Goal: Transaction & Acquisition: Purchase product/service

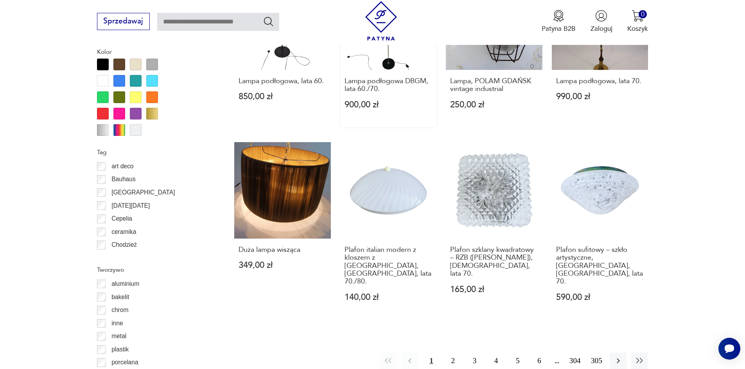
scroll to position [846, 0]
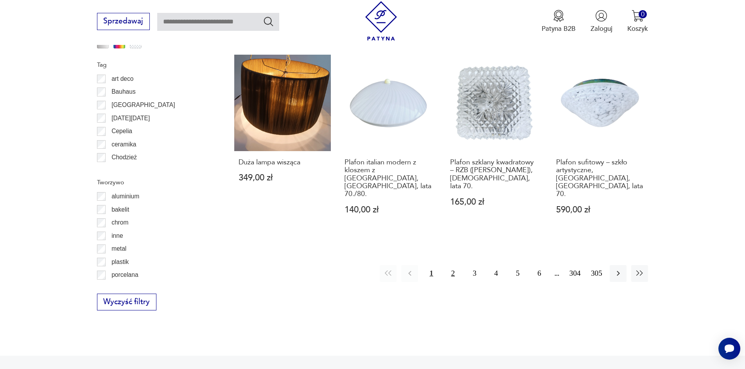
click at [450, 265] on button "2" at bounding box center [452, 273] width 17 height 17
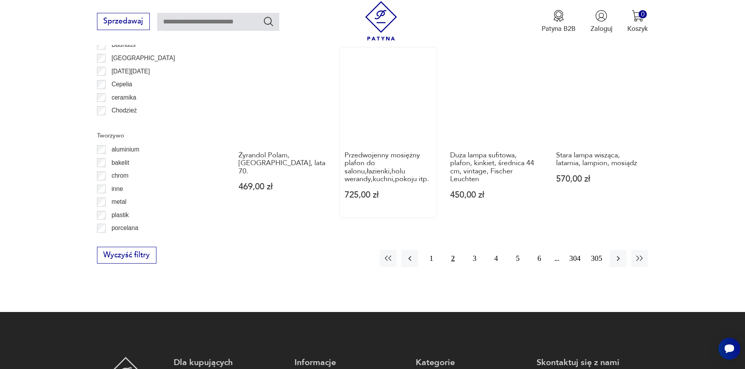
scroll to position [897, 0]
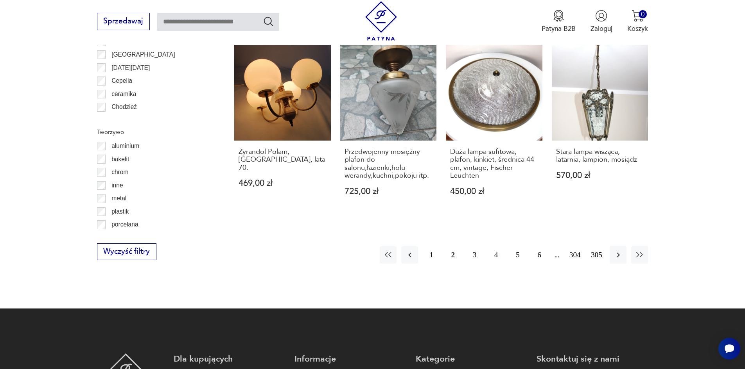
drag, startPoint x: 471, startPoint y: 238, endPoint x: 467, endPoint y: 231, distance: 7.7
click at [469, 247] on button "3" at bounding box center [474, 255] width 17 height 17
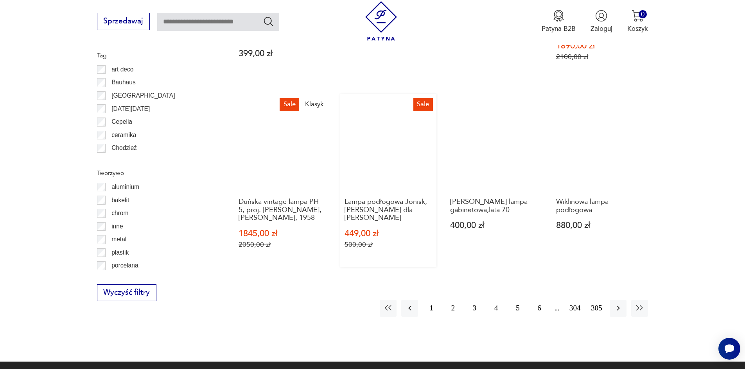
scroll to position [857, 0]
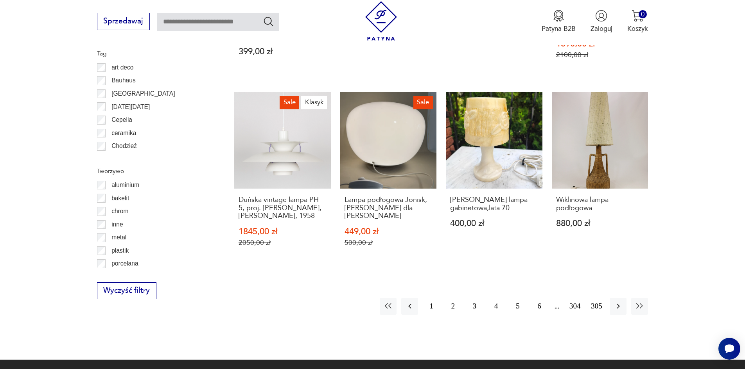
click at [496, 298] on button "4" at bounding box center [495, 306] width 17 height 17
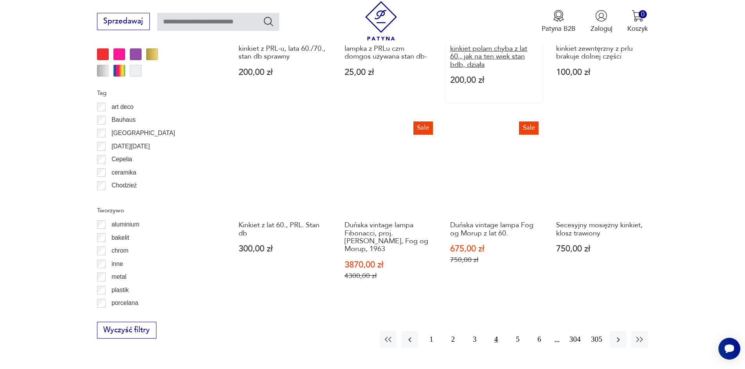
scroll to position [818, 0]
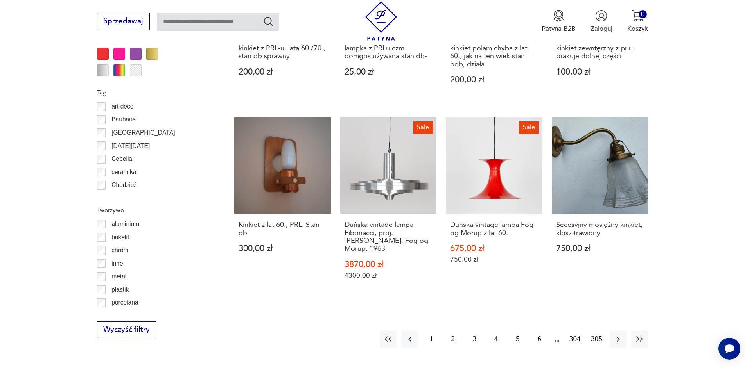
click at [516, 335] on button "5" at bounding box center [517, 339] width 17 height 17
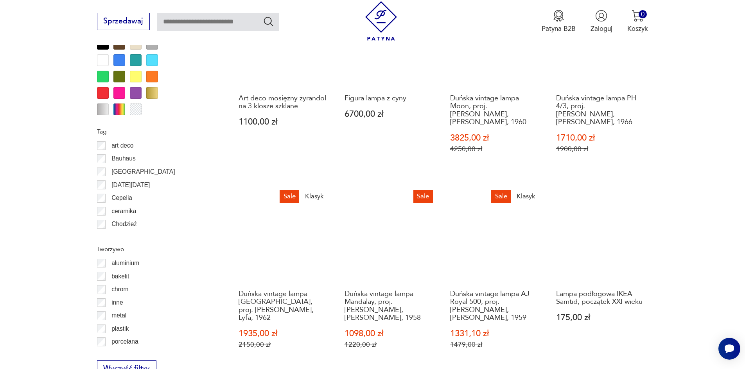
scroll to position [936, 0]
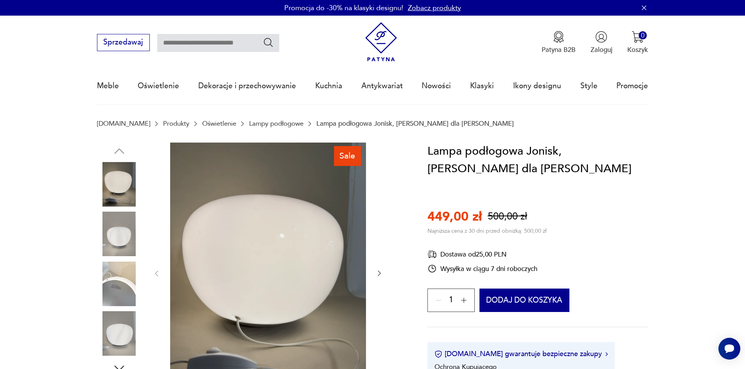
click at [108, 233] on img at bounding box center [119, 234] width 45 height 45
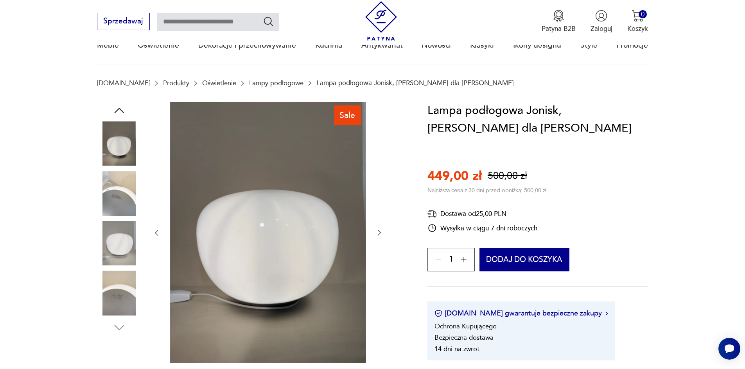
scroll to position [78, 0]
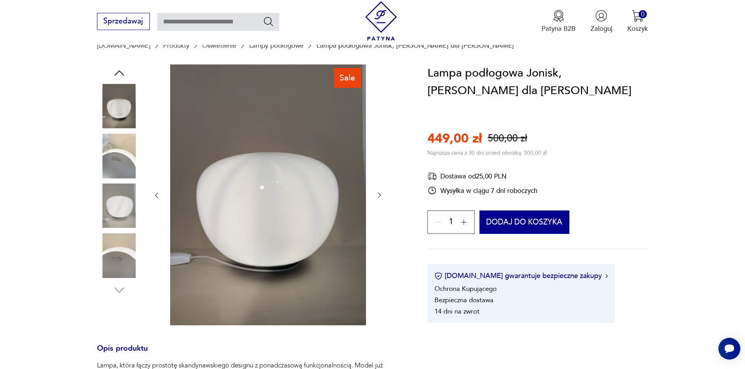
click at [122, 206] on img at bounding box center [119, 206] width 45 height 45
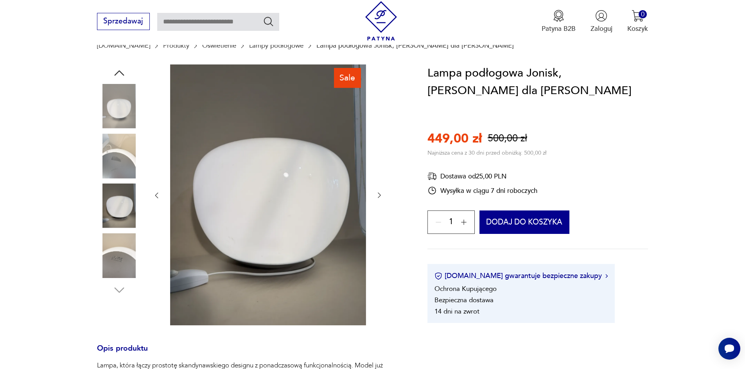
click at [118, 258] on img at bounding box center [119, 255] width 45 height 45
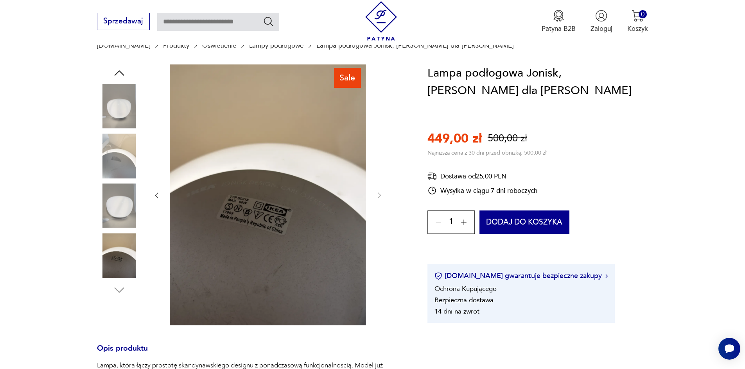
click at [131, 105] on img at bounding box center [119, 106] width 45 height 45
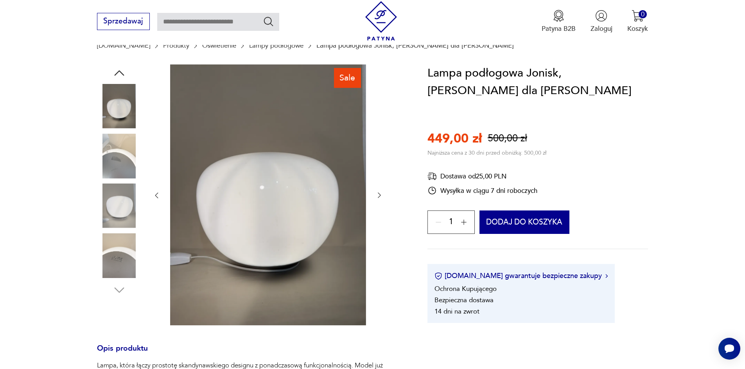
click at [133, 147] on img at bounding box center [119, 156] width 45 height 45
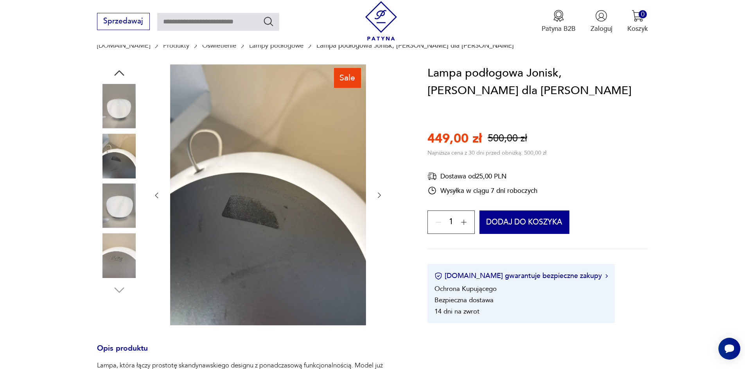
click at [131, 200] on img at bounding box center [119, 206] width 45 height 45
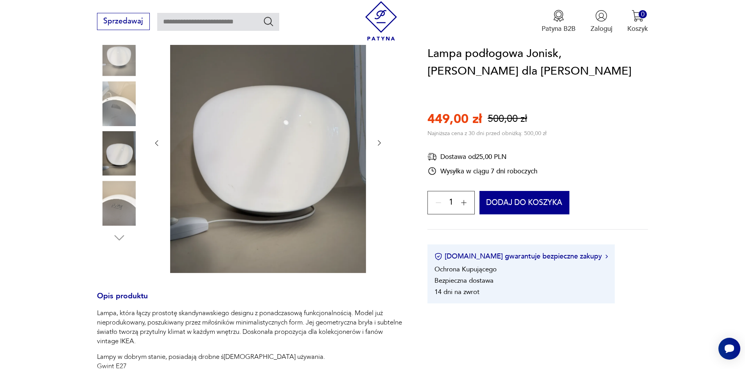
scroll to position [195, 0]
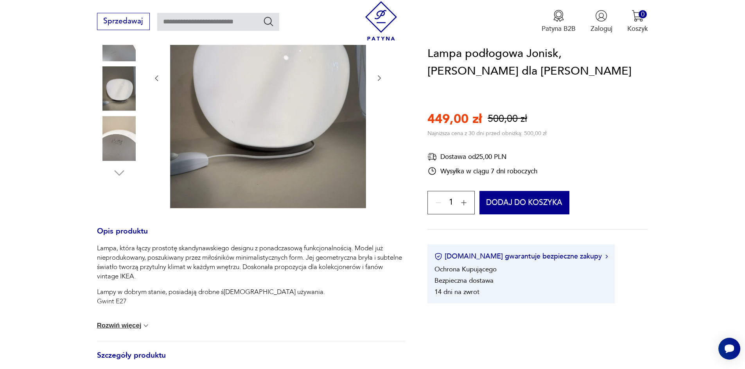
click at [140, 327] on button "Rozwiń więcej" at bounding box center [123, 326] width 53 height 8
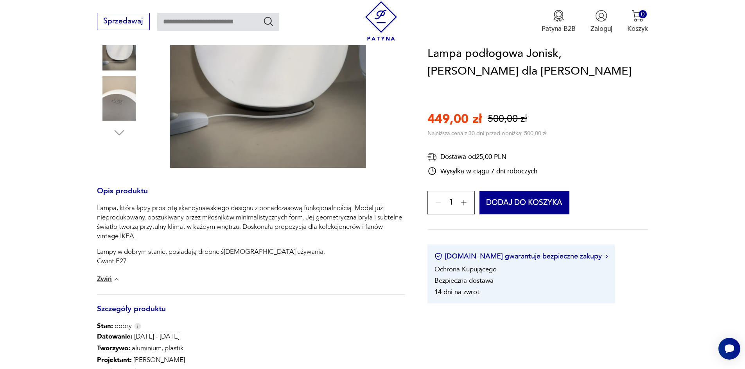
scroll to position [156, 0]
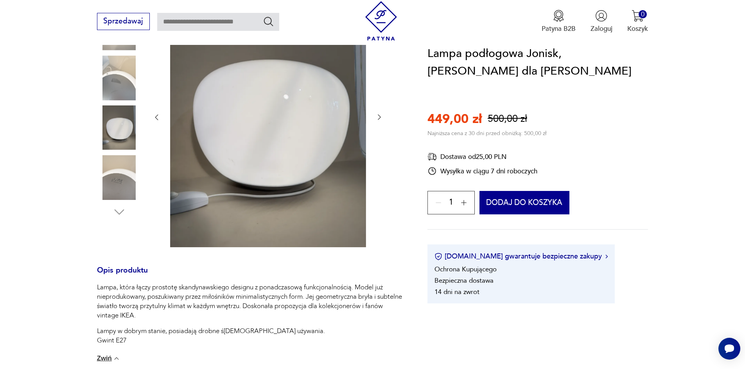
click at [119, 134] on img at bounding box center [119, 128] width 45 height 45
click at [117, 171] on img at bounding box center [119, 177] width 45 height 45
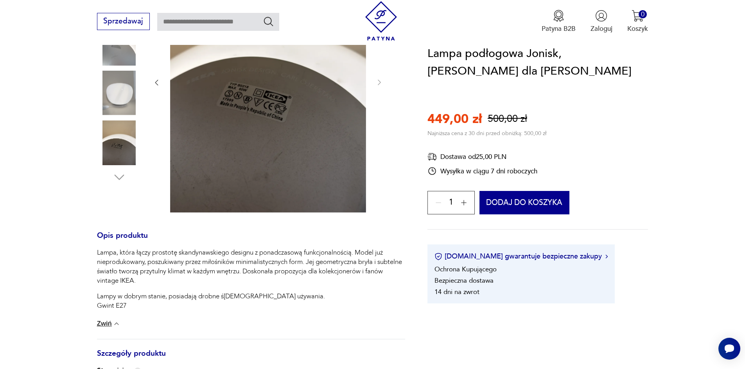
scroll to position [117, 0]
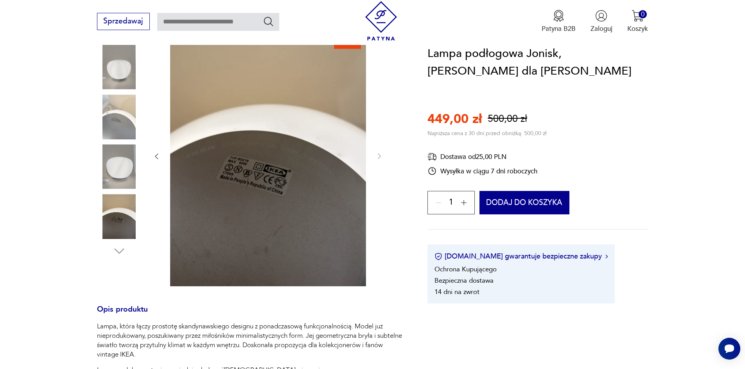
click at [133, 77] on img at bounding box center [119, 67] width 45 height 45
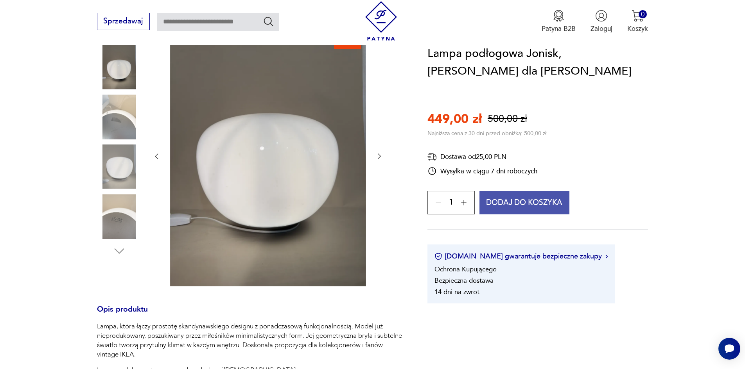
click at [506, 204] on button "Dodaj do koszyka" at bounding box center [524, 202] width 90 height 23
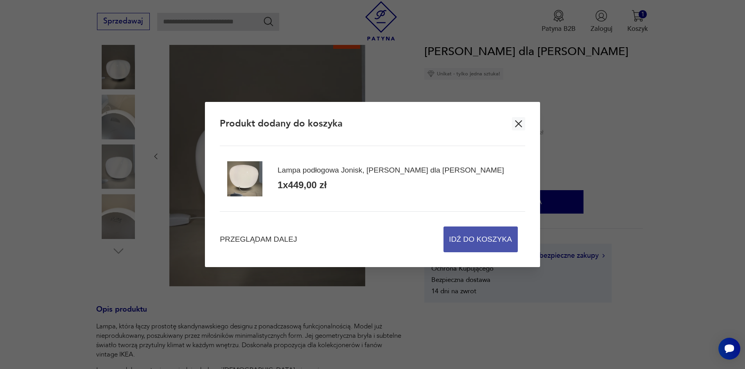
click at [467, 242] on span "Idź do koszyka" at bounding box center [480, 239] width 63 height 25
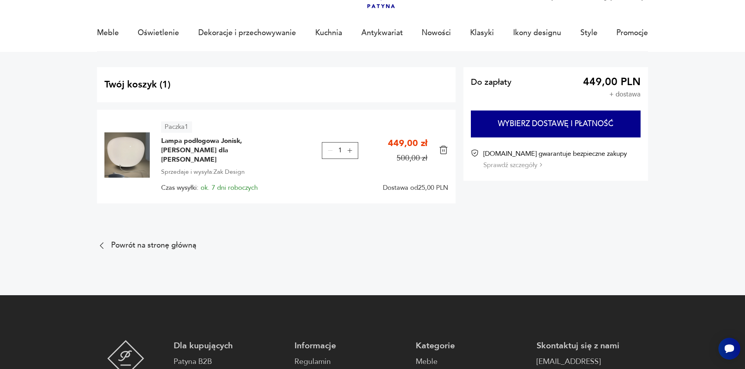
scroll to position [39, 0]
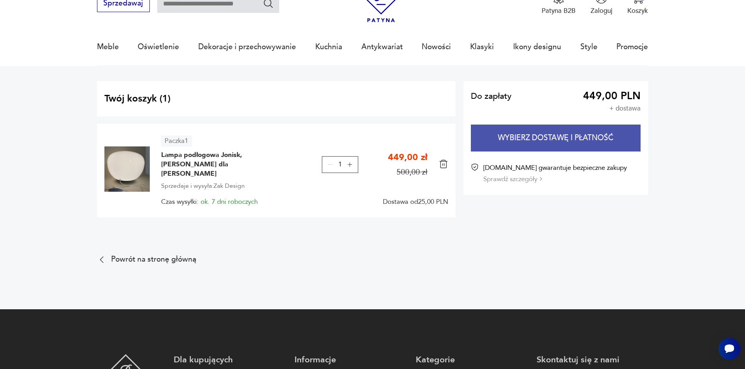
click at [536, 131] on button "Wybierz dostawę i płatność" at bounding box center [556, 138] width 170 height 27
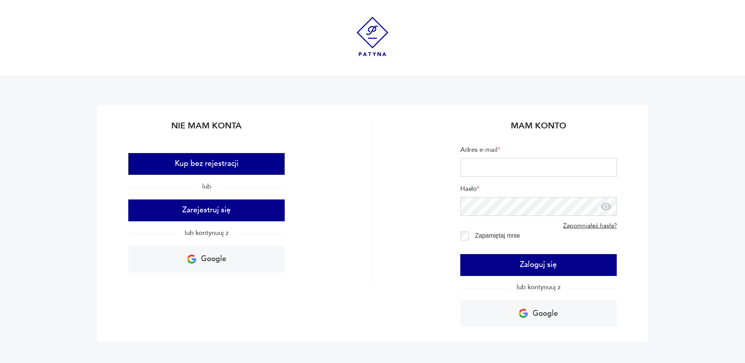
click at [228, 164] on button "Kup bez rejestracji" at bounding box center [206, 164] width 156 height 22
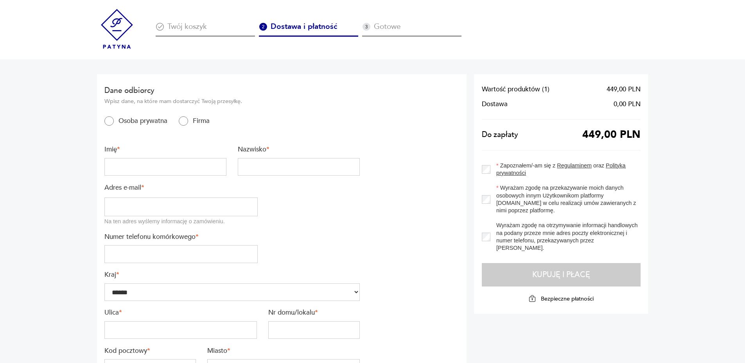
click at [182, 163] on input "text" at bounding box center [165, 167] width 122 height 18
type input "**********"
click at [263, 171] on input "text" at bounding box center [299, 167] width 122 height 18
type input "*******"
click at [230, 204] on input "email" at bounding box center [180, 207] width 153 height 19
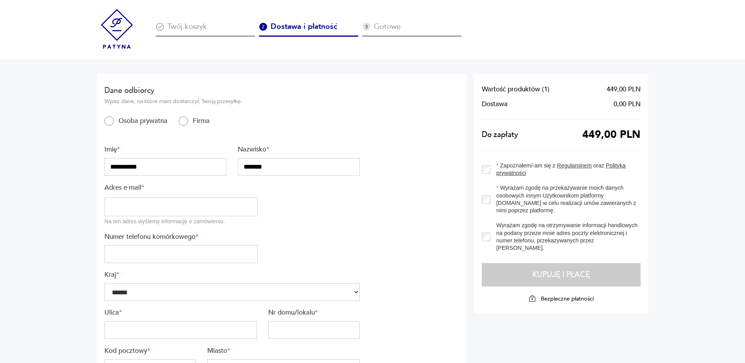
type input "**********"
click at [201, 247] on input "tel" at bounding box center [180, 254] width 153 height 18
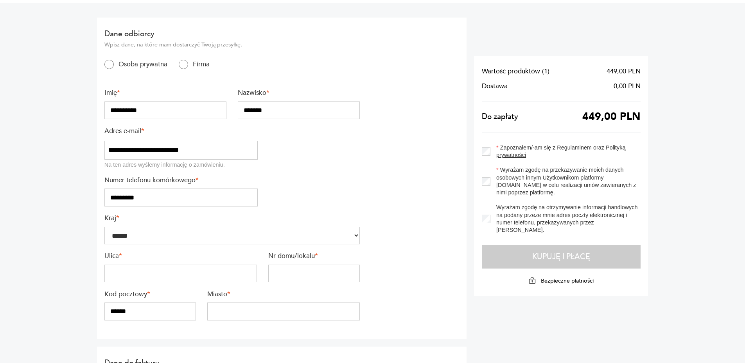
scroll to position [117, 0]
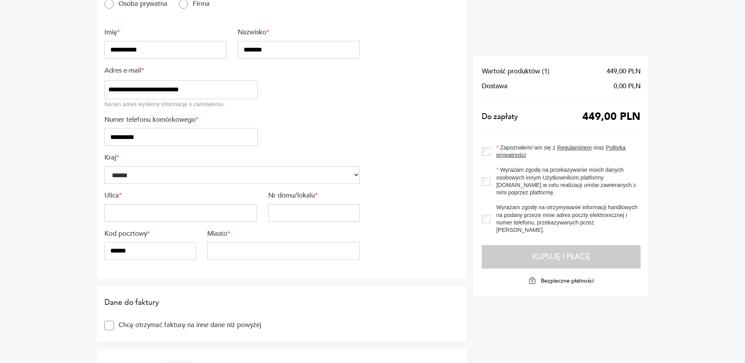
type input "*********"
click at [186, 205] on input "text" at bounding box center [180, 213] width 152 height 18
type input "**********"
click at [283, 214] on input "text" at bounding box center [313, 213] width 91 height 18
type input "****"
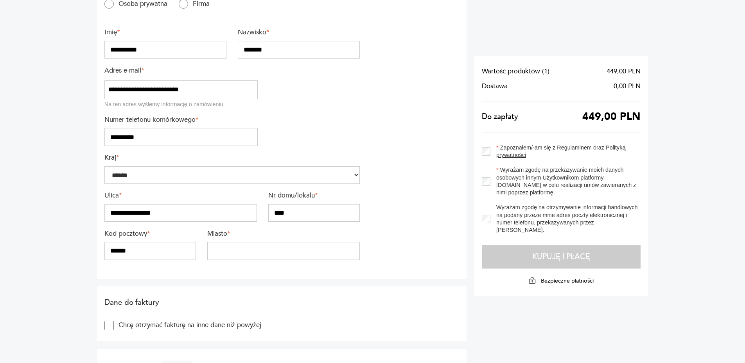
click at [227, 212] on input "**********" at bounding box center [180, 213] width 152 height 18
type input "**********"
click at [138, 247] on input "******" at bounding box center [149, 251] width 91 height 18
type input "******"
click at [233, 253] on input "text" at bounding box center [283, 251] width 152 height 18
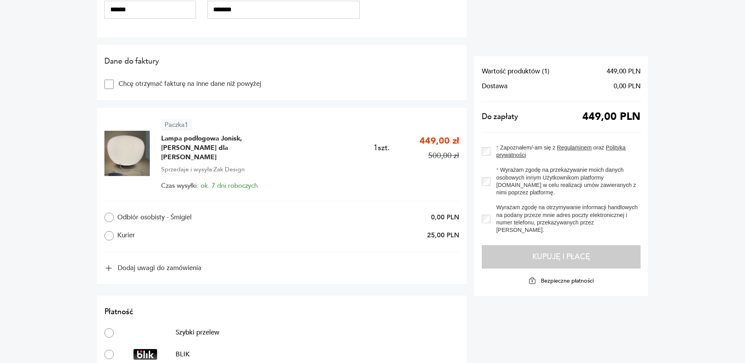
scroll to position [430, 0]
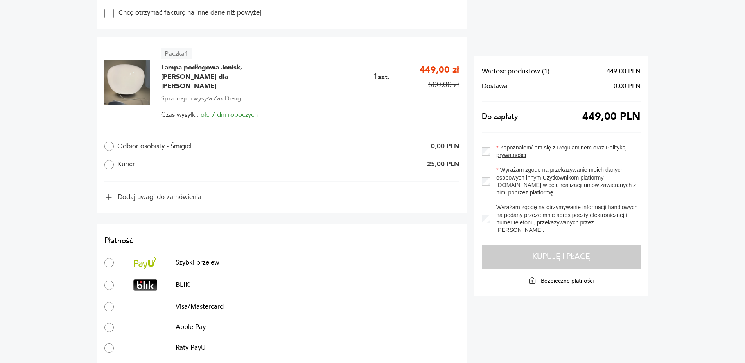
type input "*******"
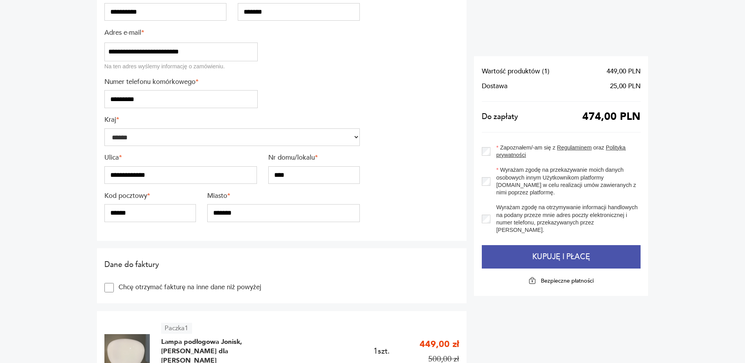
scroll to position [156, 0]
click at [546, 256] on button "Kupuję i płacę" at bounding box center [560, 256] width 159 height 23
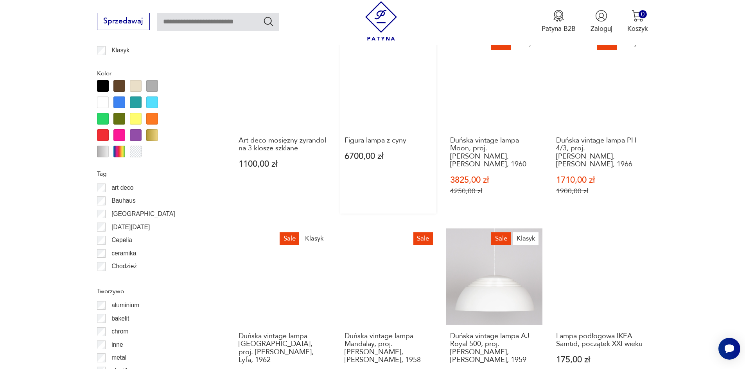
scroll to position [846, 0]
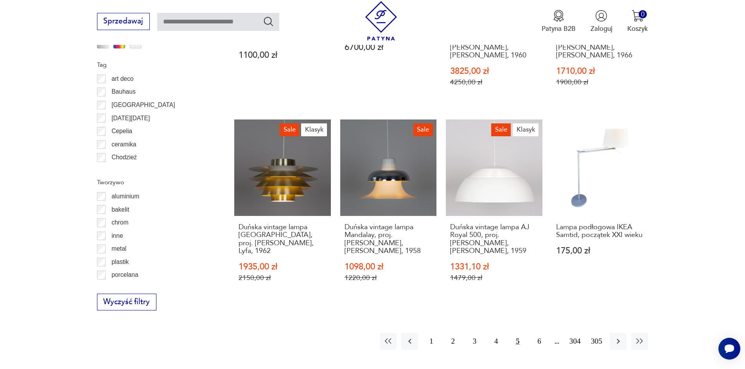
drag, startPoint x: 451, startPoint y: 326, endPoint x: 521, endPoint y: 344, distance: 71.8
click at [538, 333] on button "6" at bounding box center [538, 341] width 17 height 17
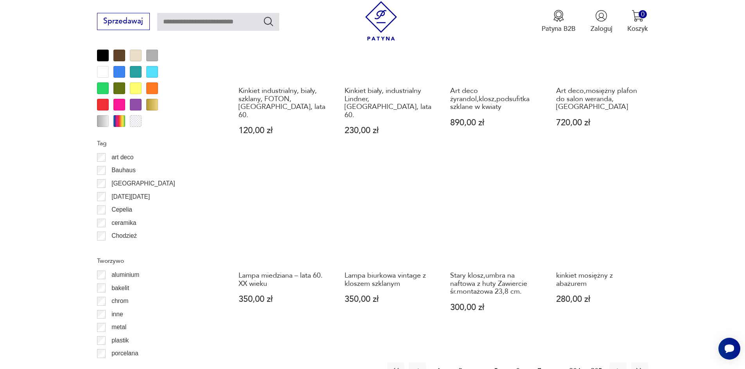
scroll to position [818, 0]
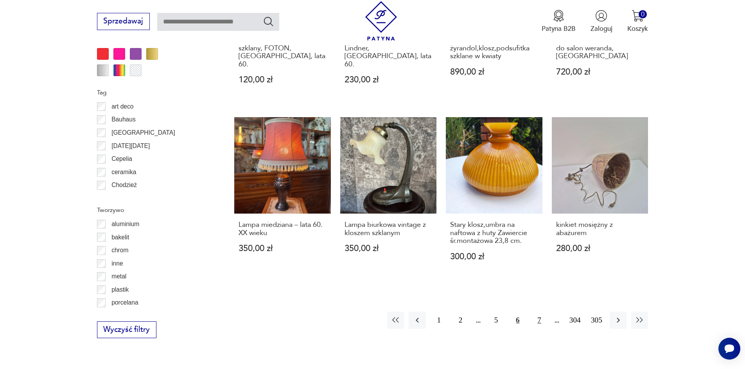
click at [537, 312] on button "7" at bounding box center [538, 320] width 17 height 17
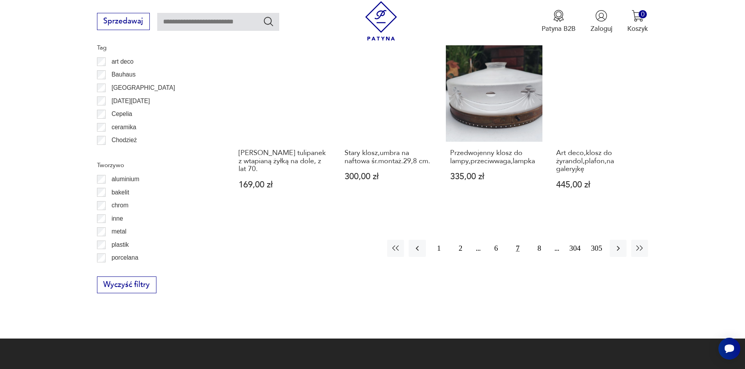
scroll to position [936, 0]
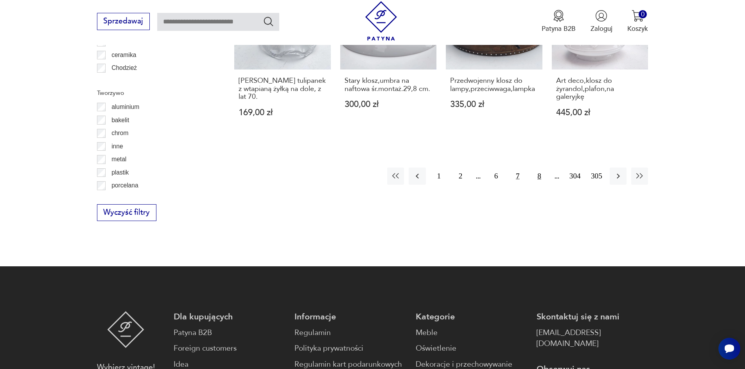
click at [544, 168] on button "8" at bounding box center [538, 176] width 17 height 17
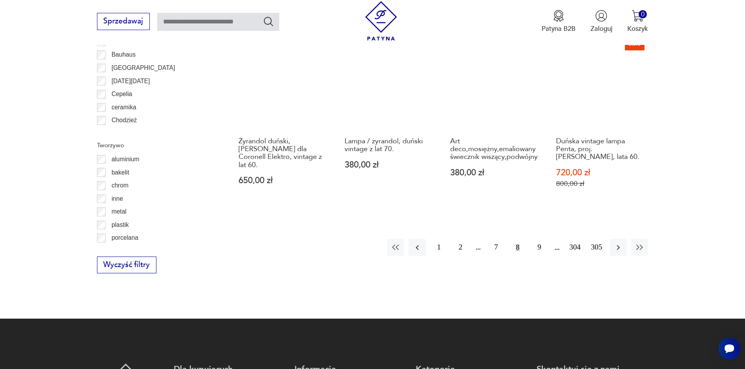
scroll to position [936, 0]
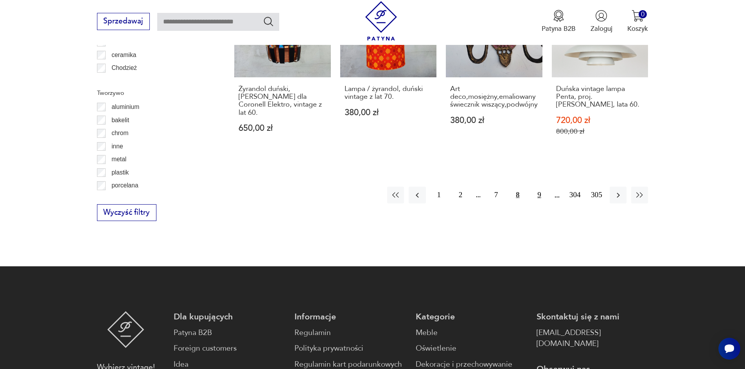
click at [532, 193] on button "9" at bounding box center [538, 195] width 17 height 17
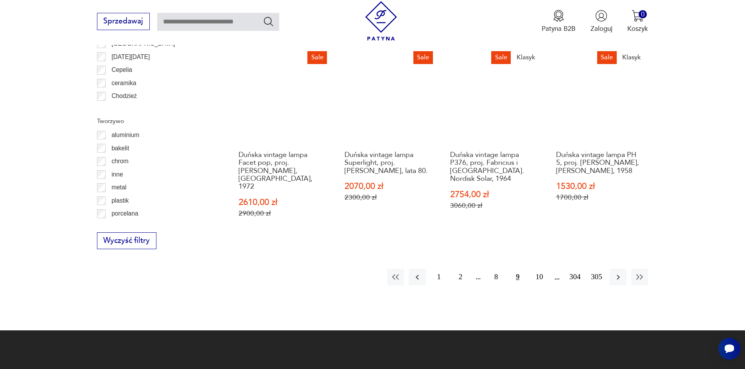
scroll to position [975, 0]
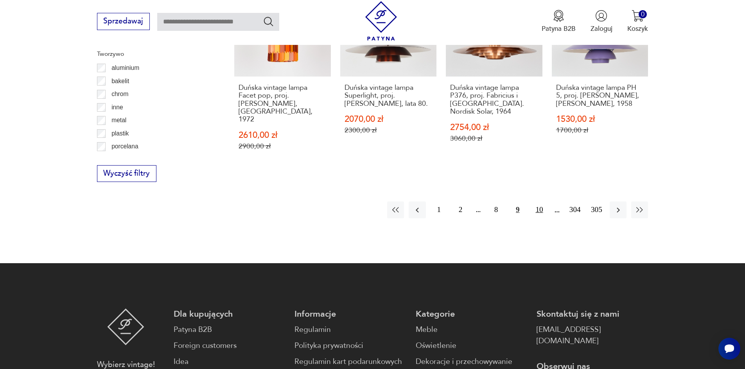
click at [541, 202] on button "10" at bounding box center [538, 210] width 17 height 17
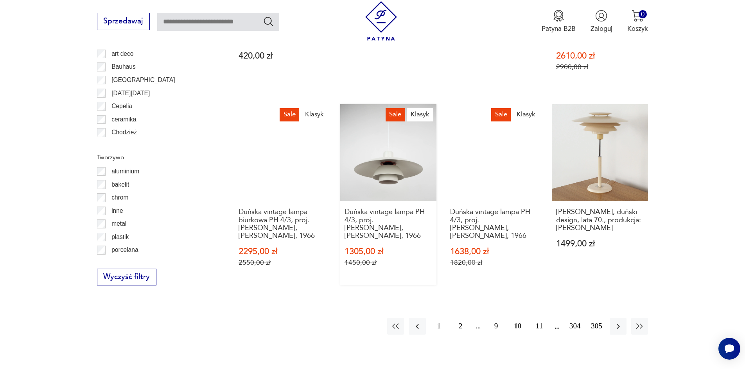
scroll to position [936, 0]
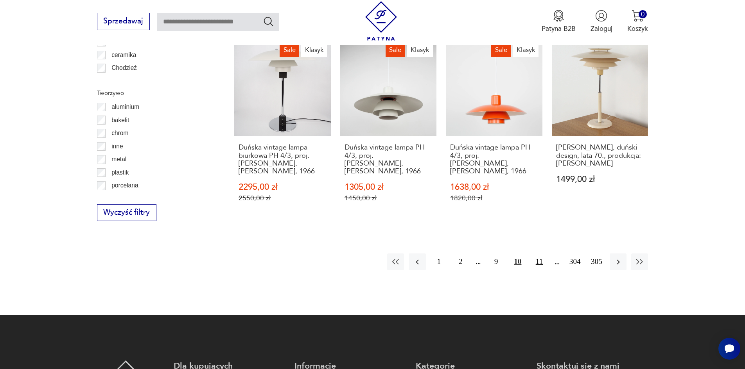
click at [535, 254] on button "11" at bounding box center [538, 262] width 17 height 17
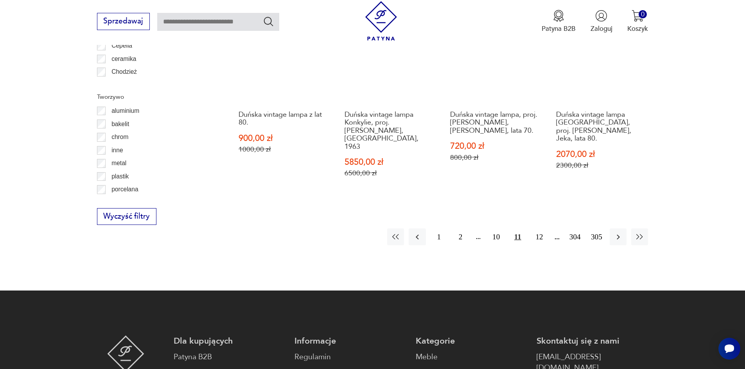
scroll to position [975, 0]
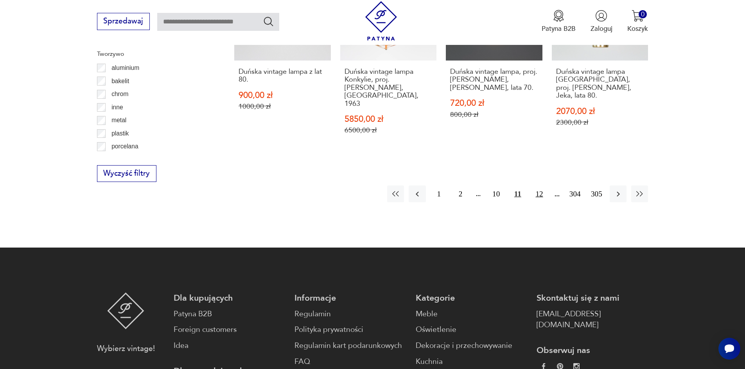
click at [540, 186] on button "12" at bounding box center [538, 194] width 17 height 17
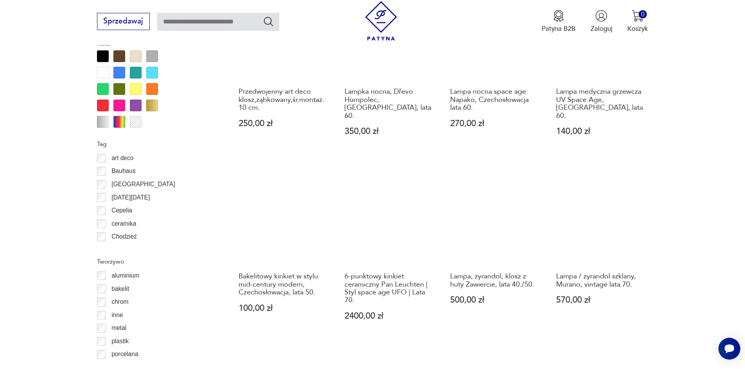
scroll to position [818, 0]
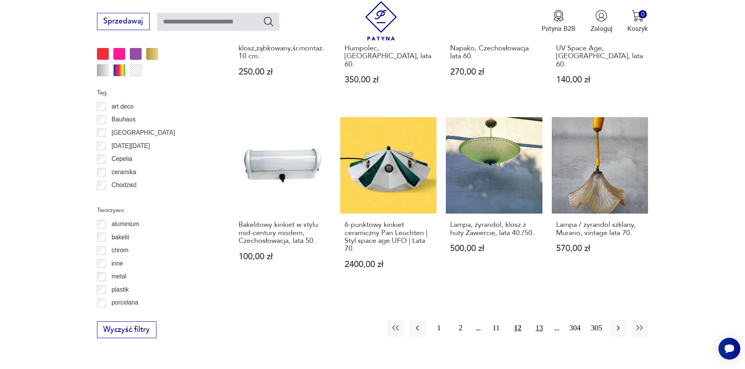
click at [540, 320] on button "13" at bounding box center [538, 328] width 17 height 17
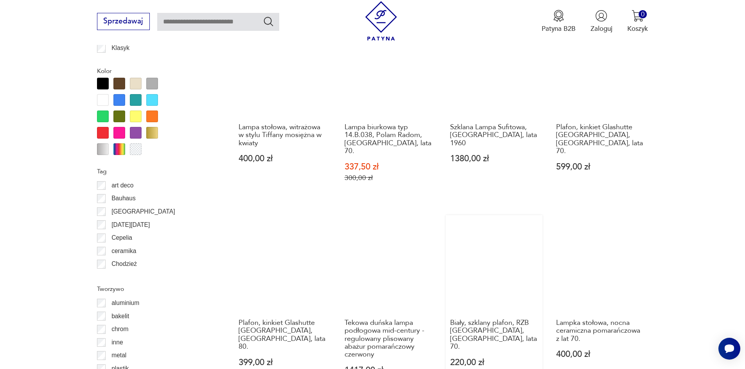
scroll to position [818, 0]
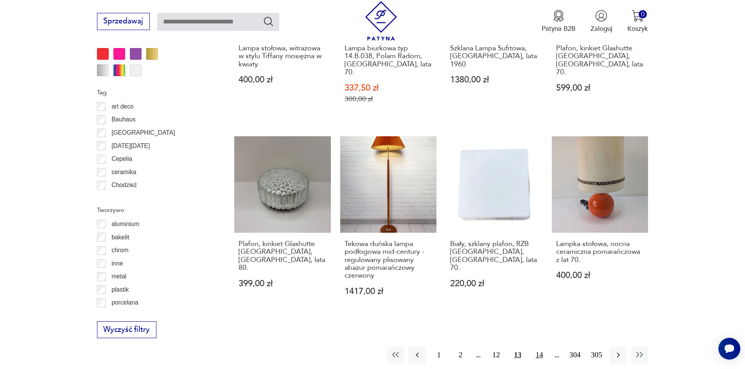
click at [535, 347] on button "14" at bounding box center [538, 355] width 17 height 17
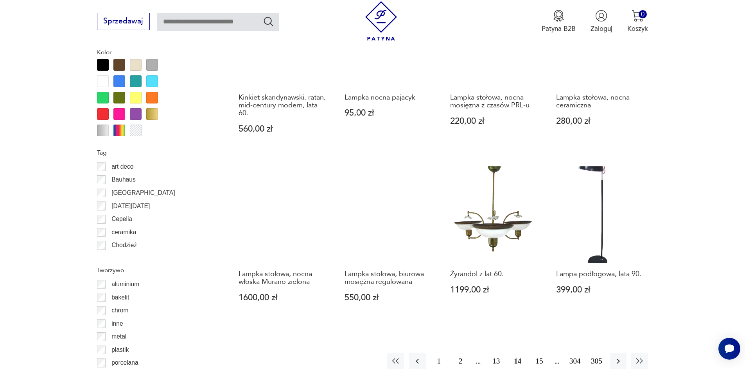
scroll to position [818, 0]
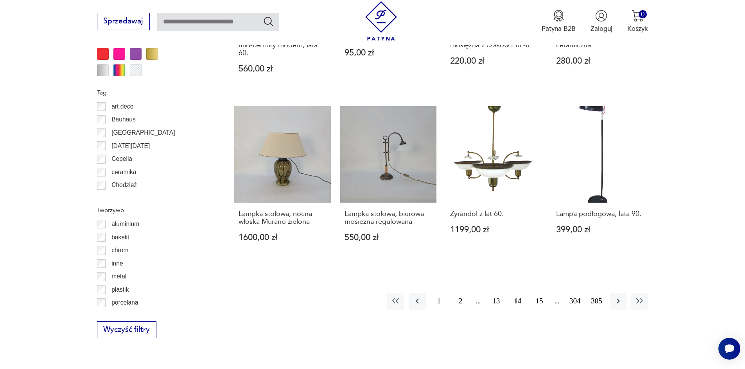
click at [545, 293] on button "15" at bounding box center [538, 301] width 17 height 17
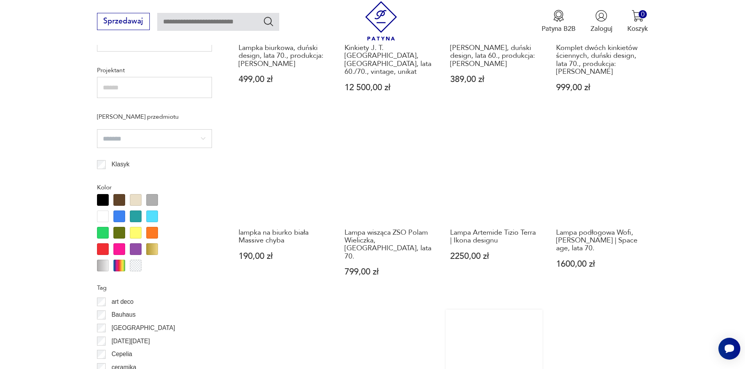
scroll to position [818, 0]
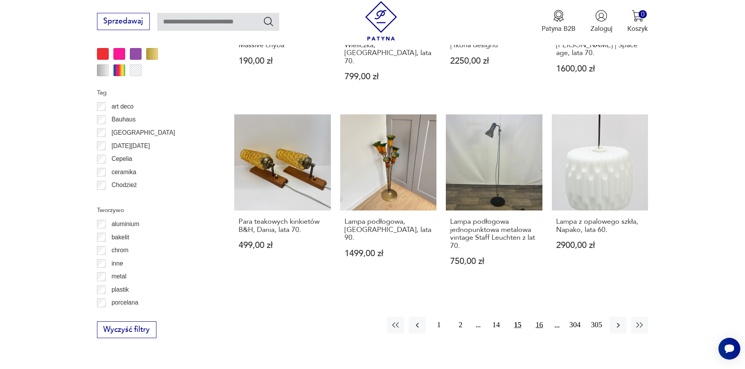
click at [543, 317] on button "16" at bounding box center [538, 325] width 17 height 17
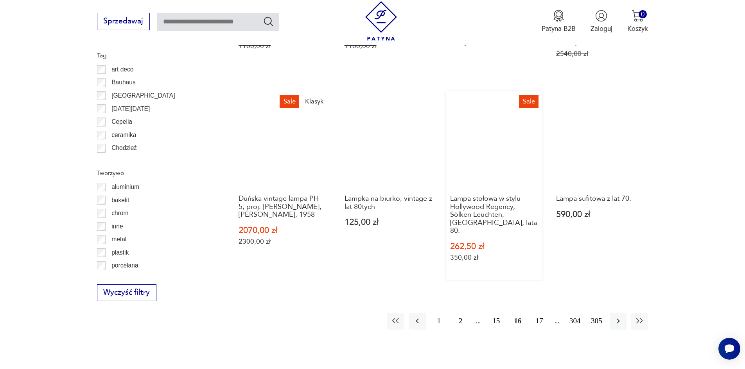
scroll to position [857, 0]
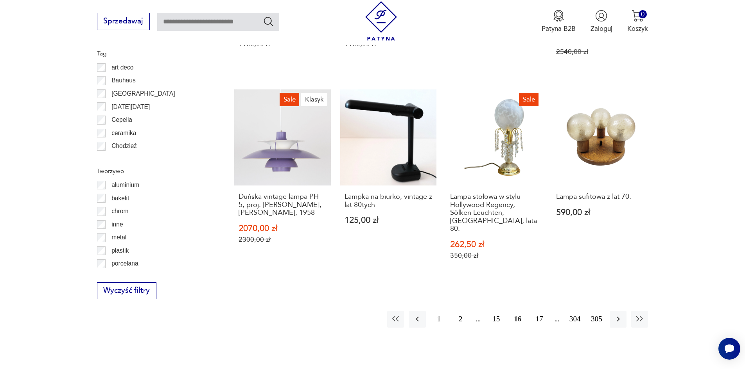
click at [542, 311] on button "17" at bounding box center [538, 319] width 17 height 17
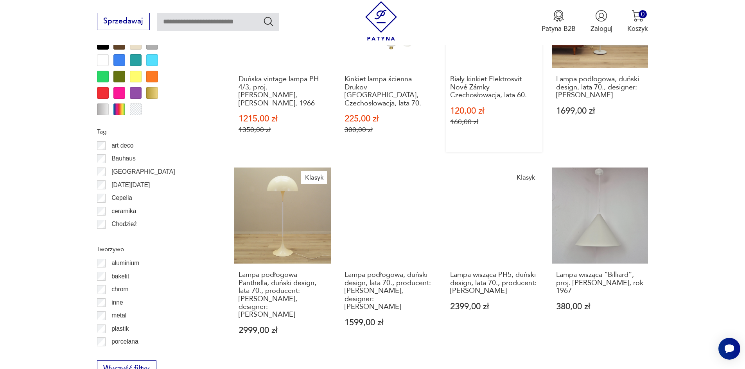
scroll to position [936, 0]
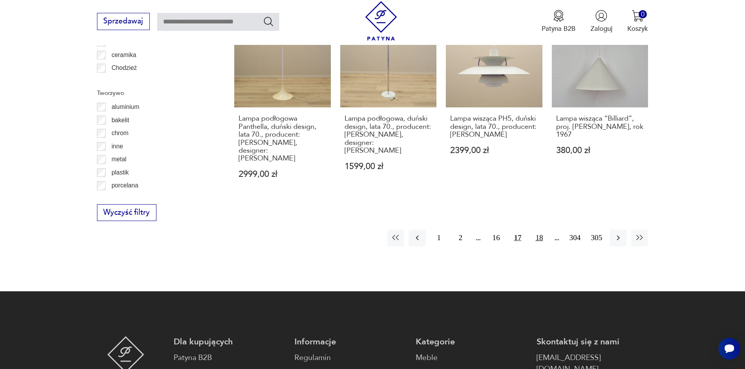
click at [537, 230] on button "18" at bounding box center [538, 238] width 17 height 17
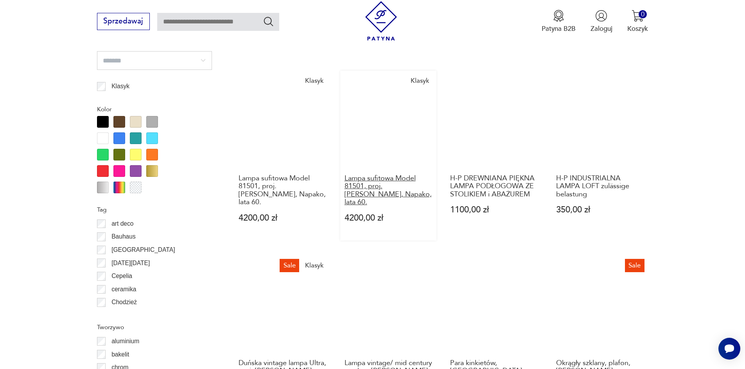
scroll to position [857, 0]
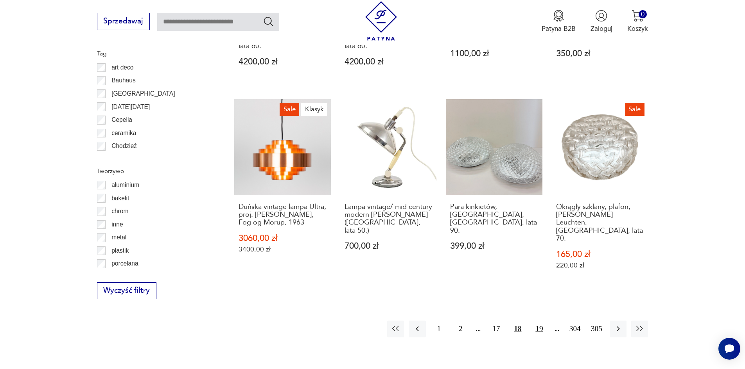
click at [539, 321] on button "19" at bounding box center [538, 329] width 17 height 17
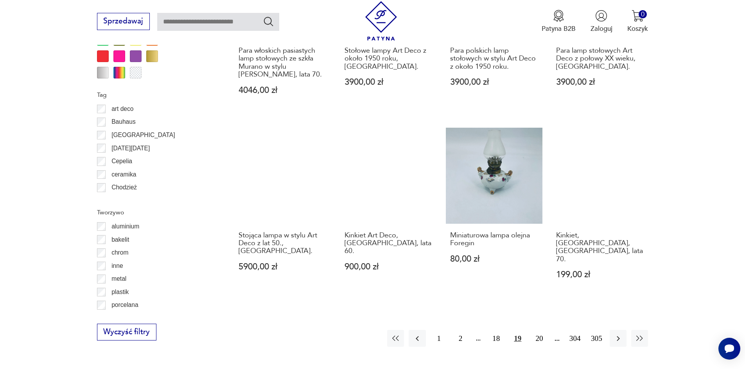
scroll to position [857, 0]
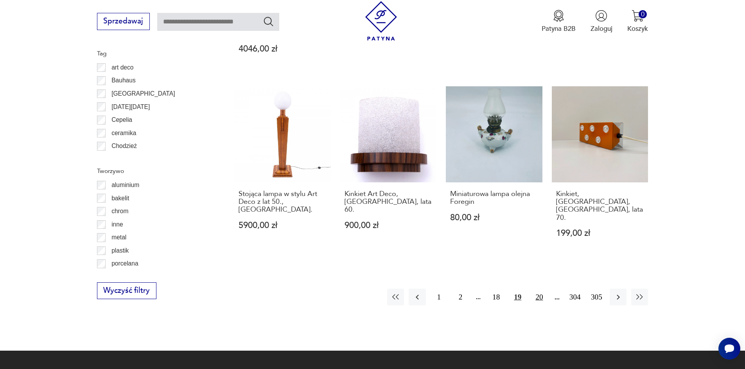
click at [535, 289] on button "20" at bounding box center [538, 297] width 17 height 17
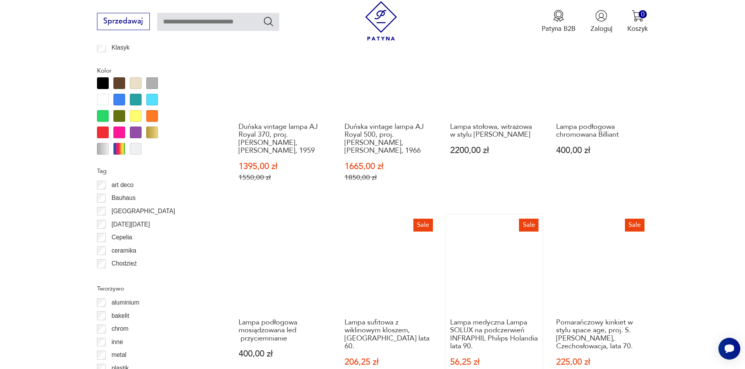
scroll to position [818, 0]
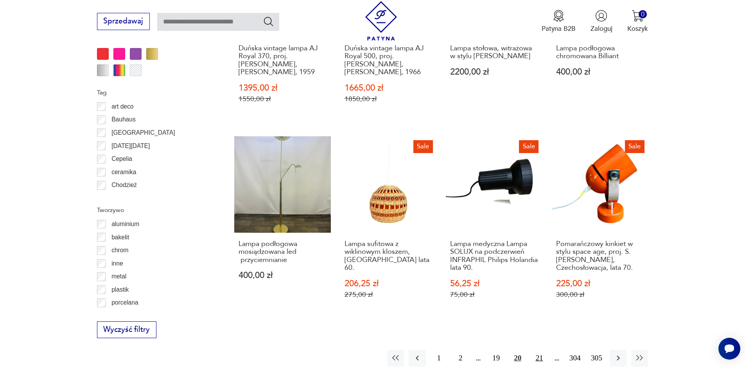
click at [541, 350] on button "21" at bounding box center [538, 358] width 17 height 17
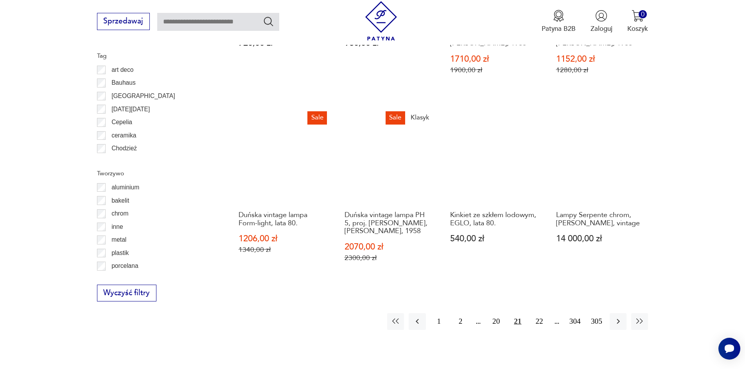
scroll to position [857, 0]
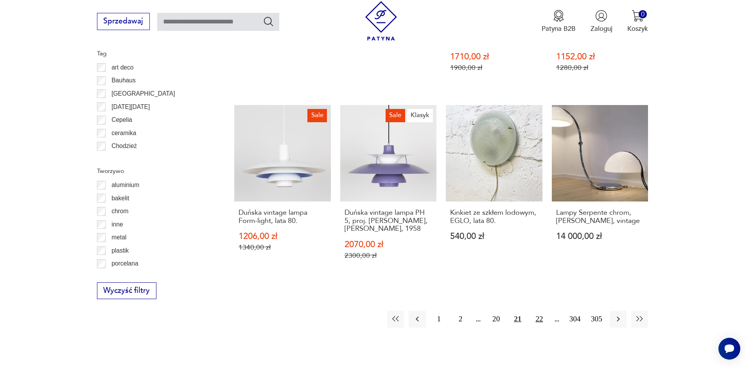
click at [538, 311] on button "22" at bounding box center [538, 319] width 17 height 17
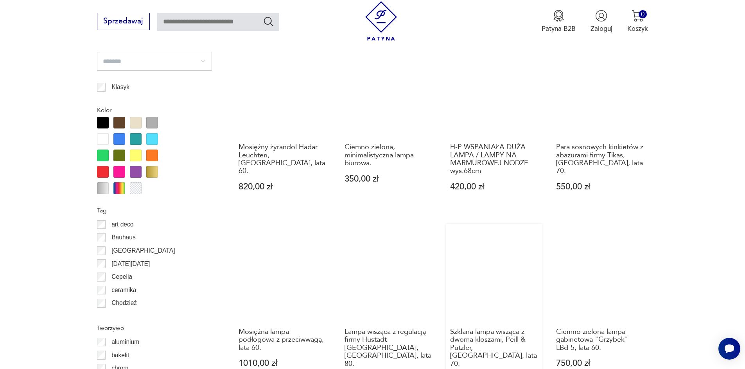
scroll to position [779, 0]
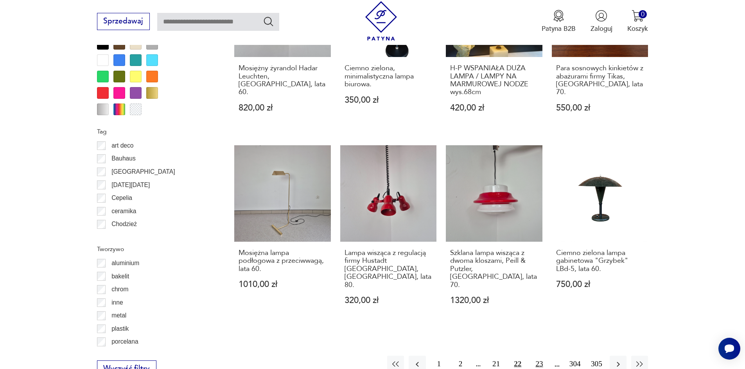
click at [535, 356] on button "23" at bounding box center [538, 364] width 17 height 17
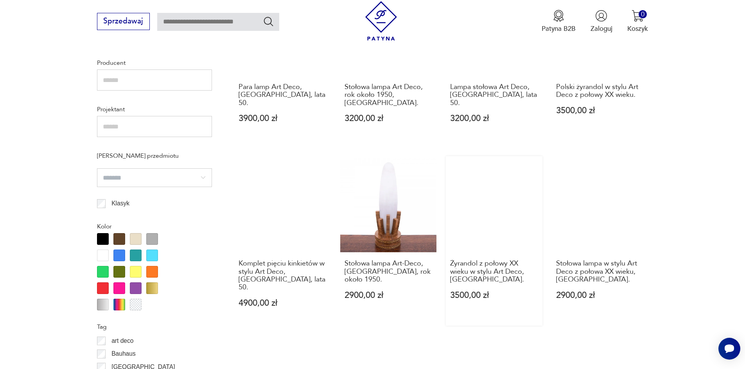
scroll to position [818, 0]
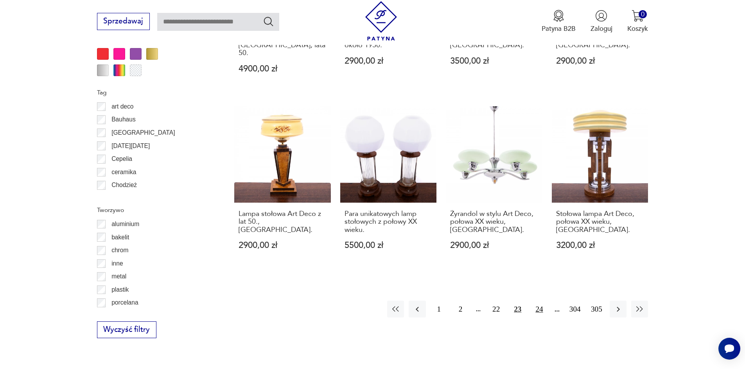
click at [537, 301] on button "24" at bounding box center [538, 309] width 17 height 17
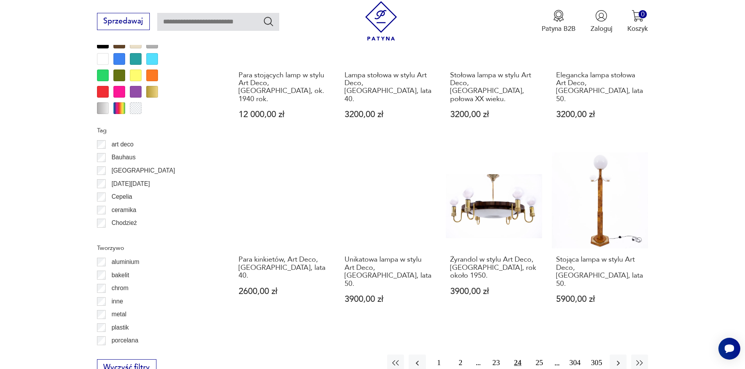
scroll to position [818, 0]
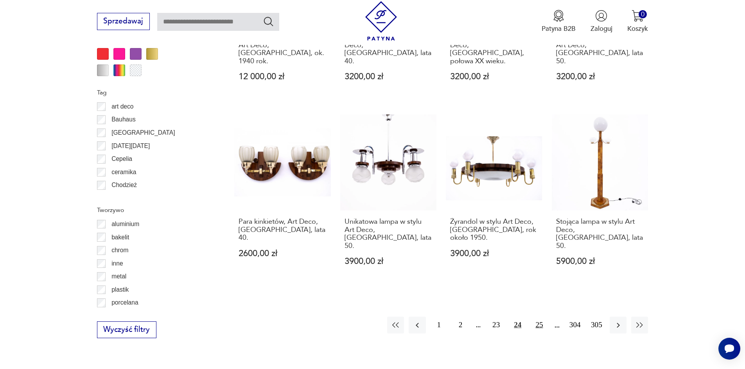
click at [537, 317] on button "25" at bounding box center [538, 325] width 17 height 17
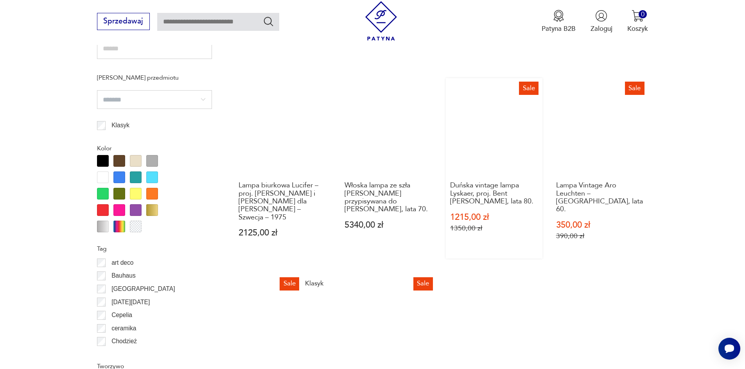
scroll to position [818, 0]
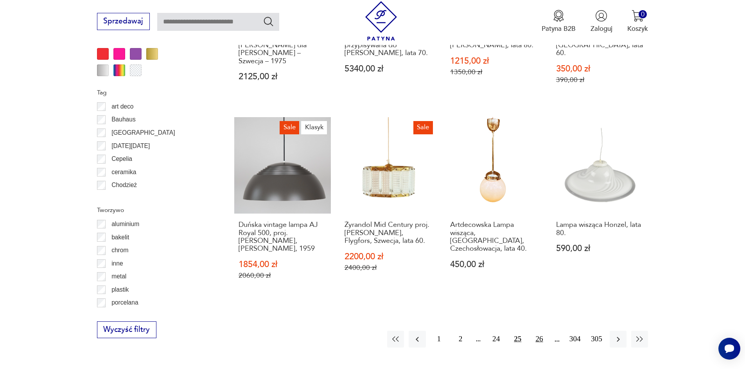
click at [538, 331] on button "26" at bounding box center [538, 339] width 17 height 17
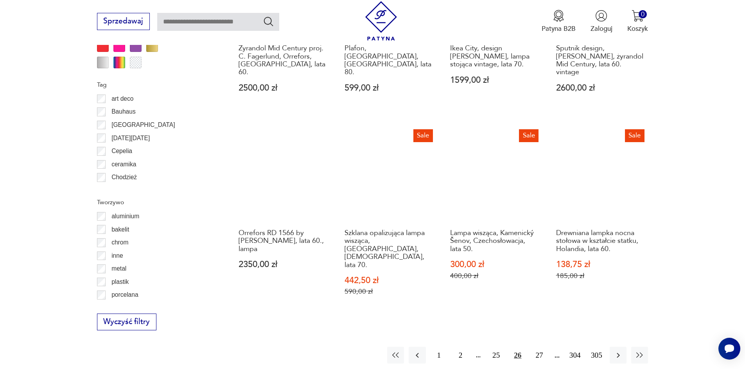
scroll to position [897, 0]
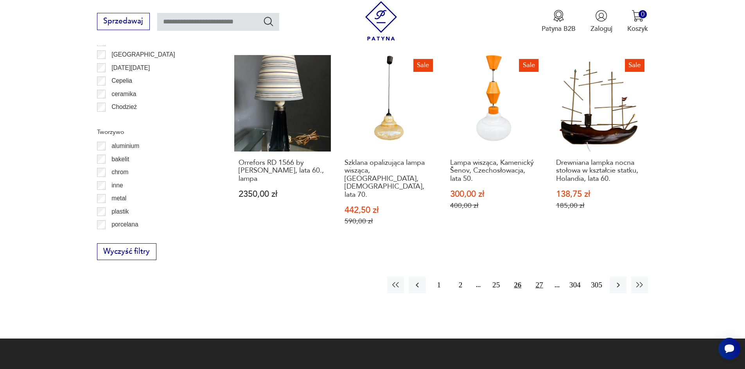
click at [539, 277] on button "27" at bounding box center [538, 285] width 17 height 17
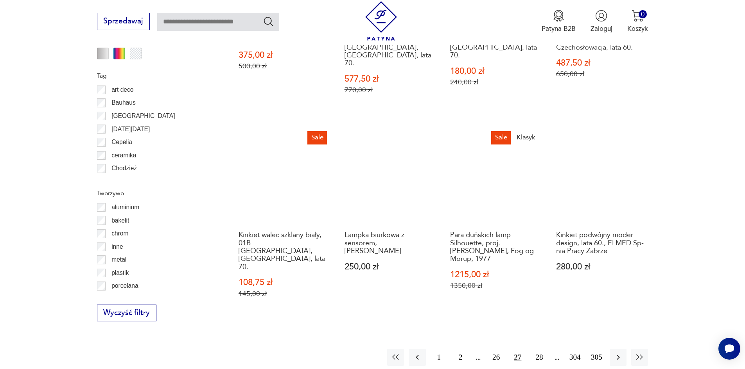
scroll to position [897, 0]
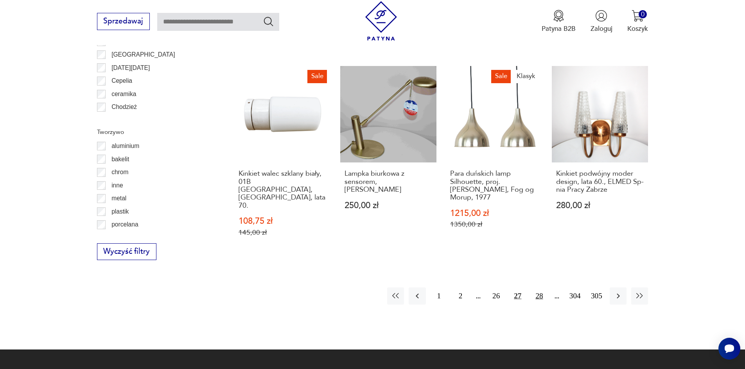
click at [537, 288] on button "28" at bounding box center [538, 296] width 17 height 17
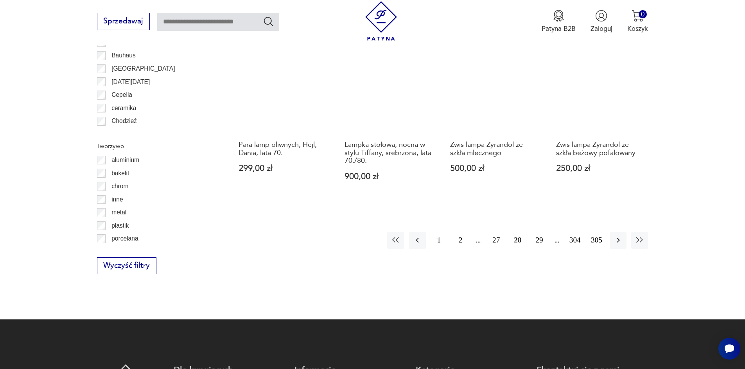
scroll to position [897, 0]
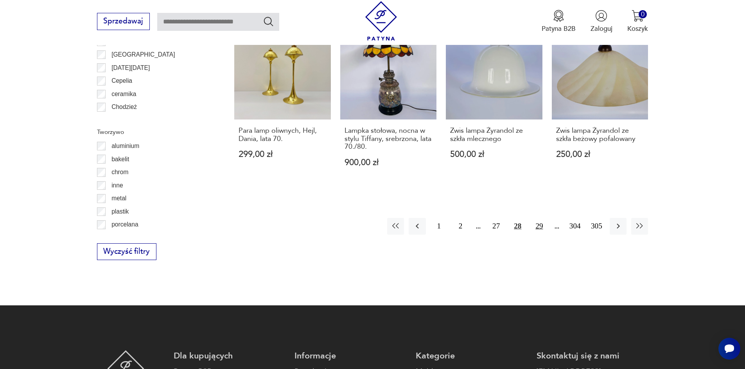
click at [540, 228] on button "29" at bounding box center [538, 226] width 17 height 17
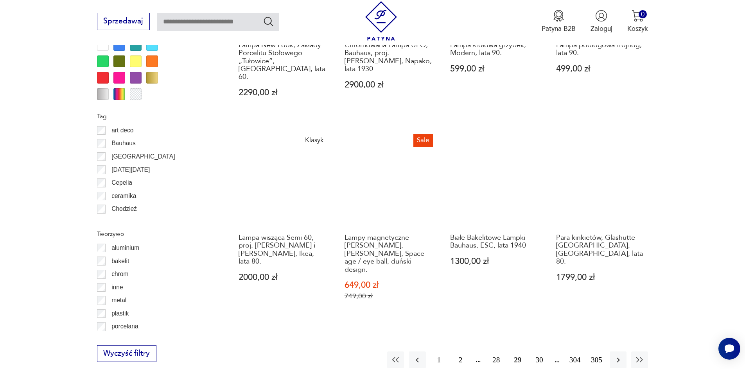
scroll to position [857, 0]
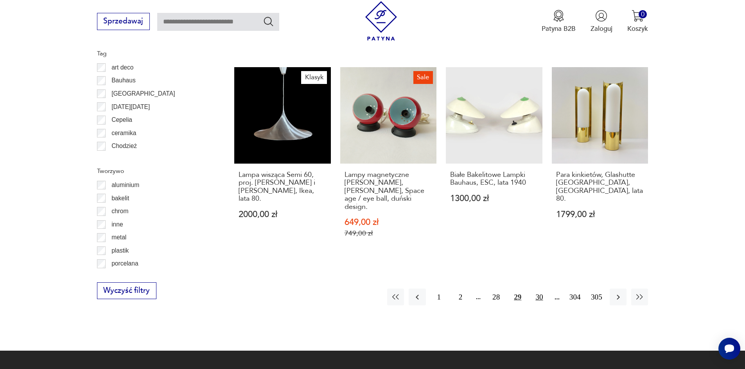
click at [542, 289] on button "30" at bounding box center [538, 297] width 17 height 17
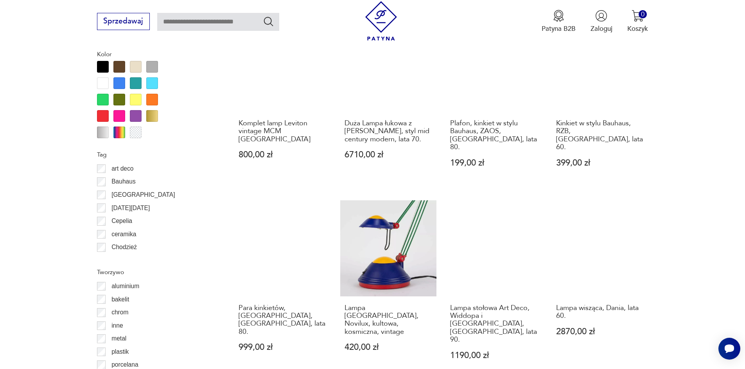
scroll to position [818, 0]
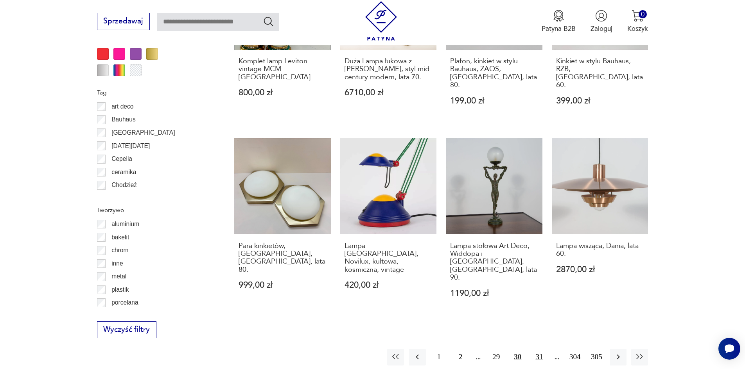
click at [538, 349] on button "31" at bounding box center [538, 357] width 17 height 17
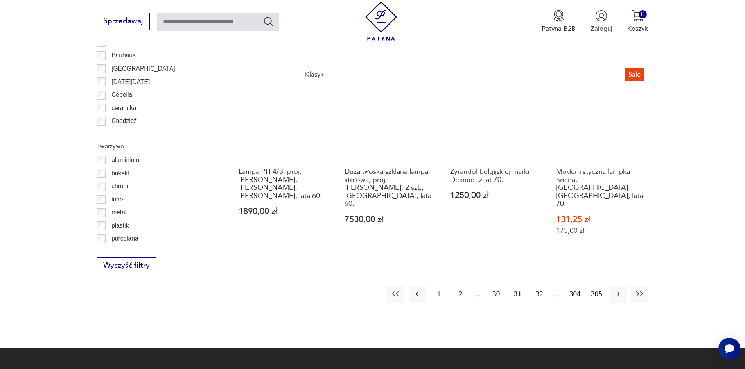
scroll to position [897, 0]
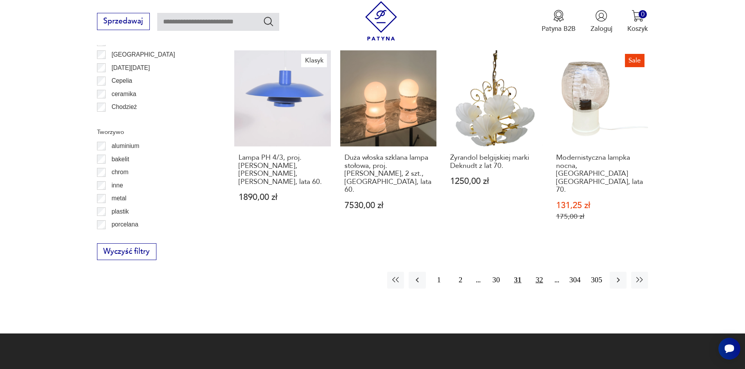
click at [540, 272] on button "32" at bounding box center [538, 280] width 17 height 17
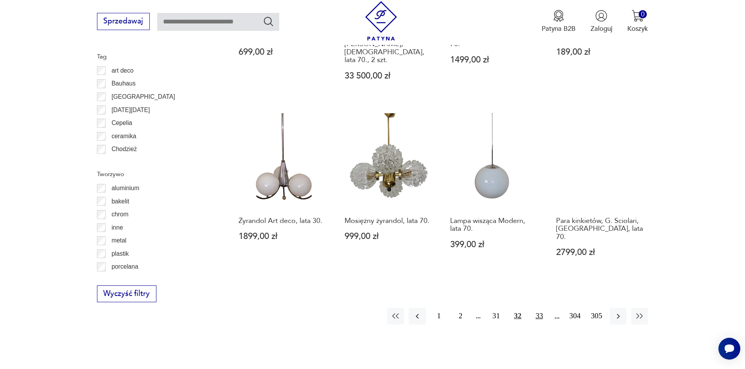
scroll to position [975, 0]
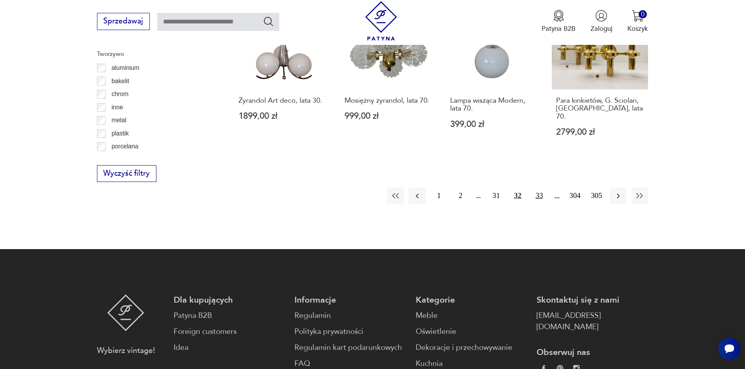
click at [544, 188] on button "33" at bounding box center [538, 196] width 17 height 17
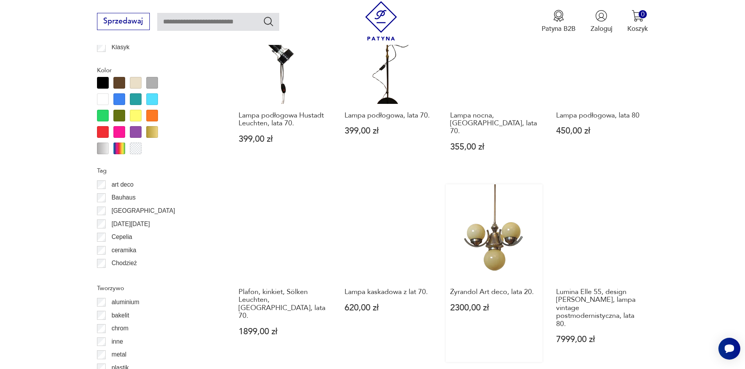
scroll to position [936, 0]
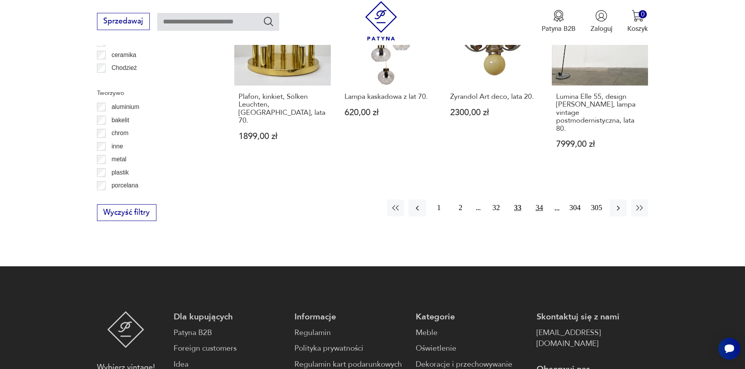
click at [542, 200] on button "34" at bounding box center [538, 208] width 17 height 17
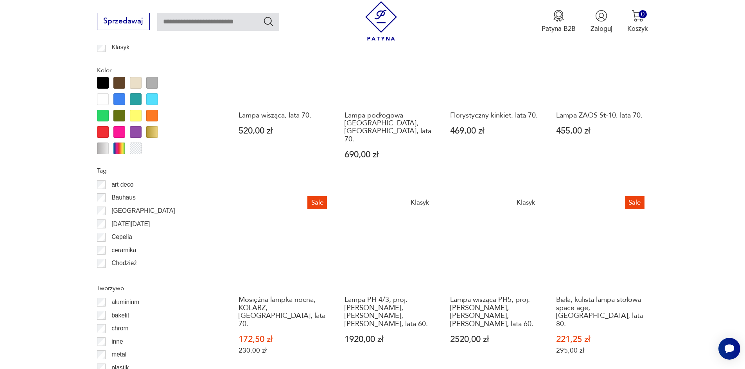
scroll to position [897, 0]
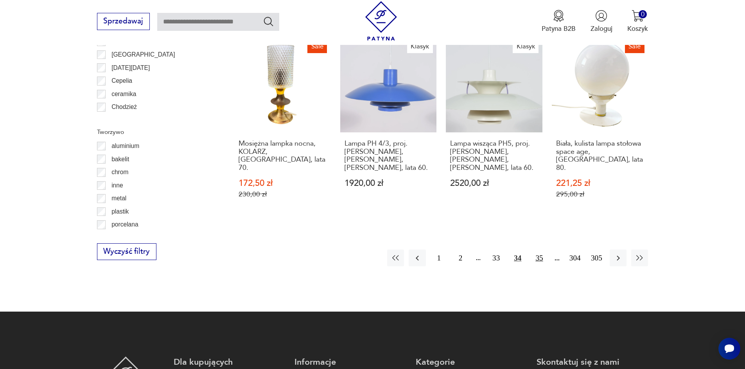
click at [537, 250] on button "35" at bounding box center [538, 258] width 17 height 17
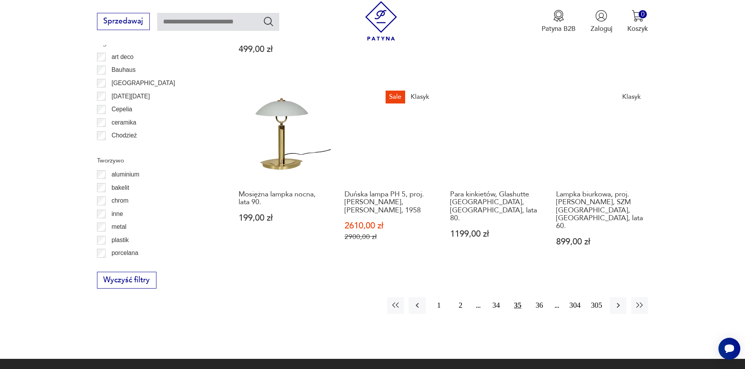
scroll to position [936, 0]
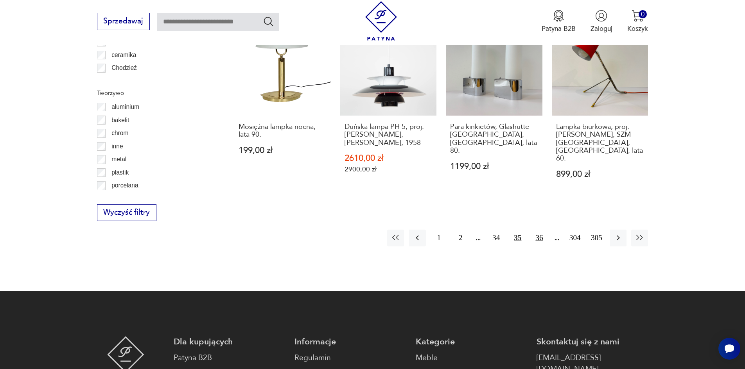
click at [539, 230] on button "36" at bounding box center [538, 238] width 17 height 17
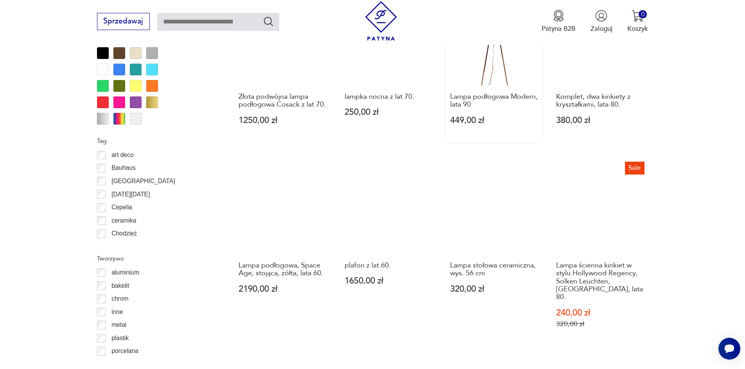
scroll to position [779, 0]
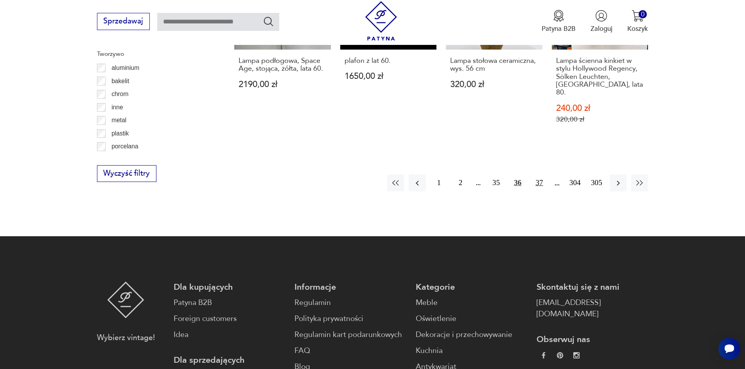
click at [537, 175] on button "37" at bounding box center [538, 183] width 17 height 17
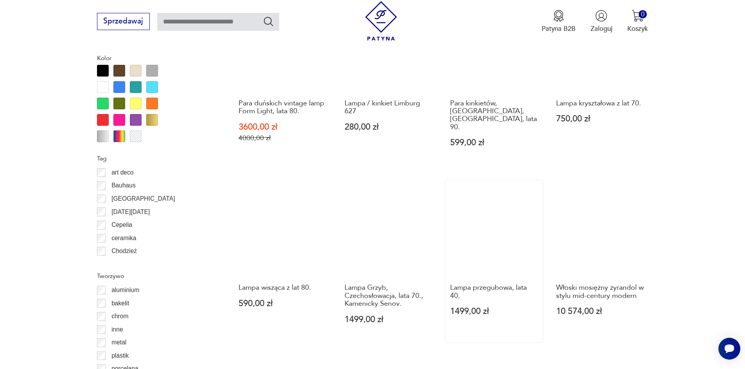
scroll to position [818, 0]
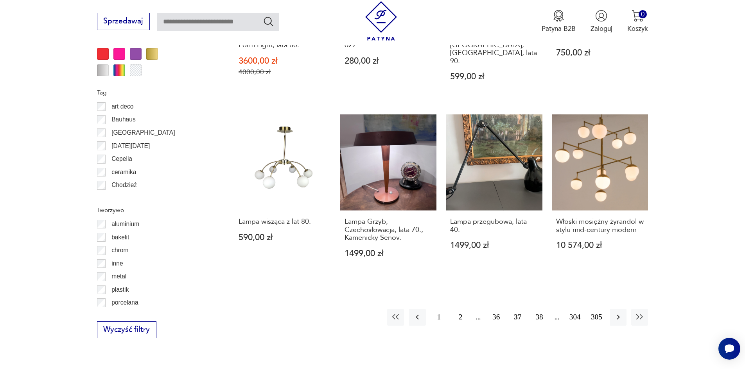
click at [534, 309] on button "38" at bounding box center [538, 317] width 17 height 17
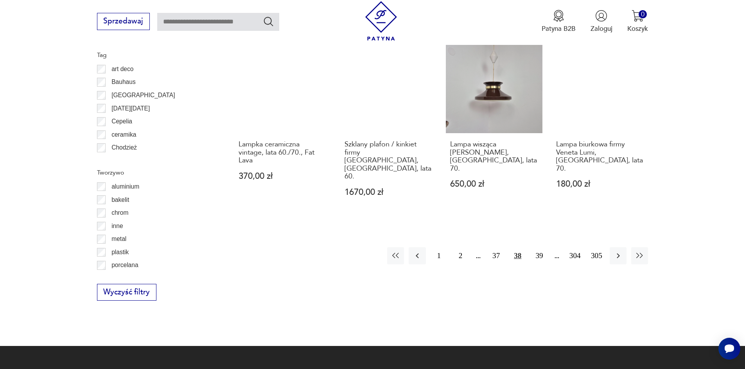
scroll to position [857, 0]
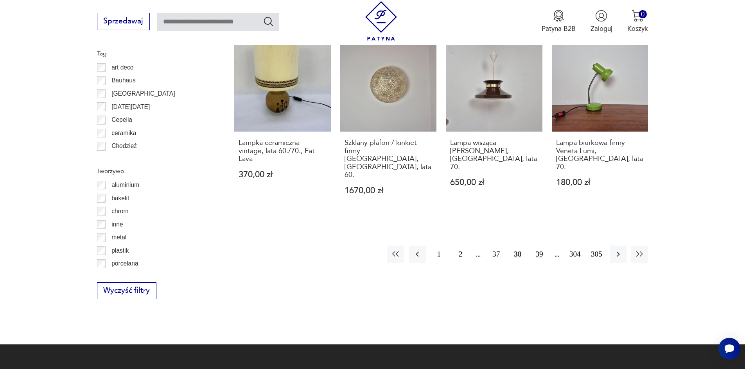
click at [539, 248] on button "39" at bounding box center [538, 254] width 17 height 17
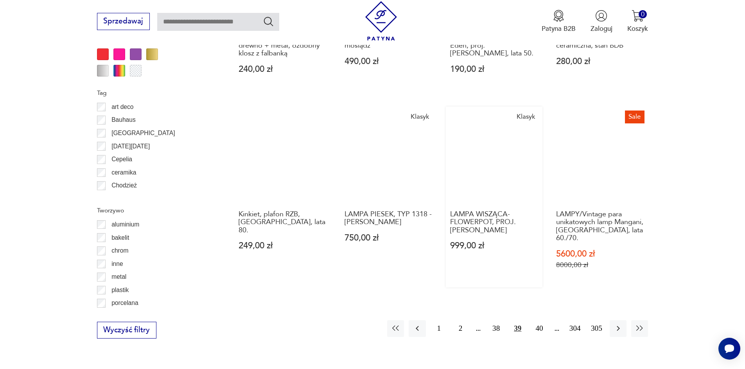
scroll to position [818, 0]
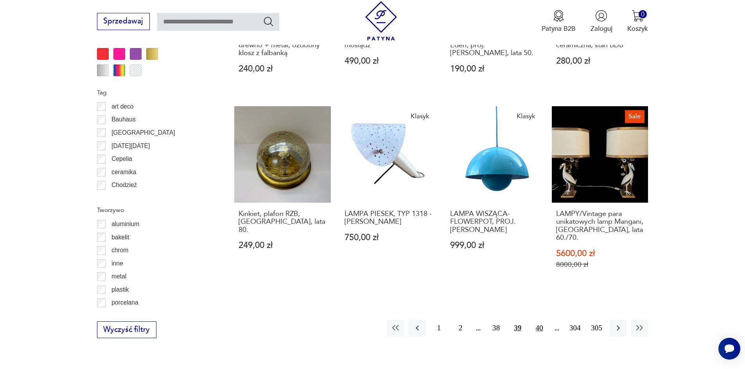
click at [535, 320] on button "40" at bounding box center [538, 328] width 17 height 17
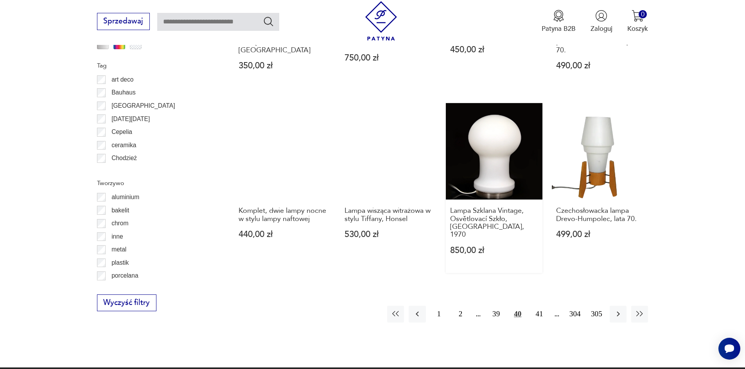
scroll to position [857, 0]
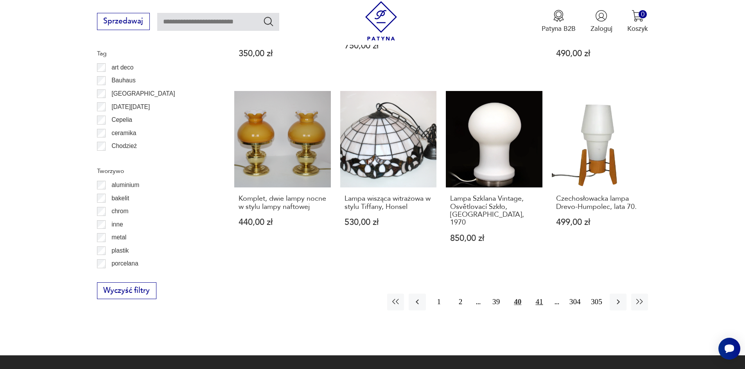
click at [537, 294] on button "41" at bounding box center [538, 302] width 17 height 17
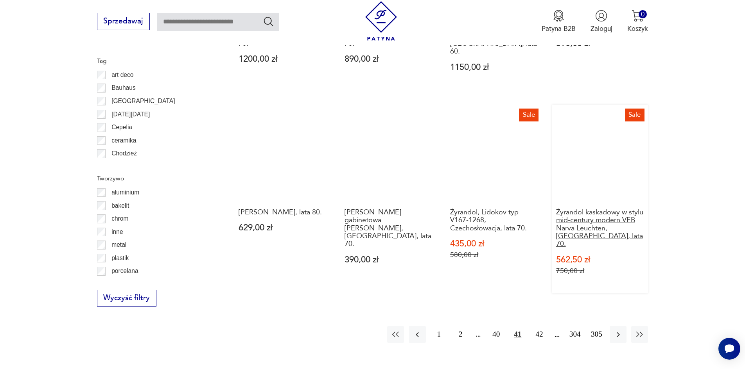
scroll to position [936, 0]
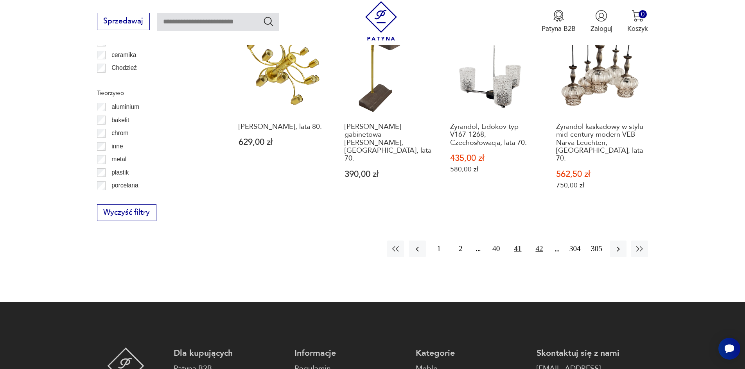
click at [539, 241] on button "42" at bounding box center [538, 249] width 17 height 17
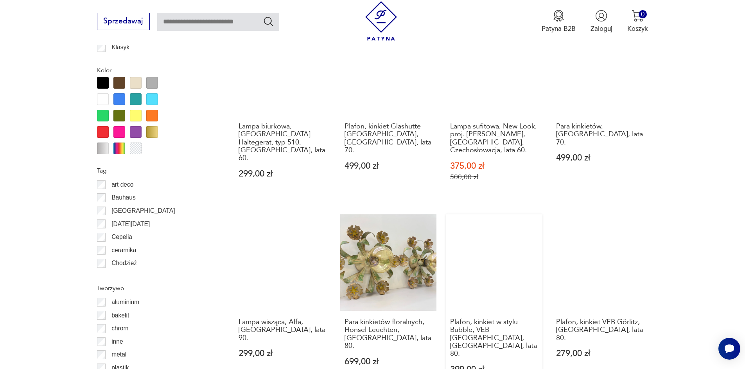
scroll to position [936, 0]
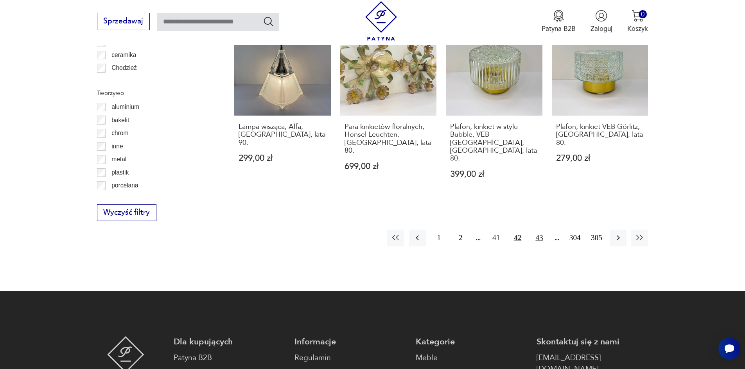
click at [541, 230] on button "43" at bounding box center [538, 238] width 17 height 17
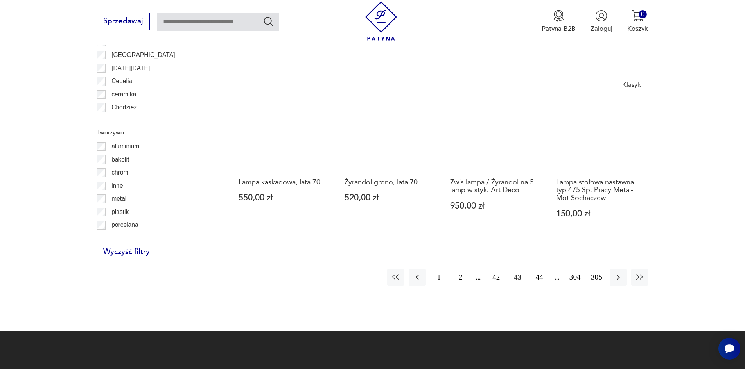
scroll to position [897, 0]
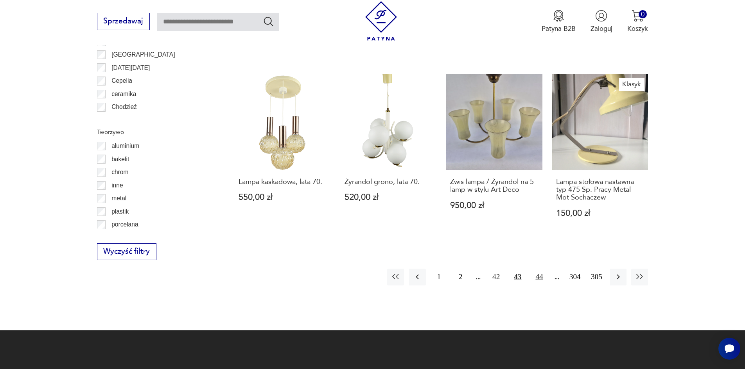
click at [537, 269] on button "44" at bounding box center [538, 277] width 17 height 17
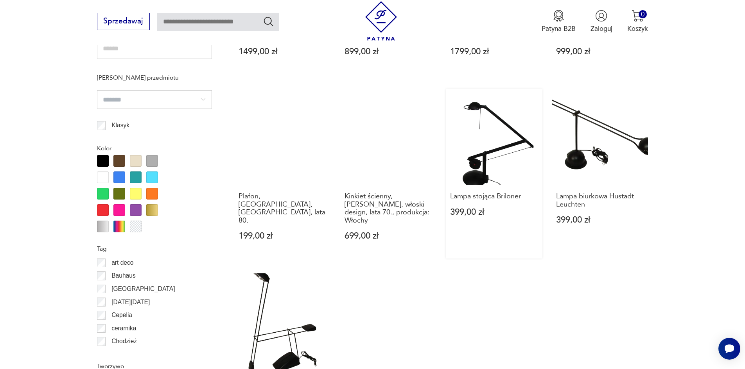
scroll to position [857, 0]
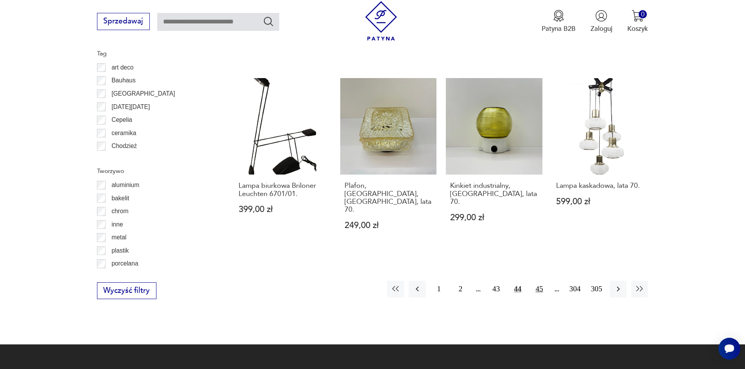
click at [534, 281] on button "45" at bounding box center [538, 289] width 17 height 17
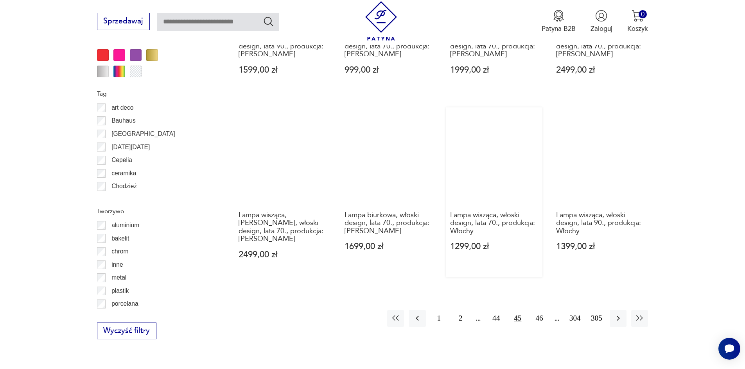
scroll to position [818, 0]
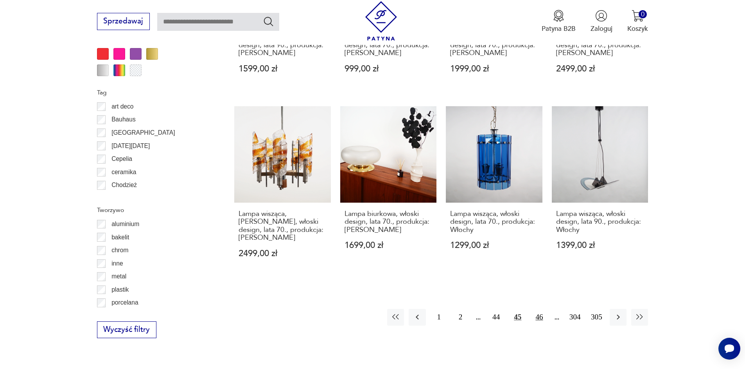
click at [539, 309] on button "46" at bounding box center [538, 317] width 17 height 17
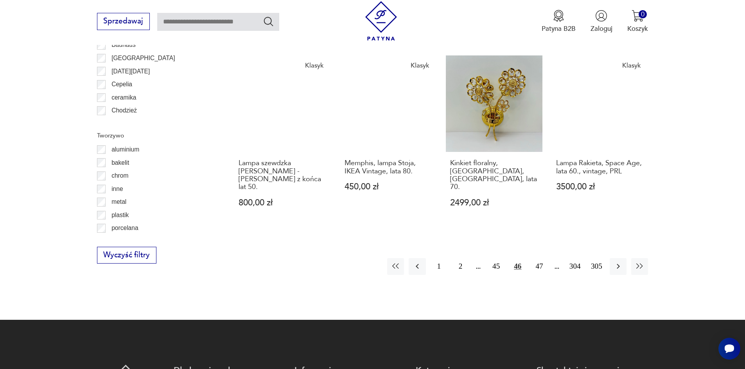
scroll to position [897, 0]
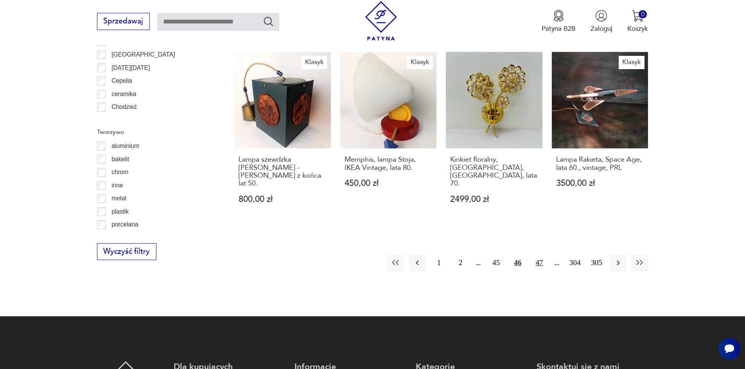
click at [542, 255] on button "47" at bounding box center [538, 263] width 17 height 17
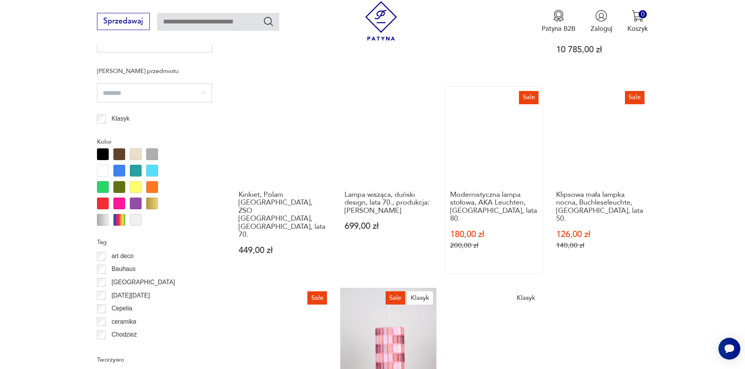
scroll to position [818, 0]
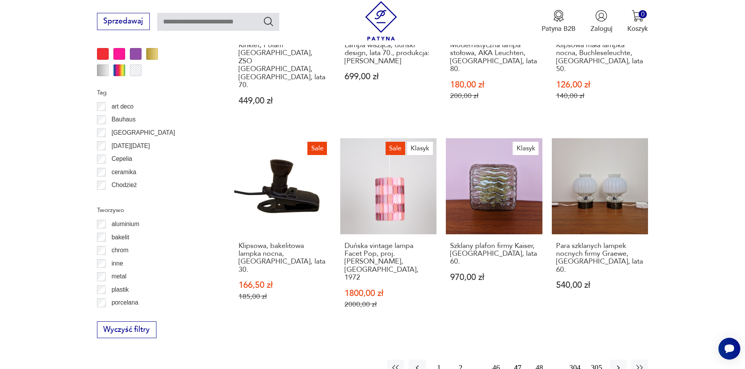
click at [534, 360] on button "48" at bounding box center [538, 368] width 17 height 17
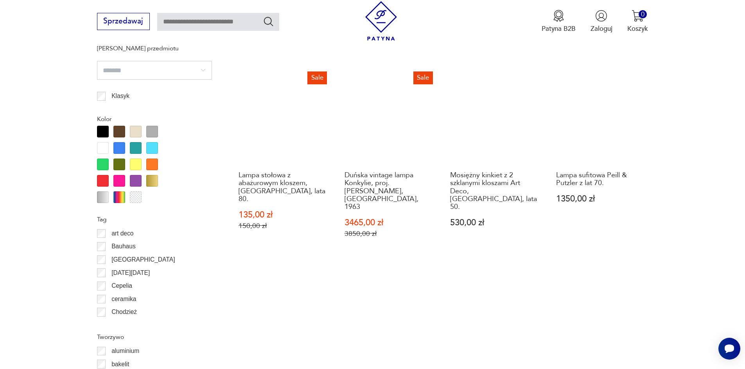
scroll to position [818, 0]
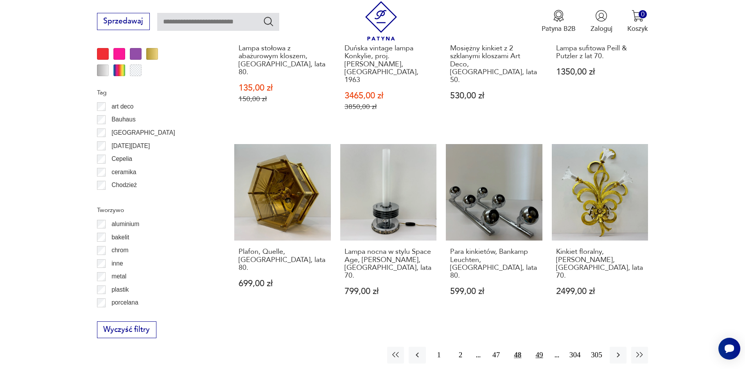
click at [541, 347] on button "49" at bounding box center [538, 355] width 17 height 17
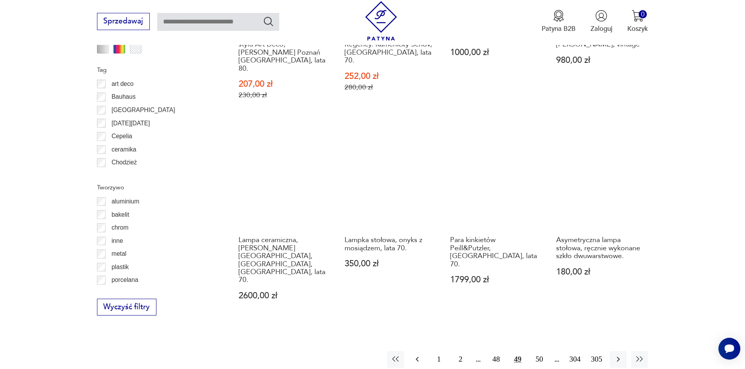
scroll to position [897, 0]
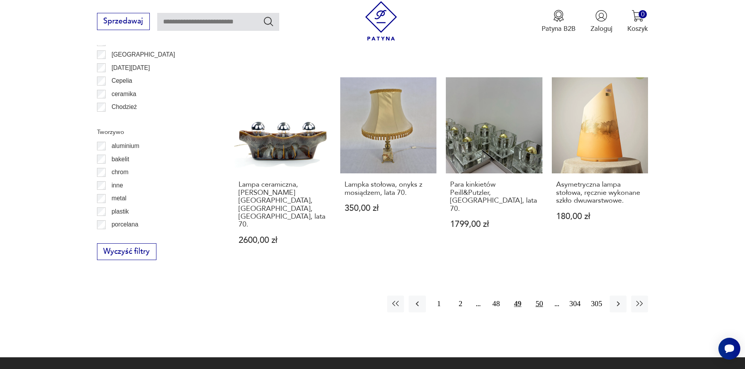
click at [540, 296] on button "50" at bounding box center [538, 304] width 17 height 17
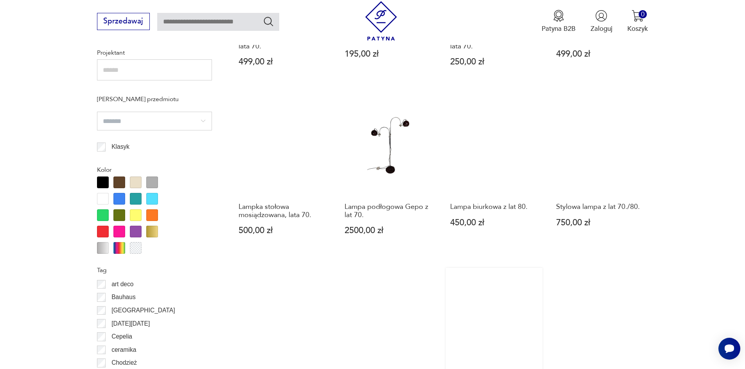
scroll to position [818, 0]
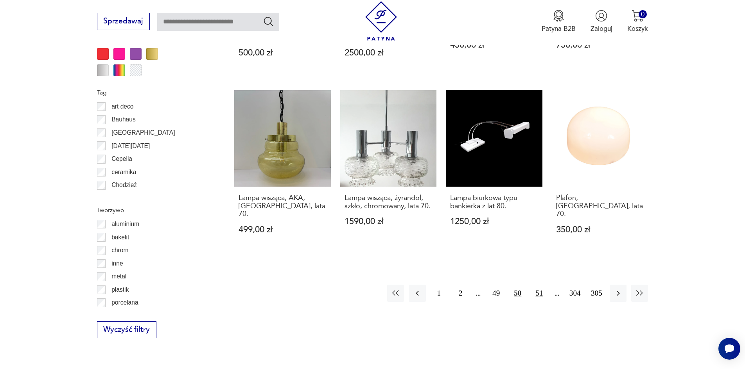
click at [538, 285] on button "51" at bounding box center [538, 293] width 17 height 17
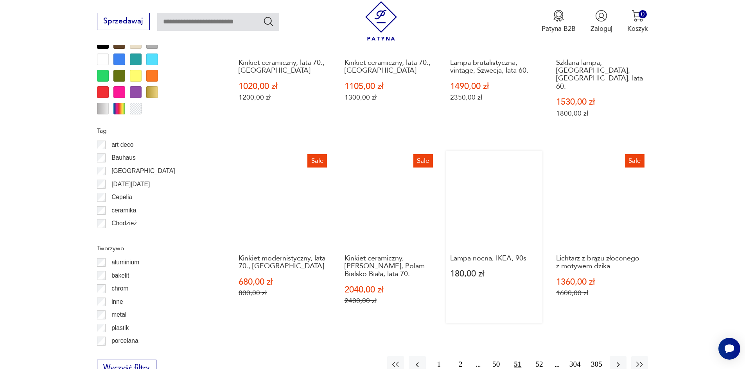
scroll to position [779, 0]
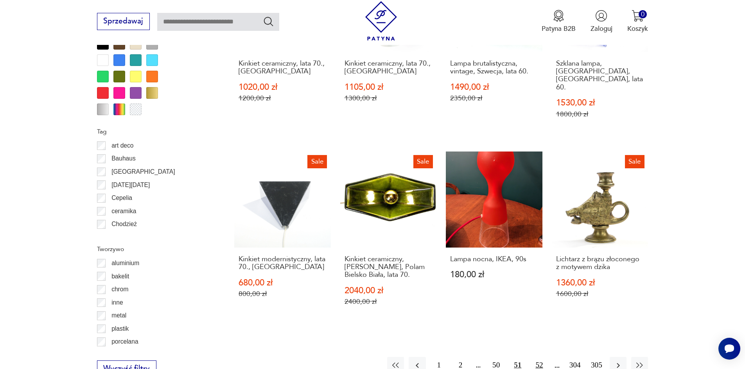
click at [541, 357] on button "52" at bounding box center [538, 365] width 17 height 17
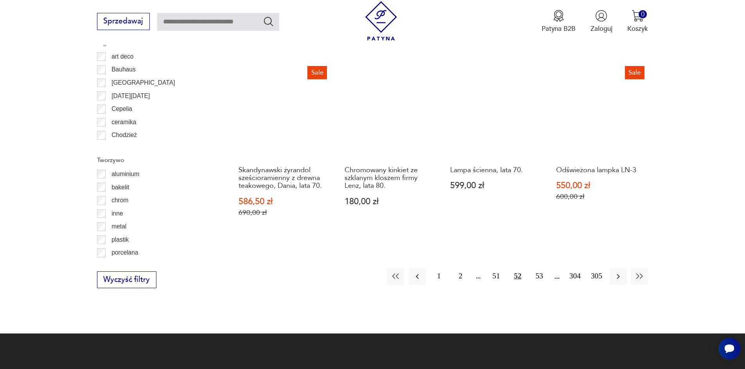
scroll to position [936, 0]
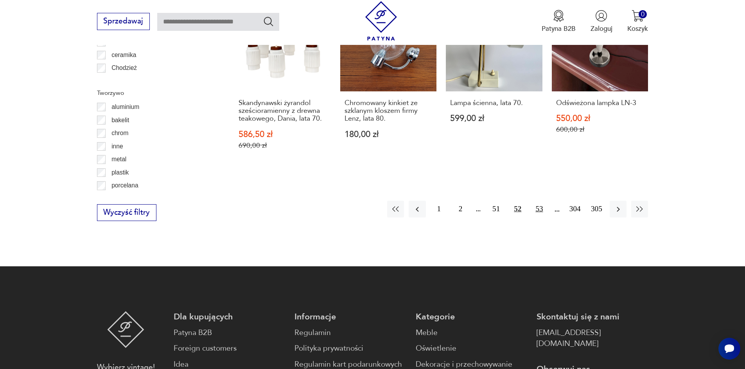
click at [540, 205] on button "53" at bounding box center [538, 209] width 17 height 17
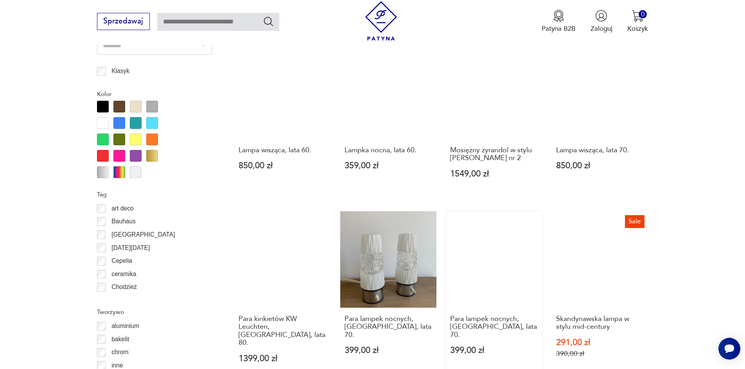
scroll to position [818, 0]
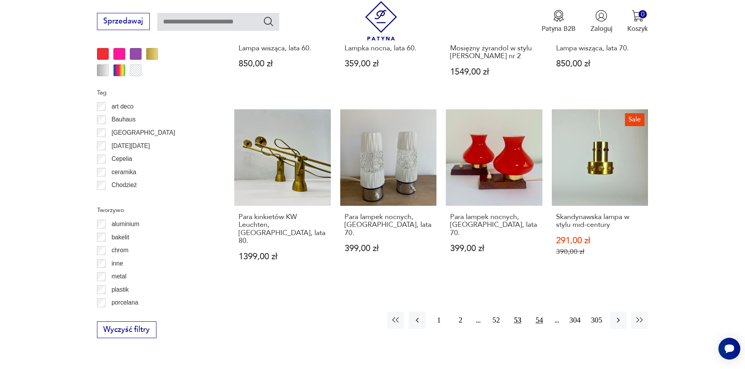
click at [542, 315] on button "54" at bounding box center [538, 320] width 17 height 17
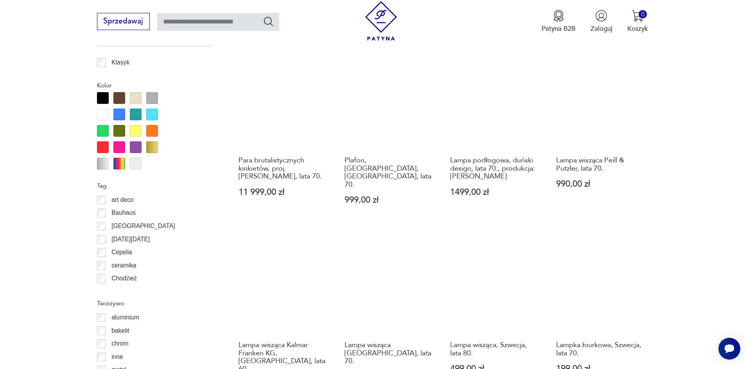
scroll to position [818, 0]
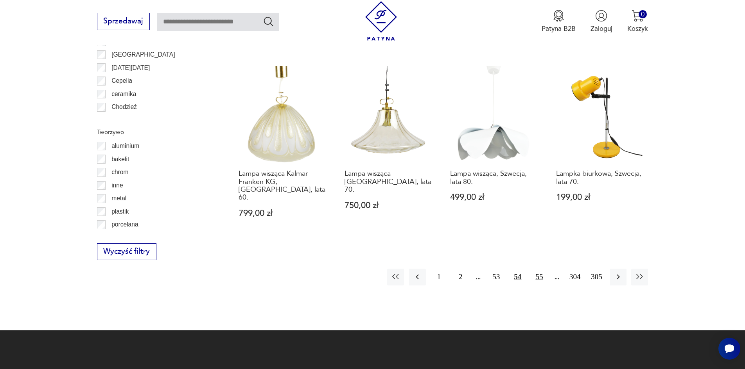
click at [534, 269] on button "55" at bounding box center [538, 277] width 17 height 17
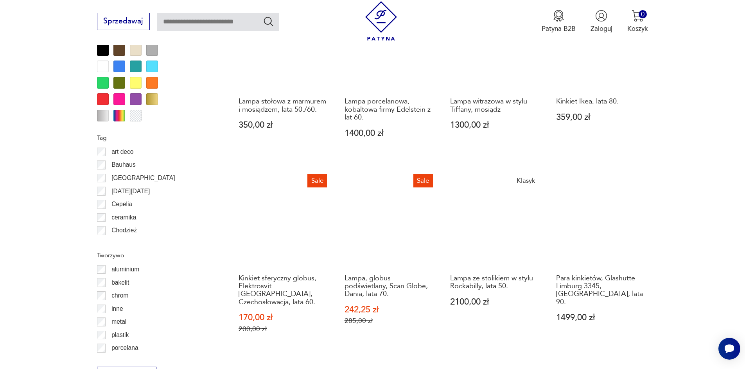
scroll to position [857, 0]
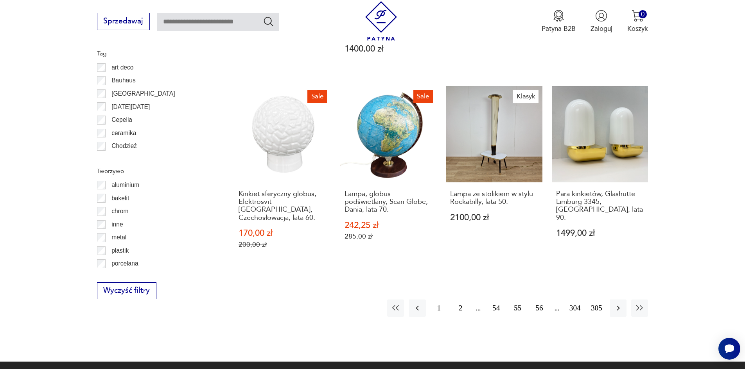
click at [539, 300] on button "56" at bounding box center [538, 308] width 17 height 17
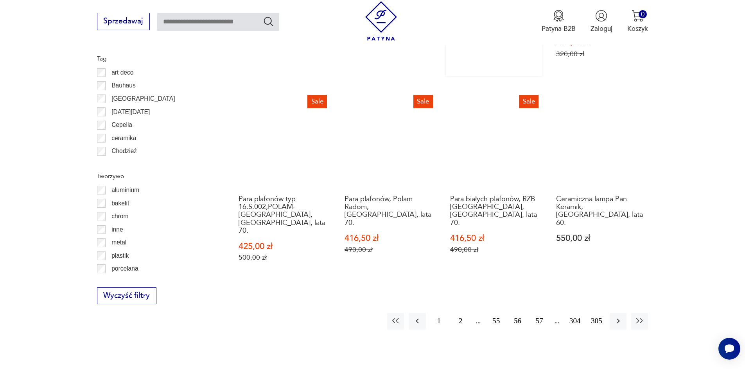
scroll to position [857, 0]
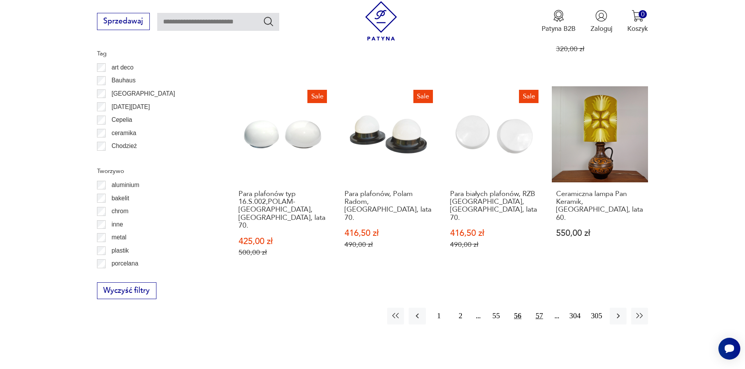
click at [539, 308] on button "57" at bounding box center [538, 316] width 17 height 17
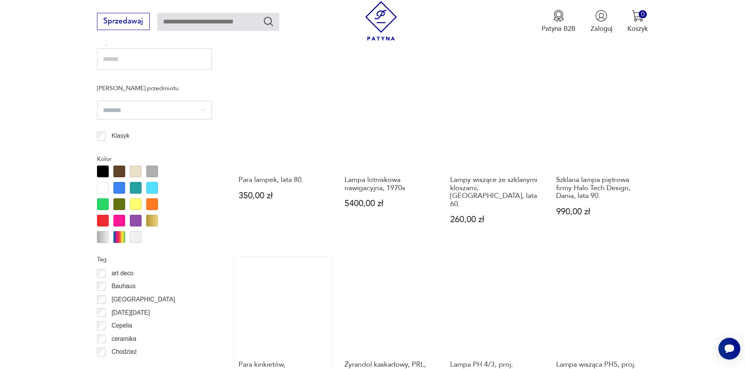
scroll to position [779, 0]
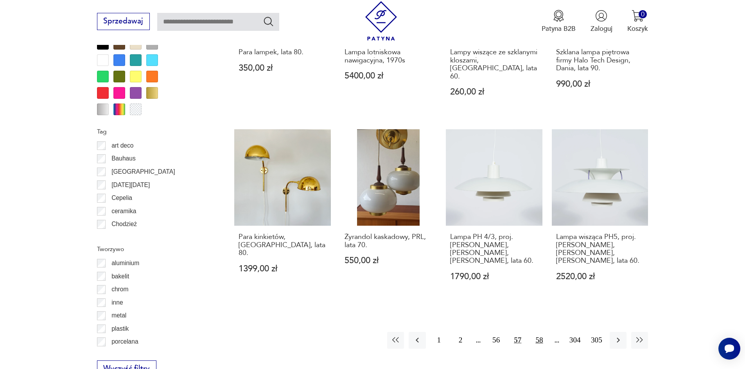
click at [539, 332] on button "58" at bounding box center [538, 340] width 17 height 17
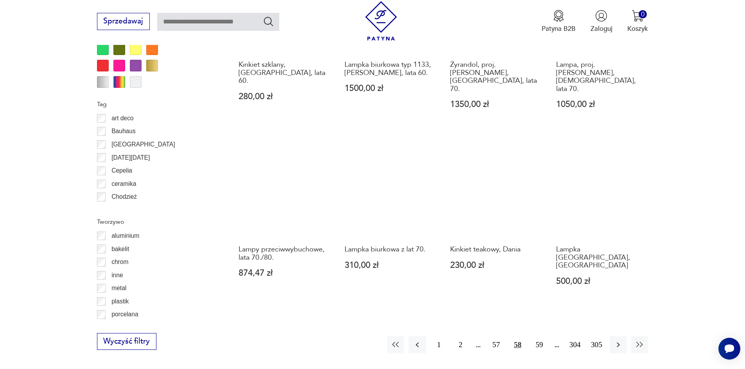
scroll to position [818, 0]
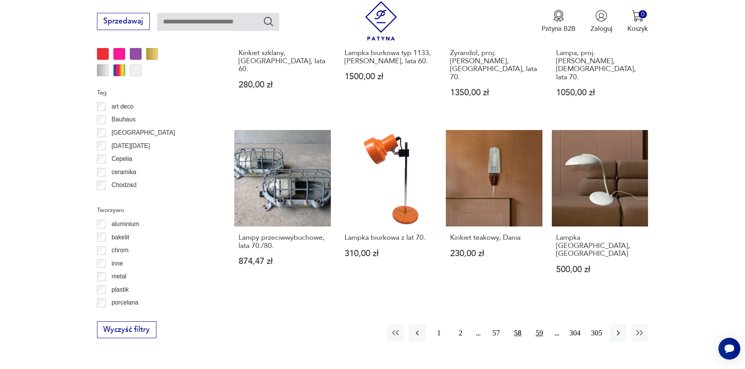
click at [540, 325] on button "59" at bounding box center [538, 333] width 17 height 17
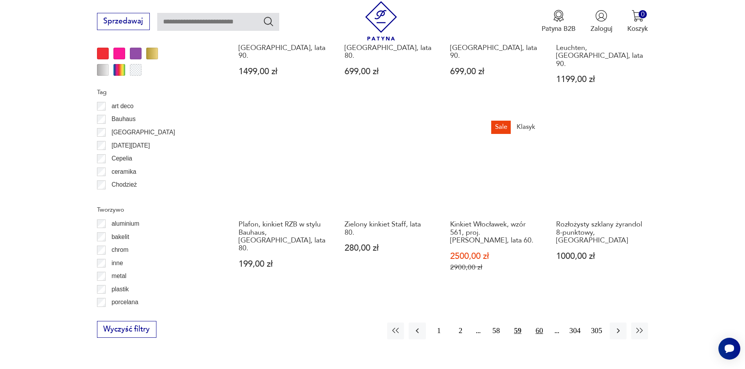
scroll to position [857, 0]
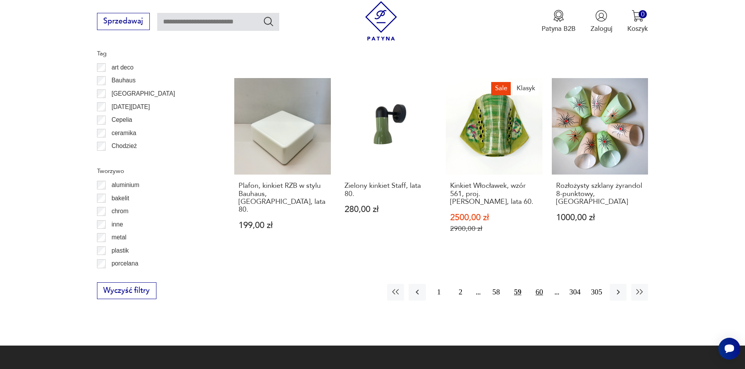
click at [542, 284] on button "60" at bounding box center [538, 292] width 17 height 17
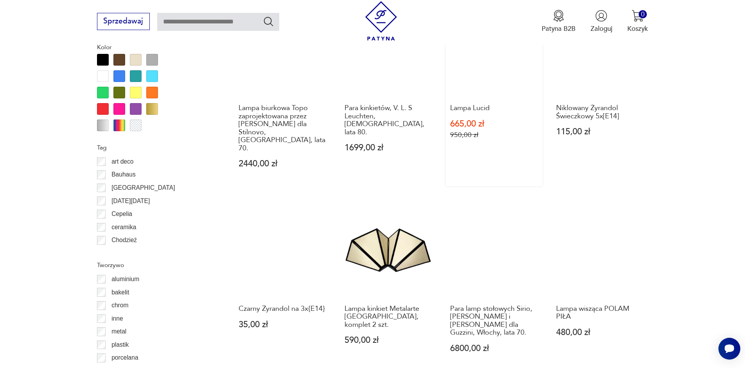
scroll to position [818, 0]
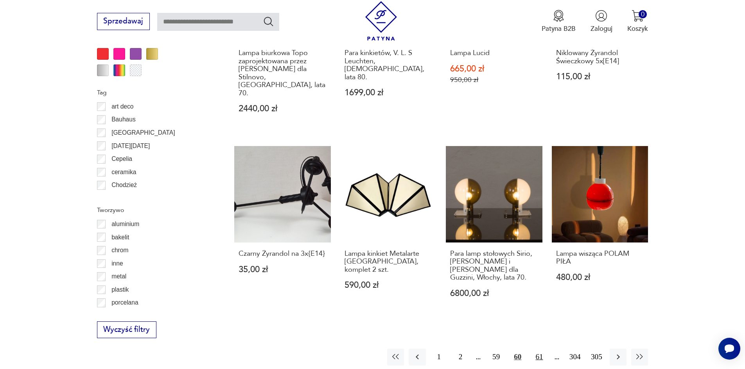
click at [538, 349] on button "61" at bounding box center [538, 357] width 17 height 17
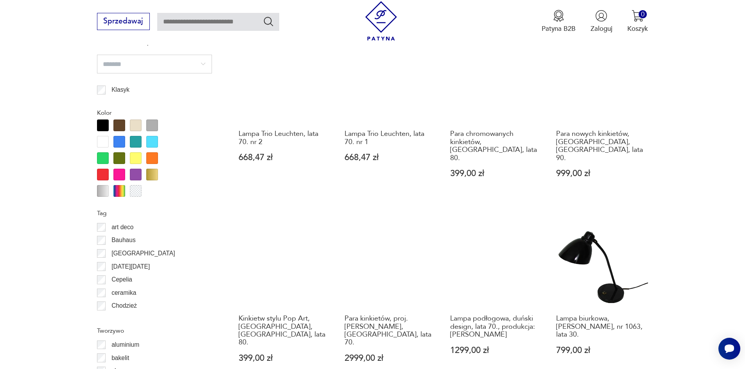
scroll to position [779, 0]
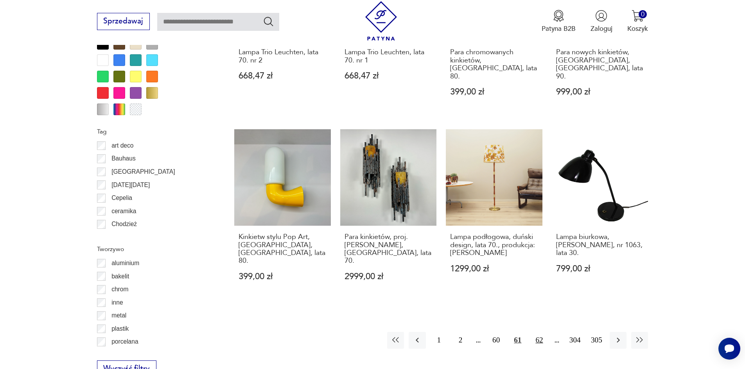
click at [544, 332] on button "62" at bounding box center [538, 340] width 17 height 17
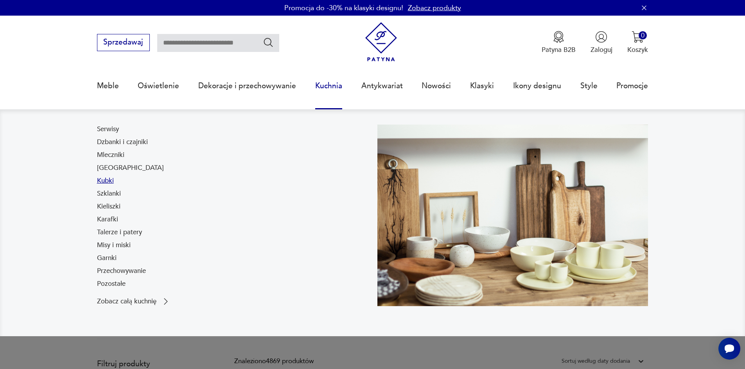
click at [111, 181] on link "Kubki" at bounding box center [105, 180] width 17 height 9
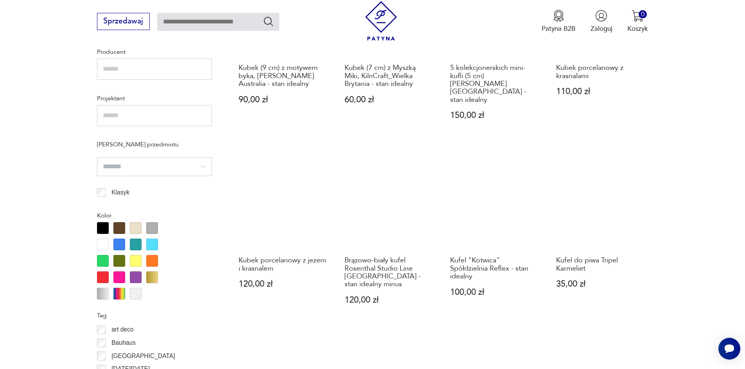
scroll to position [779, 0]
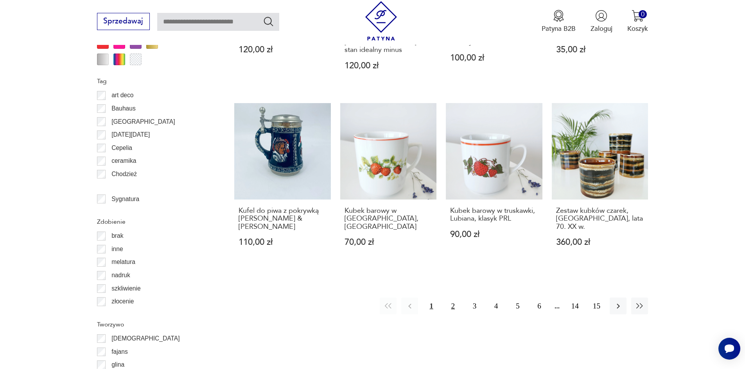
click at [453, 298] on button "2" at bounding box center [452, 306] width 17 height 17
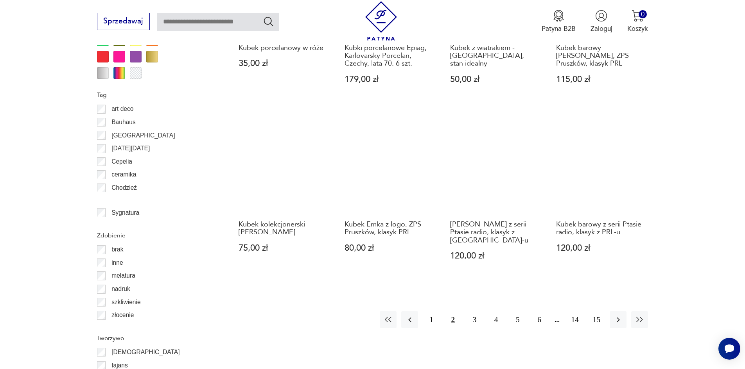
scroll to position [847, 0]
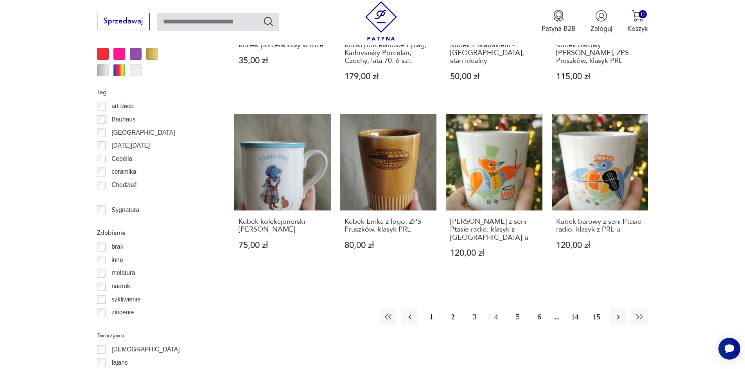
click at [474, 310] on button "3" at bounding box center [474, 317] width 17 height 17
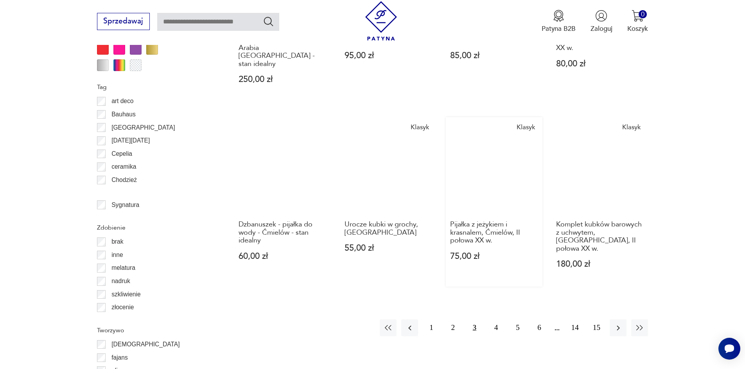
scroll to position [1003, 0]
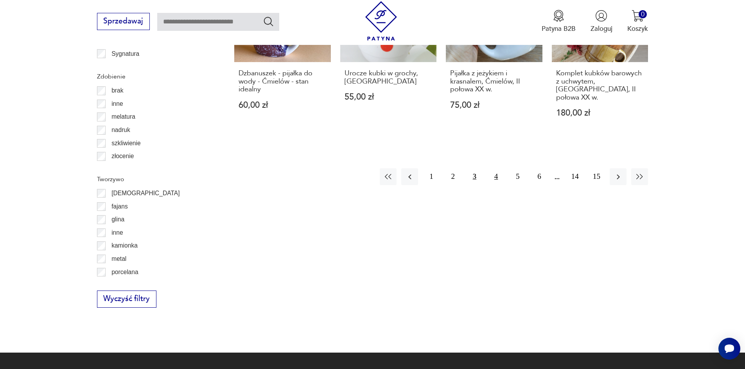
click at [494, 168] on button "4" at bounding box center [495, 176] width 17 height 17
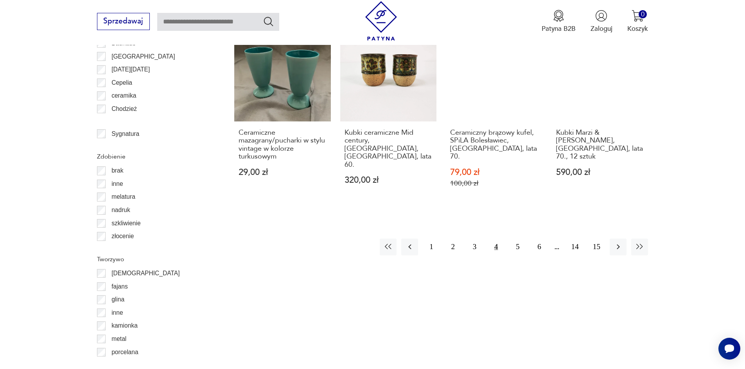
scroll to position [925, 0]
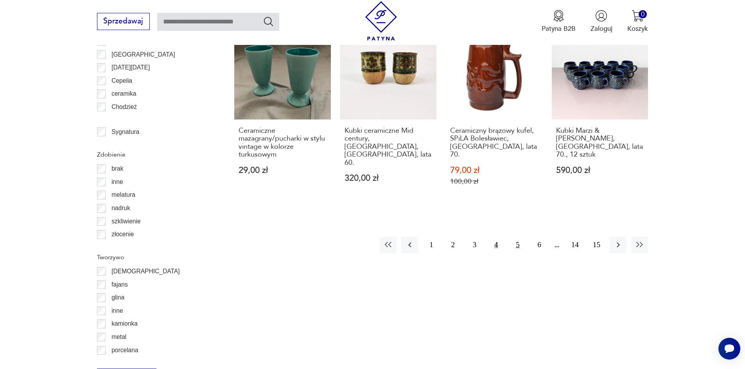
click at [519, 237] on button "5" at bounding box center [517, 245] width 17 height 17
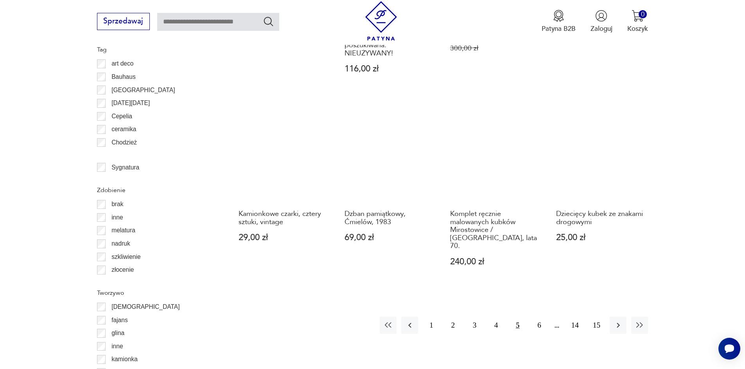
scroll to position [1003, 0]
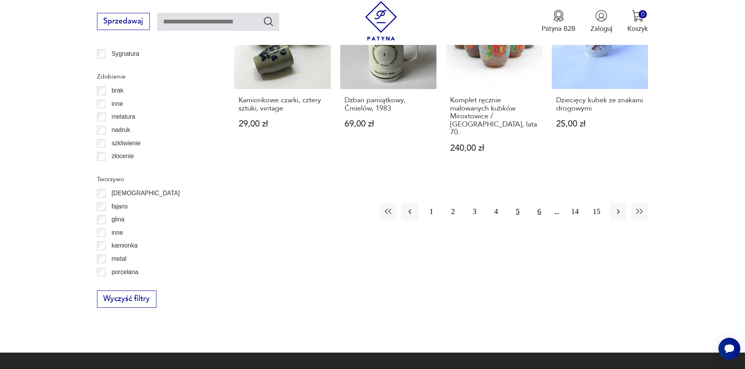
click at [531, 203] on button "6" at bounding box center [538, 211] width 17 height 17
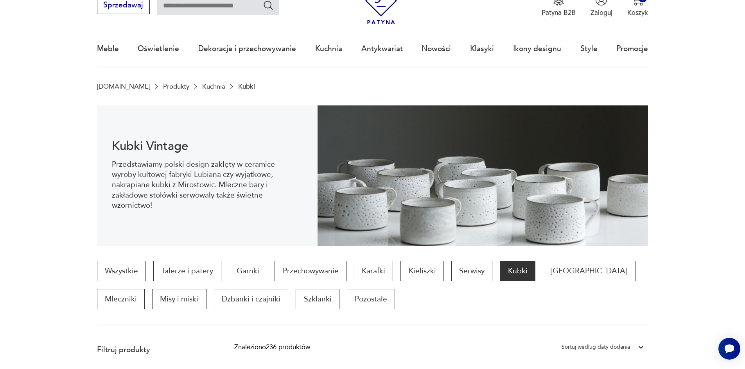
scroll to position [26, 0]
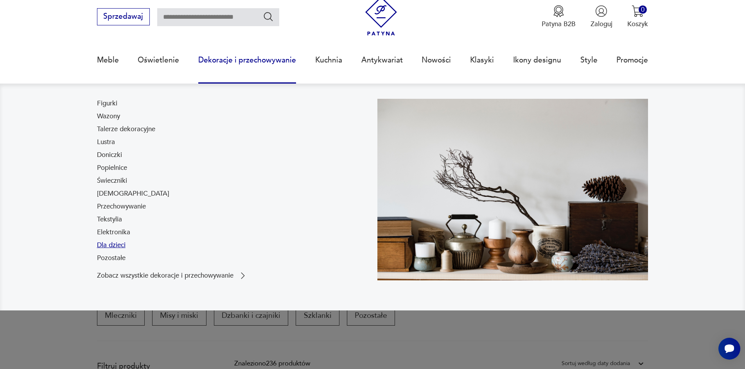
click at [115, 245] on link "Dla dzieci" at bounding box center [111, 245] width 29 height 9
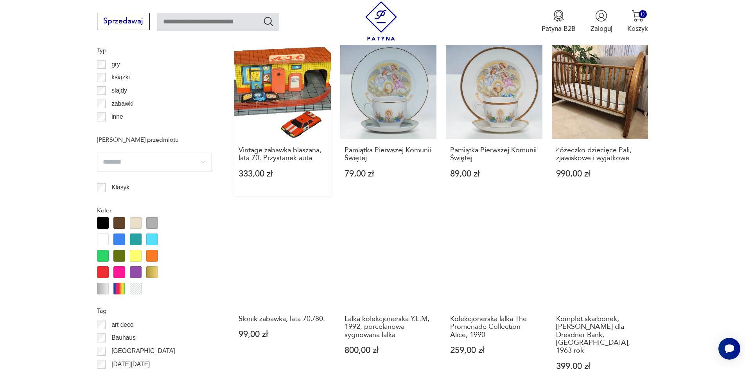
scroll to position [769, 0]
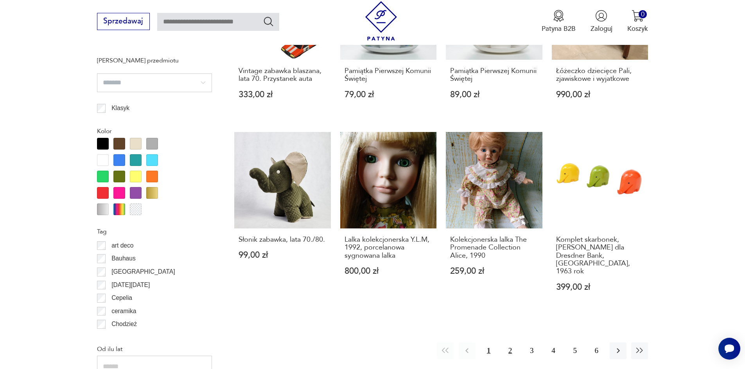
click at [507, 343] on button "2" at bounding box center [509, 351] width 17 height 17
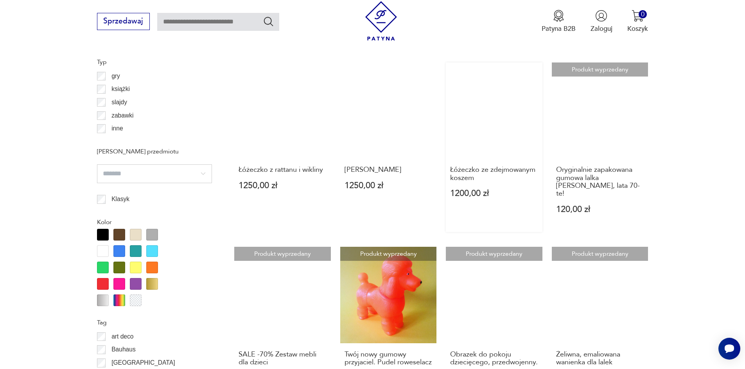
scroll to position [779, 0]
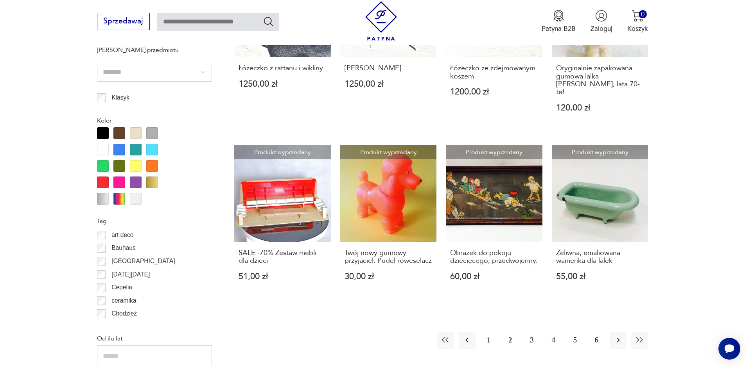
click at [530, 332] on button "3" at bounding box center [531, 340] width 17 height 17
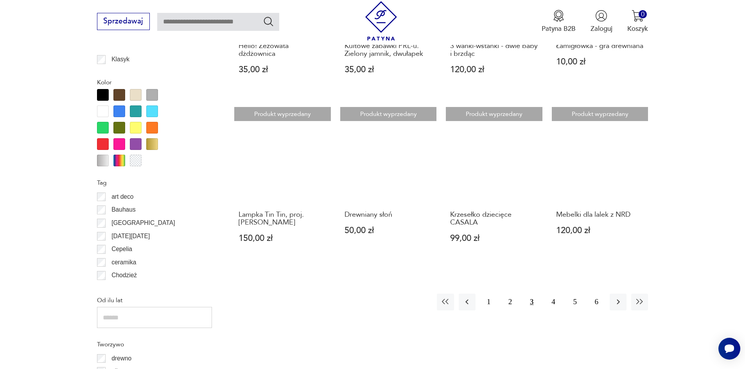
scroll to position [897, 0]
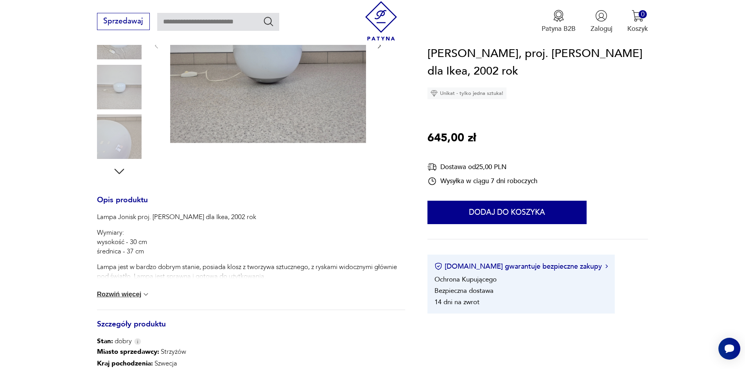
click at [126, 292] on button "Rozwiń więcej" at bounding box center [123, 295] width 53 height 8
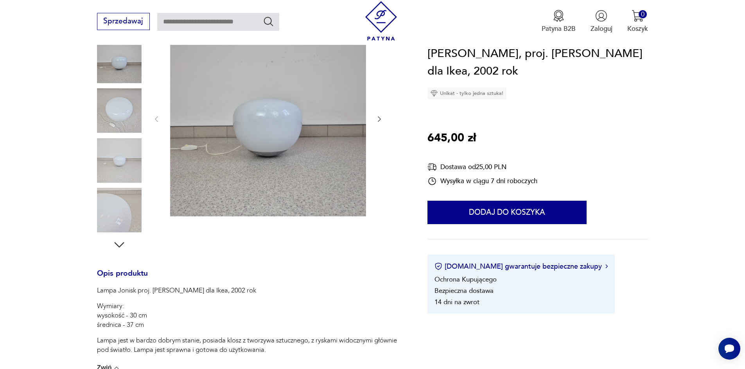
scroll to position [78, 0]
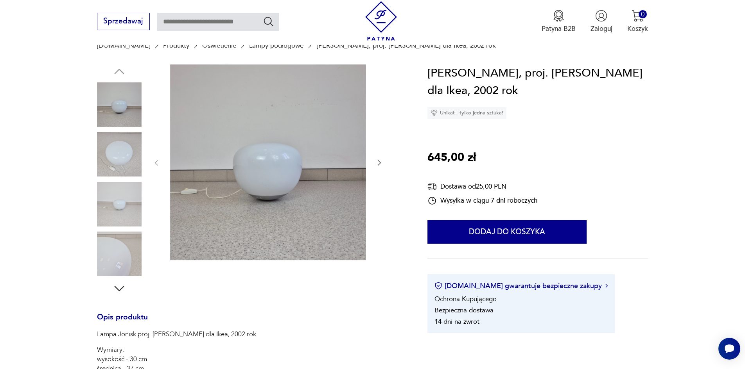
click at [126, 167] on img at bounding box center [119, 154] width 45 height 45
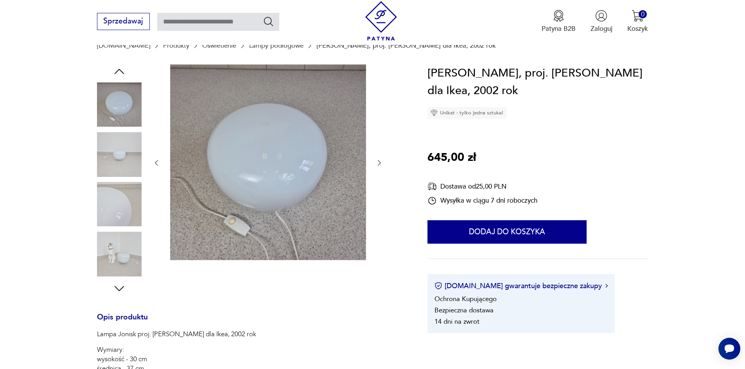
click at [129, 196] on img at bounding box center [119, 204] width 45 height 45
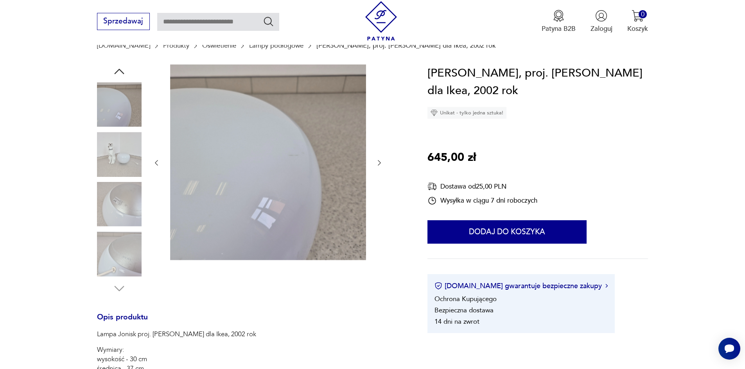
click at [130, 237] on img at bounding box center [119, 254] width 45 height 45
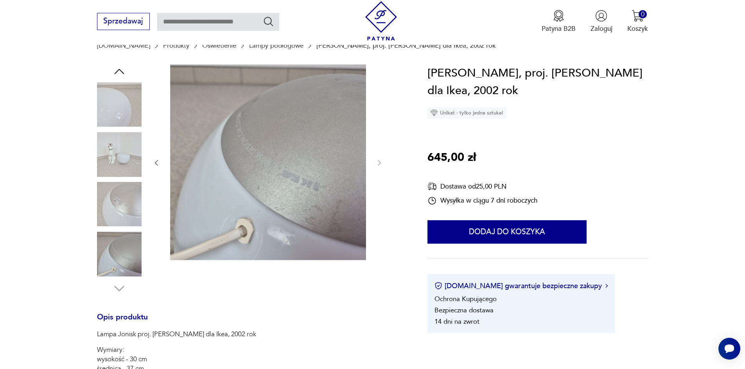
click at [127, 265] on img at bounding box center [119, 254] width 45 height 45
click at [116, 170] on img at bounding box center [119, 154] width 45 height 45
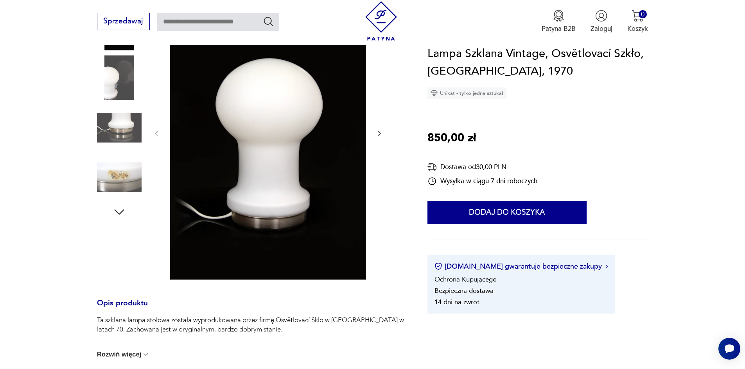
click at [111, 130] on img at bounding box center [119, 128] width 45 height 45
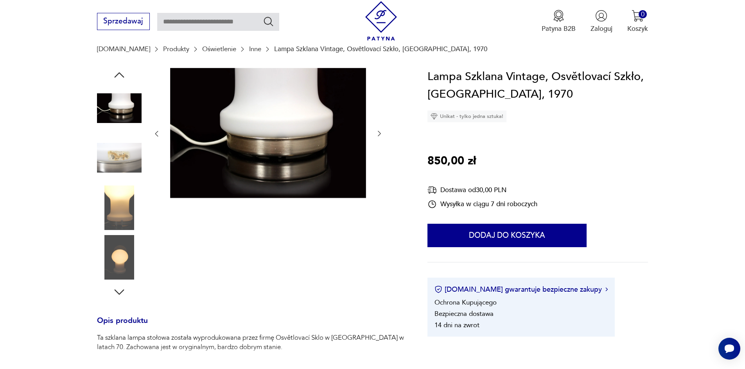
click at [117, 79] on icon "button" at bounding box center [119, 75] width 14 height 14
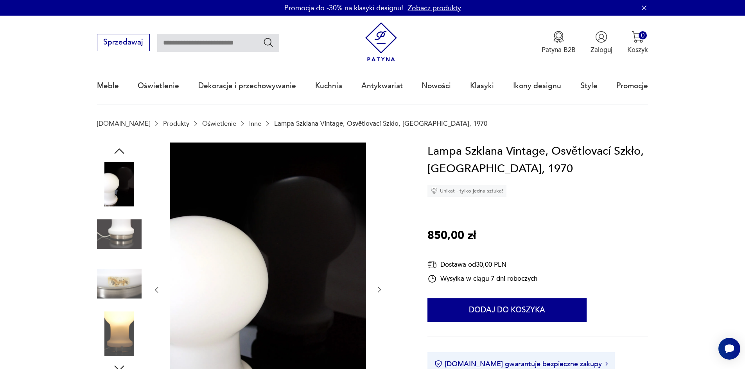
click at [130, 215] on img at bounding box center [119, 234] width 45 height 45
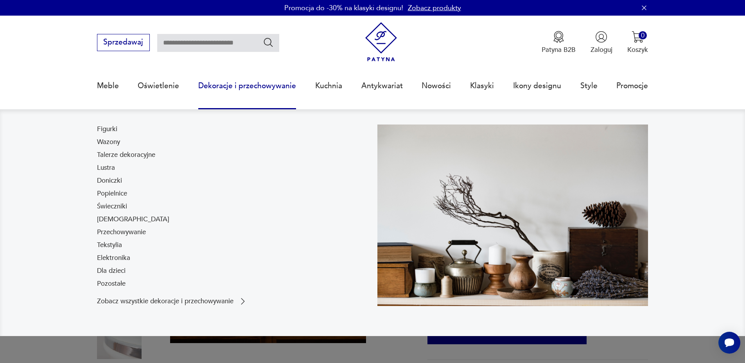
click at [247, 84] on link "Dekoracje i przechowywanie" at bounding box center [247, 86] width 98 height 36
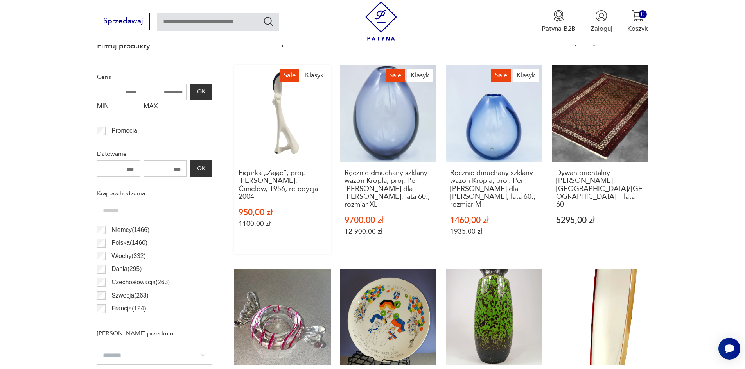
scroll to position [377, 0]
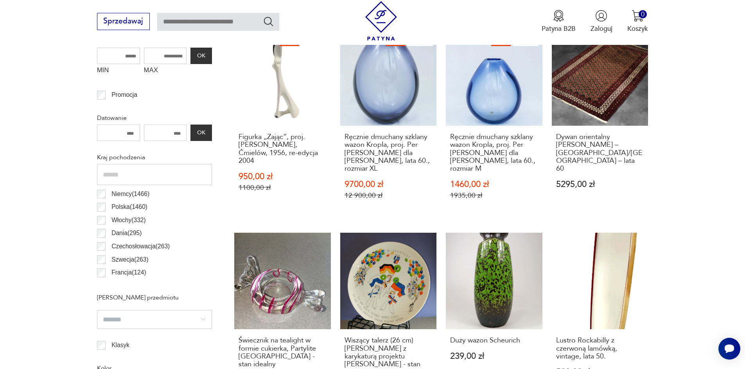
drag, startPoint x: 242, startPoint y: 105, endPoint x: 700, endPoint y: 159, distance: 461.6
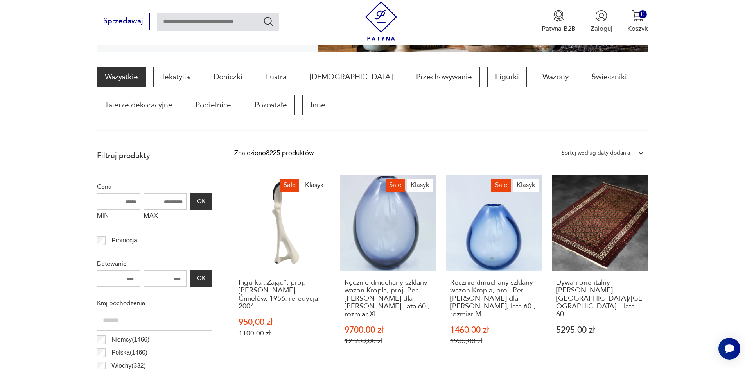
scroll to position [104, 0]
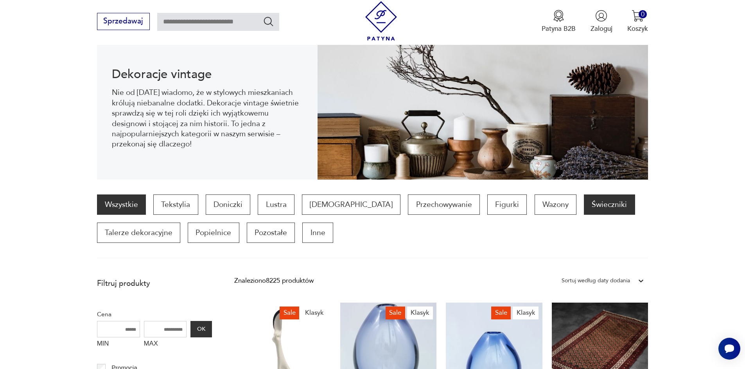
click at [584, 203] on p "Świeczniki" at bounding box center [609, 205] width 51 height 20
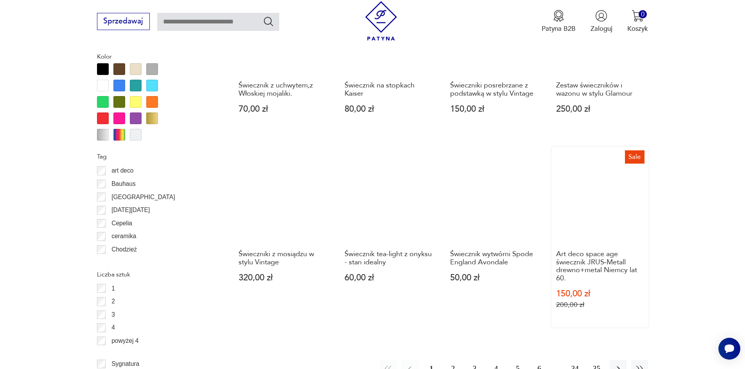
scroll to position [886, 0]
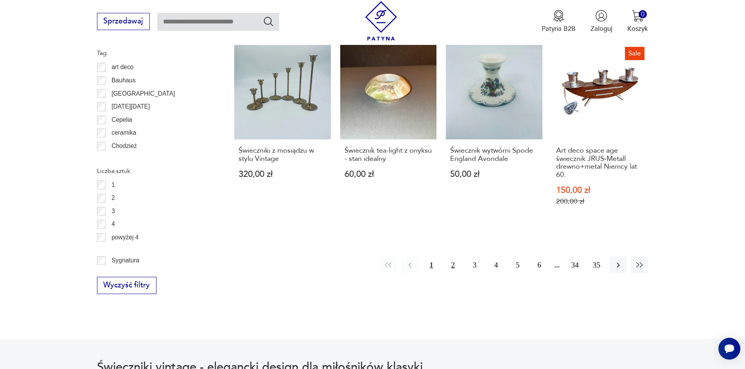
click at [451, 262] on button "2" at bounding box center [452, 265] width 17 height 17
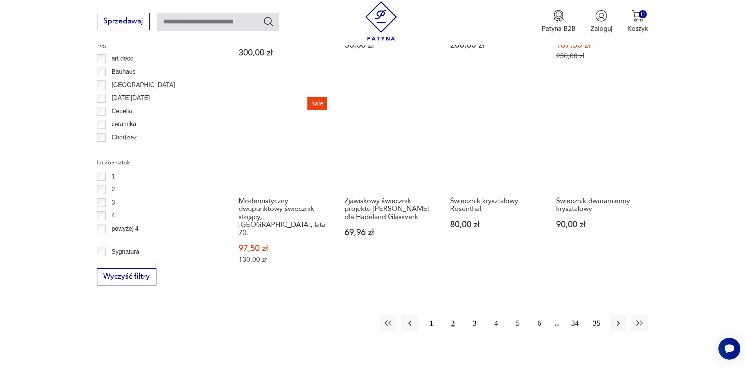
scroll to position [964, 0]
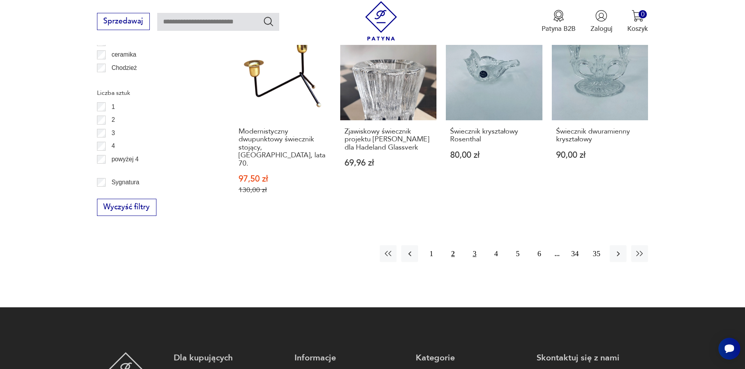
click at [472, 245] on button "3" at bounding box center [474, 253] width 17 height 17
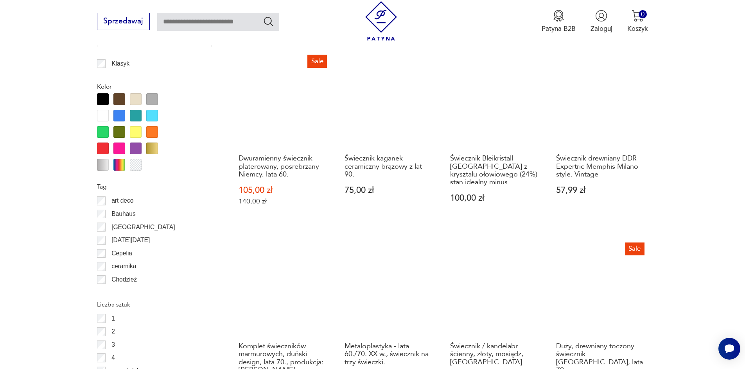
scroll to position [847, 0]
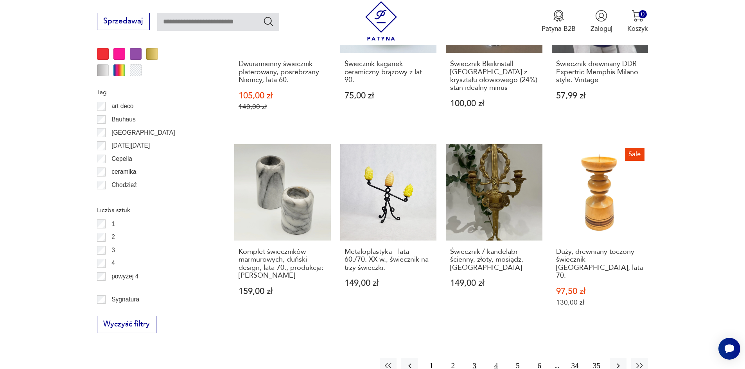
click at [492, 358] on button "4" at bounding box center [495, 366] width 17 height 17
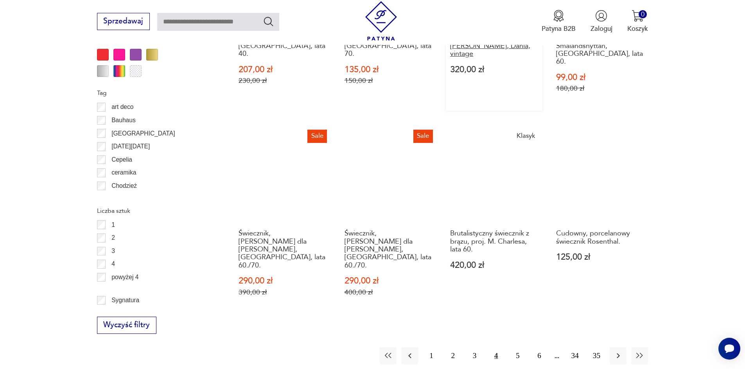
scroll to position [847, 0]
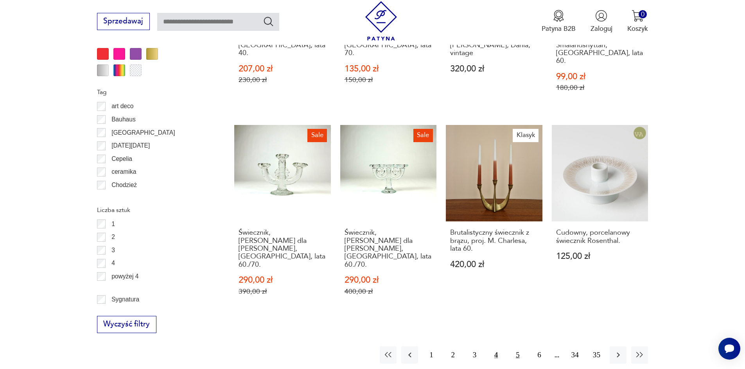
click at [512, 347] on button "5" at bounding box center [517, 355] width 17 height 17
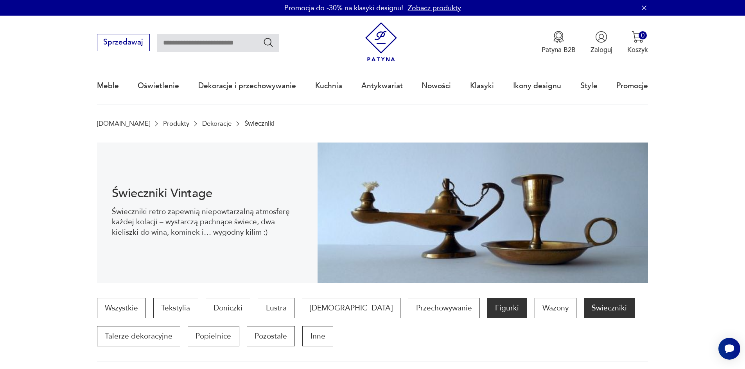
click at [487, 304] on p "Figurki" at bounding box center [506, 308] width 39 height 20
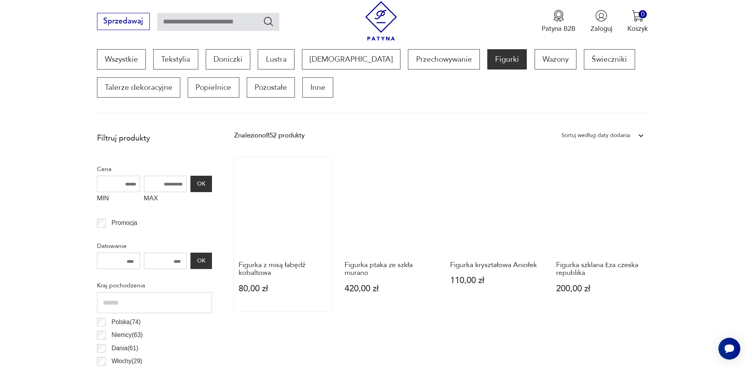
scroll to position [182, 0]
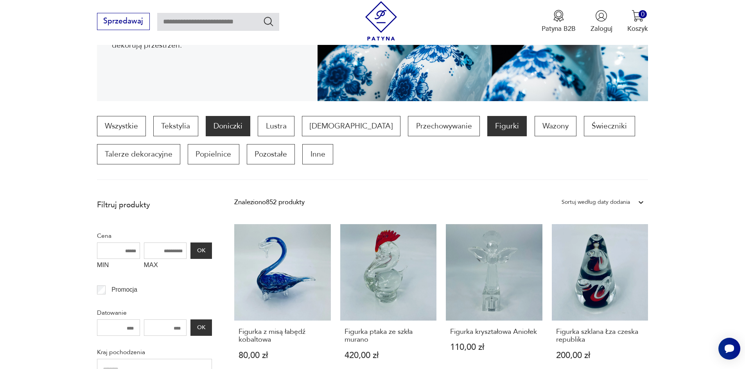
click at [220, 122] on p "Doniczki" at bounding box center [228, 126] width 45 height 20
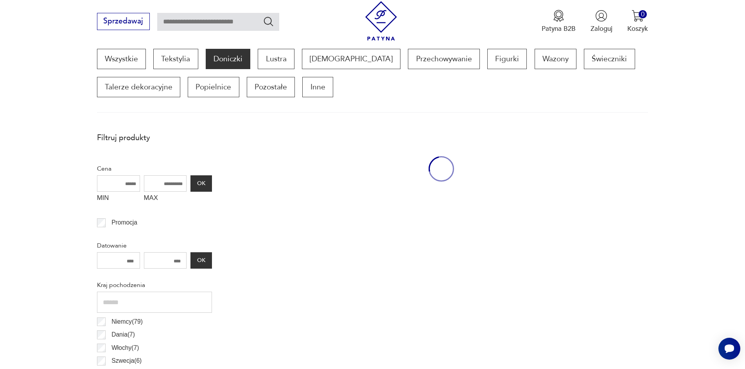
scroll to position [260, 0]
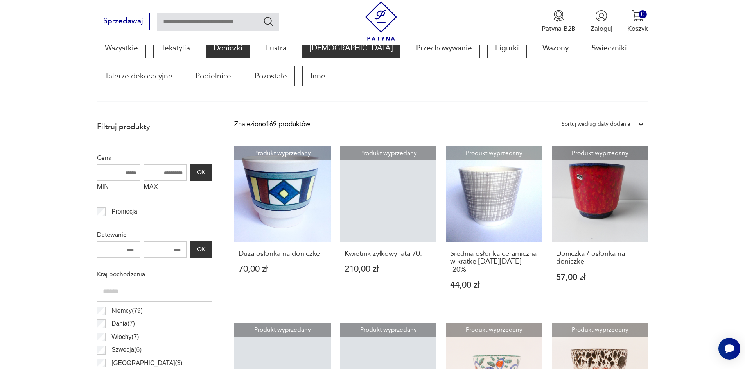
click at [315, 50] on p "[DEMOGRAPHIC_DATA]" at bounding box center [351, 48] width 98 height 20
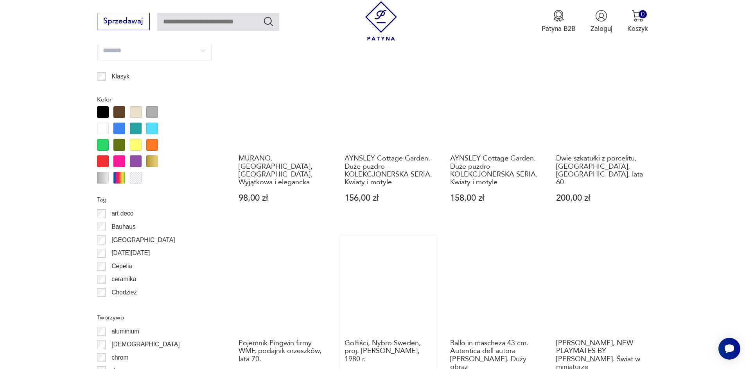
scroll to position [886, 0]
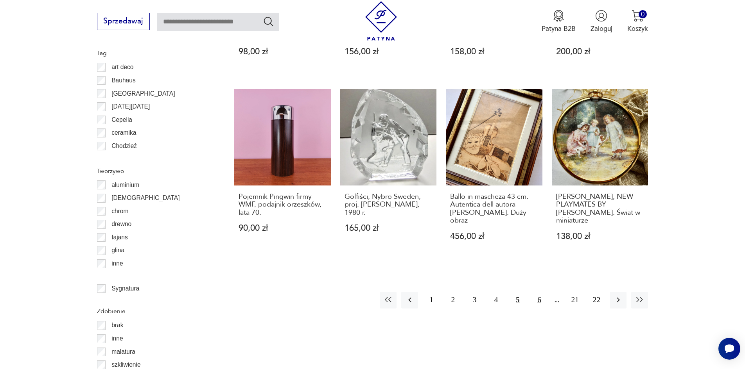
click at [541, 292] on button "6" at bounding box center [538, 300] width 17 height 17
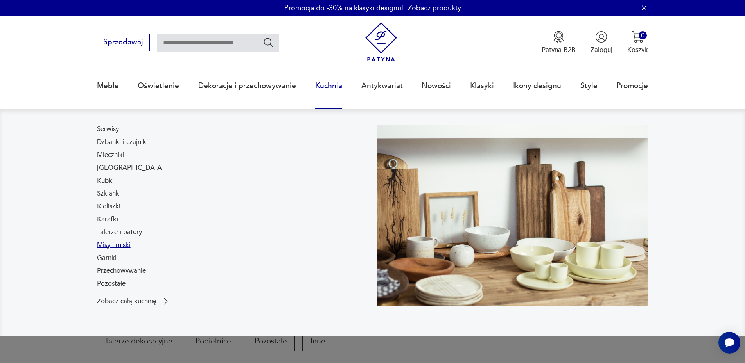
click at [121, 247] on link "Misy i miski" at bounding box center [114, 245] width 34 height 9
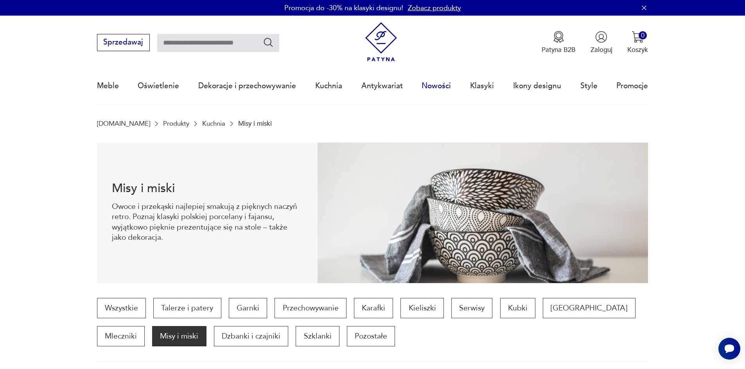
click at [436, 86] on link "Nowości" at bounding box center [435, 86] width 29 height 36
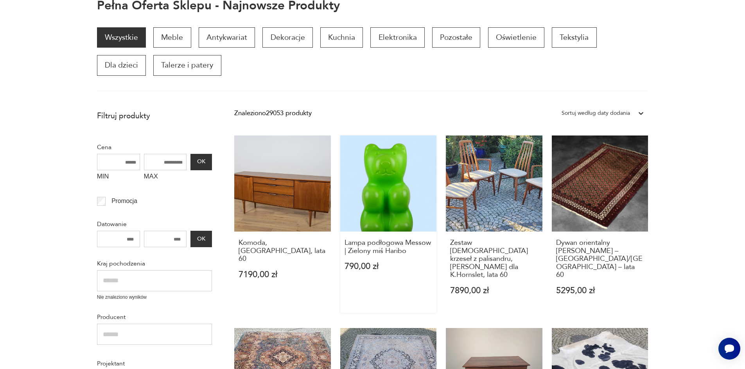
scroll to position [195, 0]
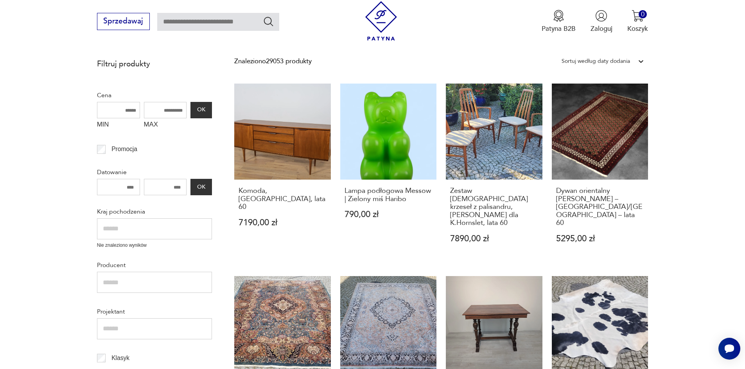
drag, startPoint x: 433, startPoint y: 88, endPoint x: 680, endPoint y: 199, distance: 270.3
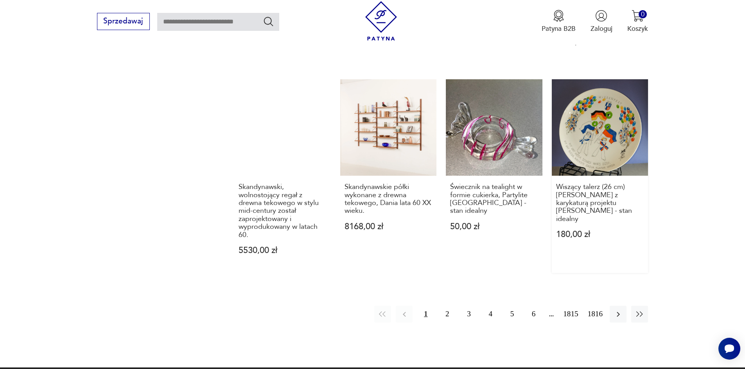
scroll to position [899, 0]
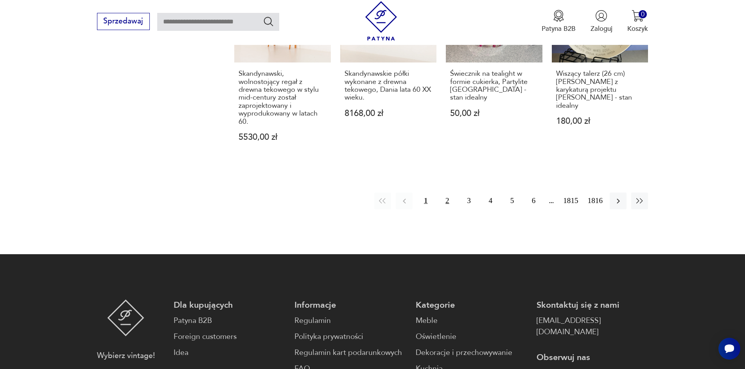
click at [447, 193] on button "2" at bounding box center [447, 201] width 17 height 17
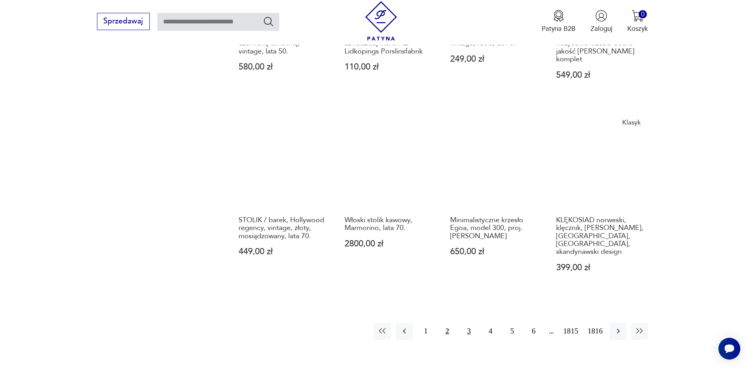
scroll to position [719, 0]
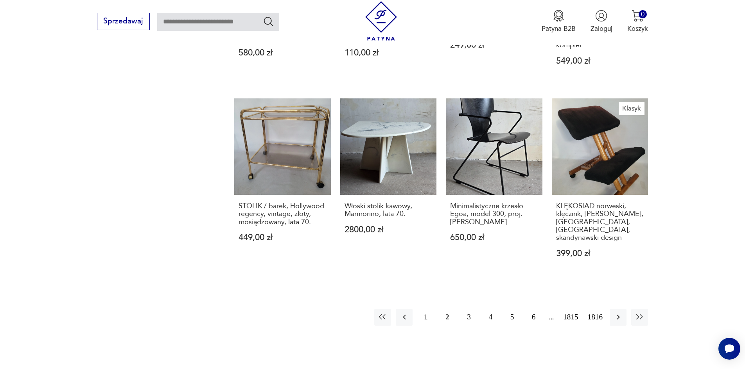
click at [465, 311] on button "3" at bounding box center [468, 317] width 17 height 17
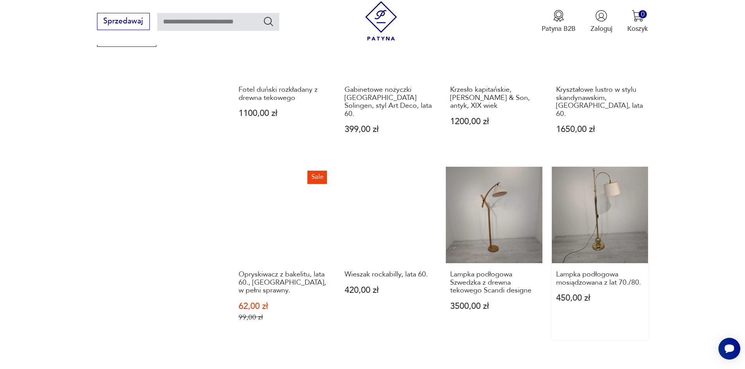
scroll to position [758, 0]
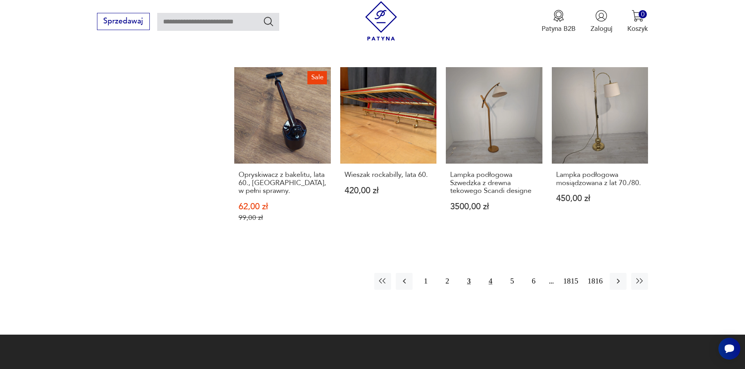
click at [488, 273] on button "4" at bounding box center [490, 281] width 17 height 17
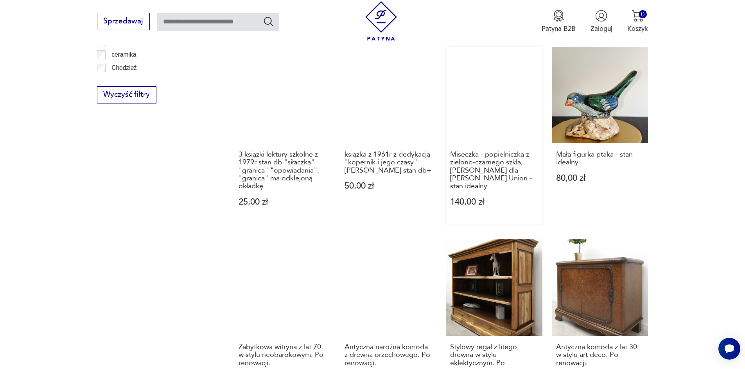
scroll to position [758, 0]
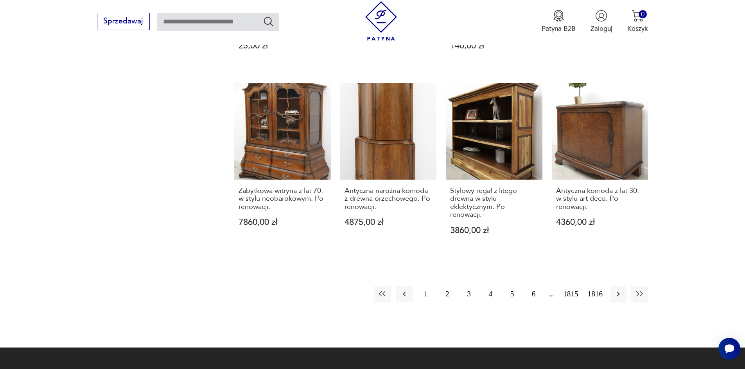
click at [506, 290] on button "5" at bounding box center [511, 294] width 17 height 17
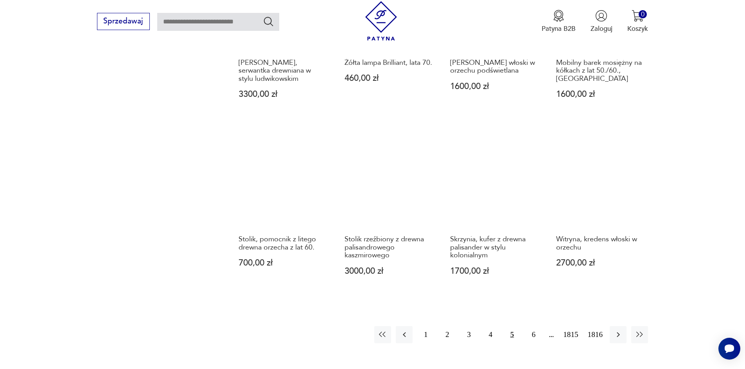
scroll to position [797, 0]
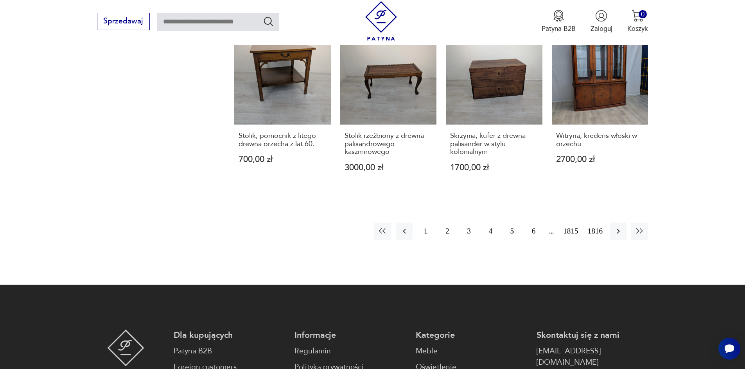
click at [538, 223] on button "6" at bounding box center [533, 231] width 17 height 17
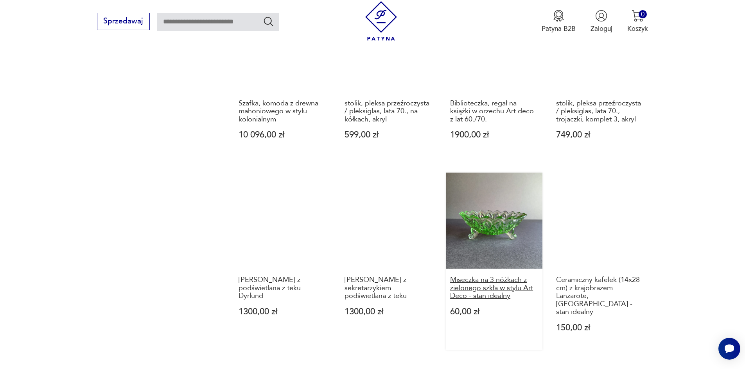
scroll to position [758, 0]
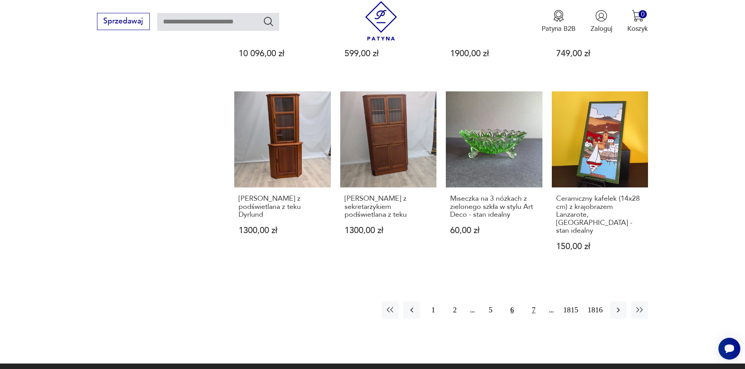
click at [539, 302] on button "7" at bounding box center [533, 310] width 17 height 17
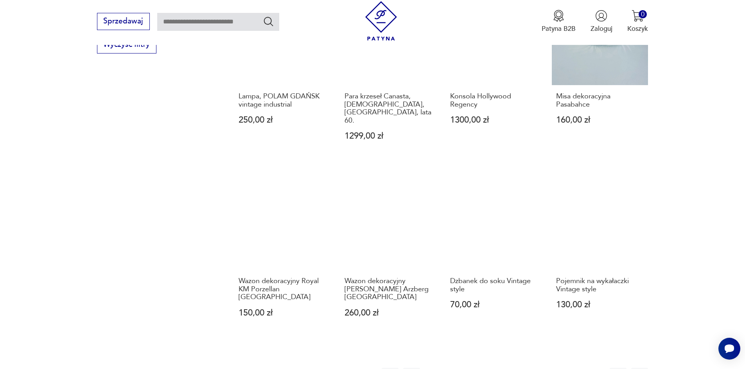
scroll to position [758, 0]
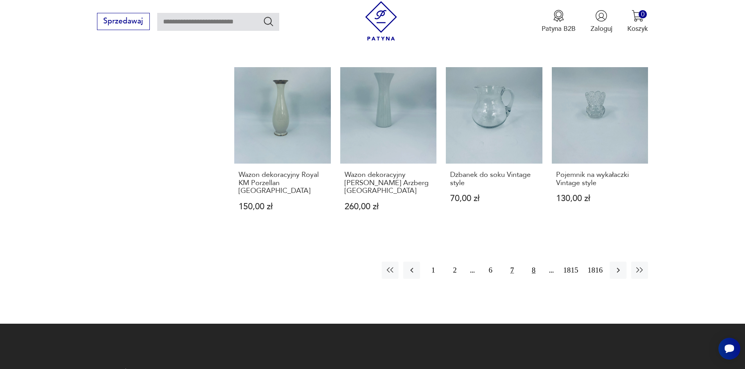
click at [537, 262] on button "8" at bounding box center [533, 270] width 17 height 17
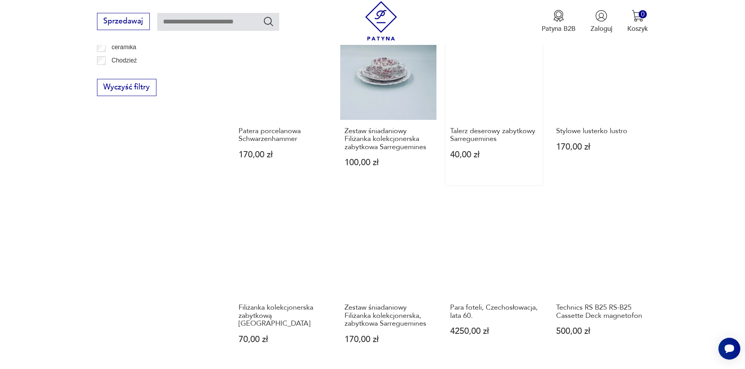
scroll to position [719, 0]
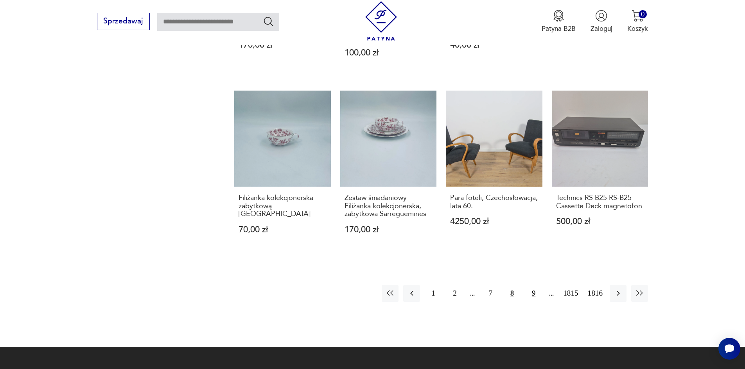
click at [530, 295] on button "9" at bounding box center [533, 293] width 17 height 17
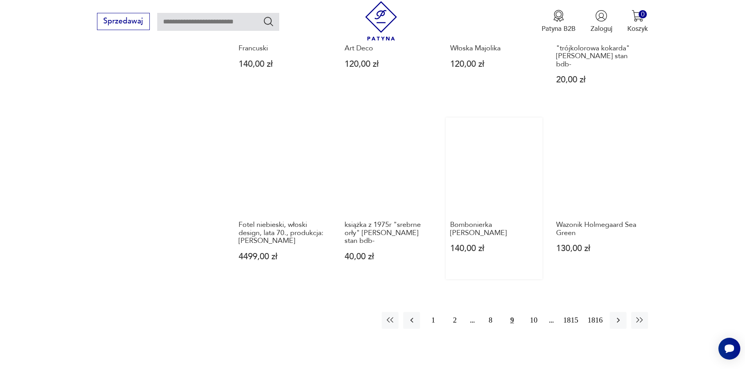
scroll to position [719, 0]
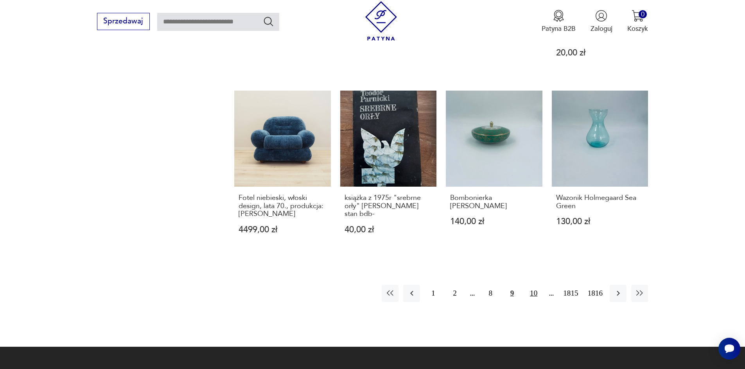
click at [537, 285] on button "10" at bounding box center [533, 293] width 17 height 17
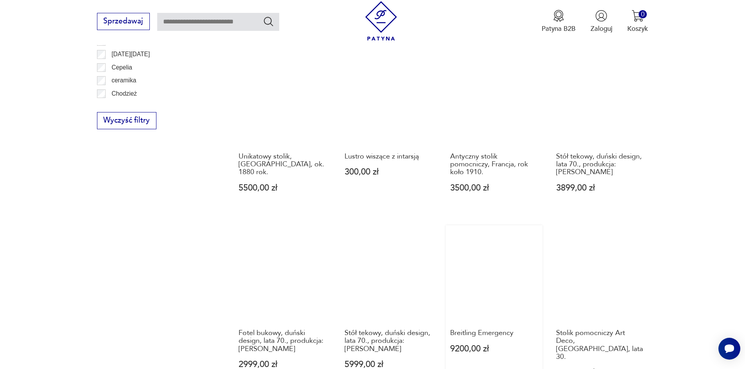
scroll to position [680, 0]
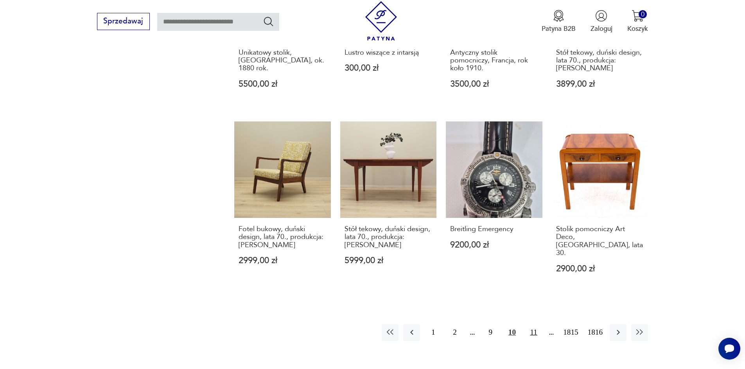
click at [537, 324] on button "11" at bounding box center [533, 332] width 17 height 17
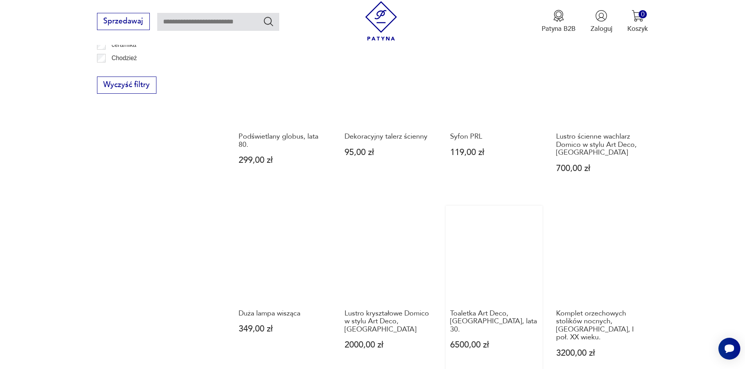
scroll to position [719, 0]
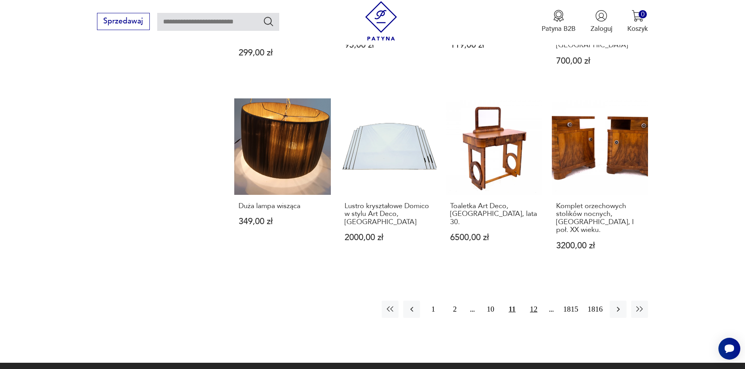
click at [538, 301] on button "12" at bounding box center [533, 309] width 17 height 17
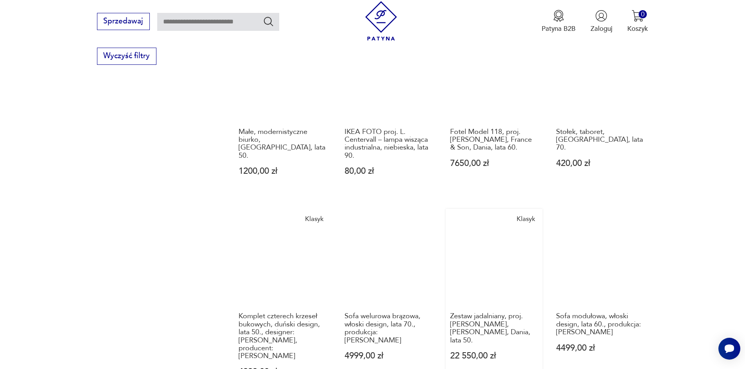
scroll to position [719, 0]
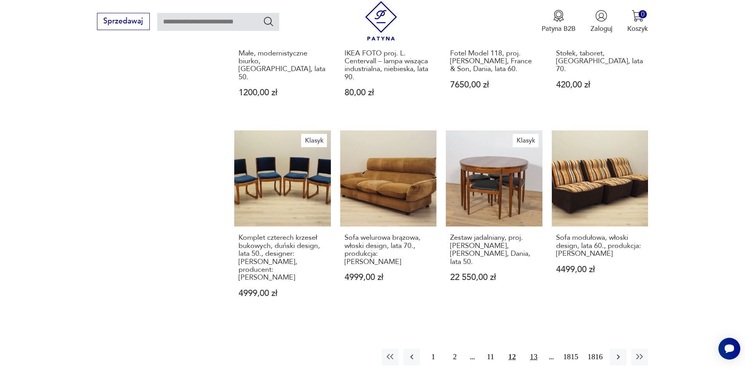
click at [537, 349] on button "13" at bounding box center [533, 357] width 17 height 17
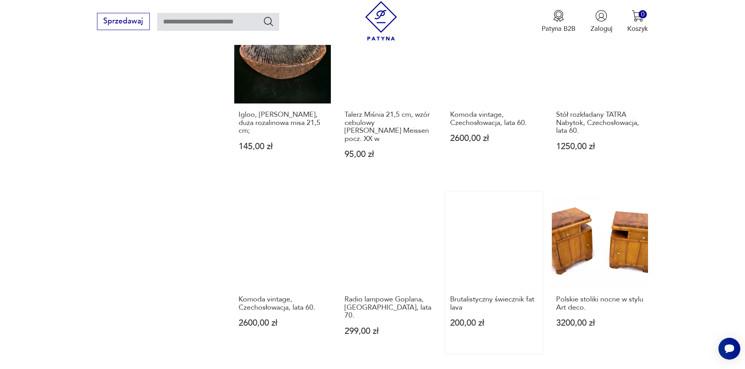
scroll to position [758, 0]
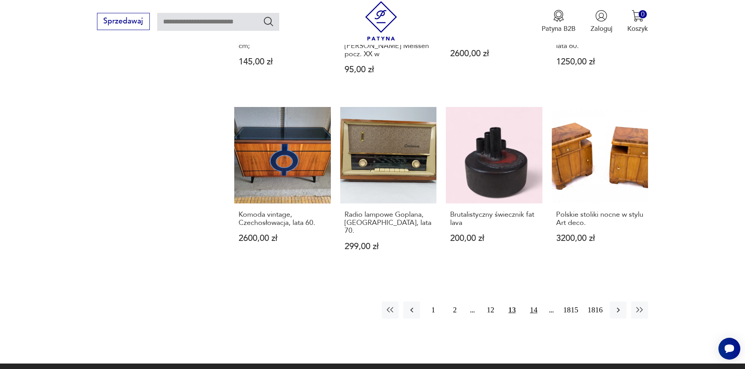
click at [534, 302] on button "14" at bounding box center [533, 310] width 17 height 17
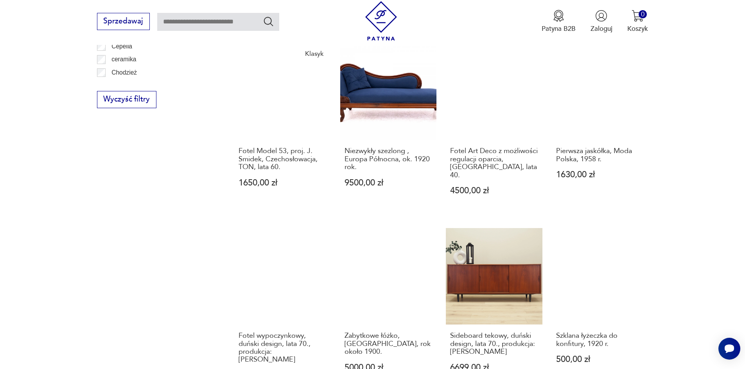
scroll to position [680, 0]
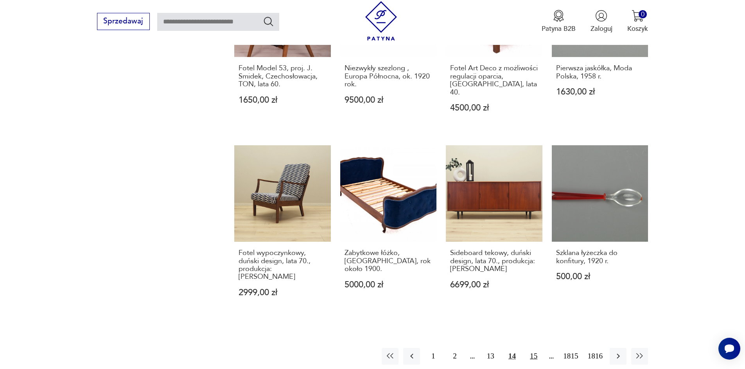
click at [533, 348] on button "15" at bounding box center [533, 356] width 17 height 17
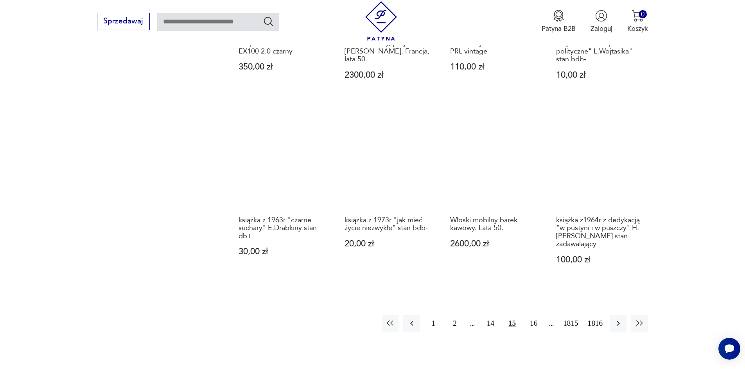
scroll to position [719, 0]
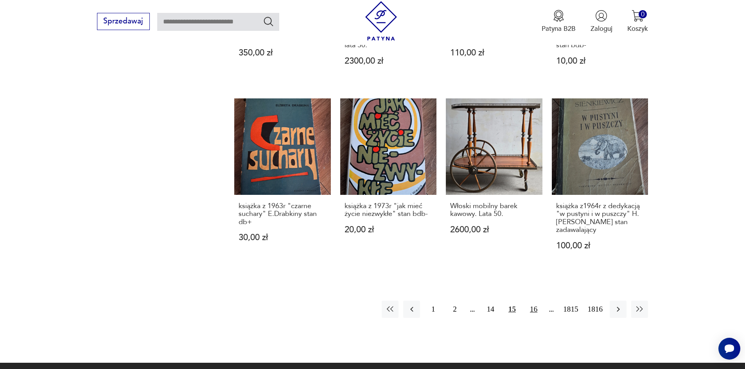
click at [535, 310] on button "16" at bounding box center [533, 309] width 17 height 17
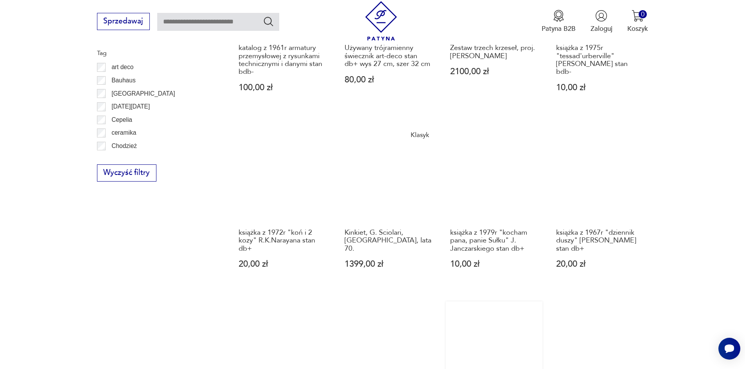
scroll to position [719, 0]
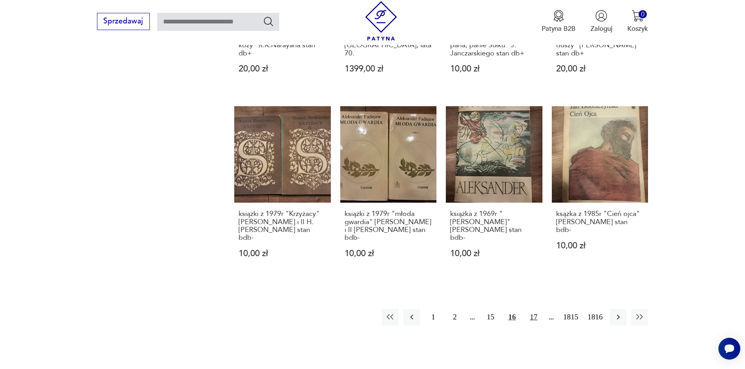
click at [532, 309] on button "17" at bounding box center [533, 317] width 17 height 17
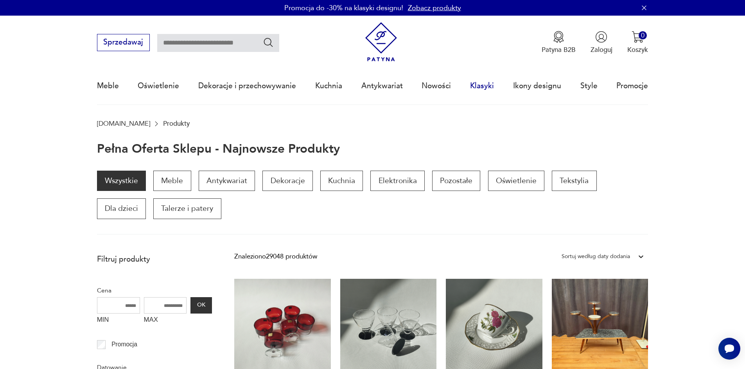
click at [474, 85] on link "Klasyki" at bounding box center [482, 86] width 24 height 36
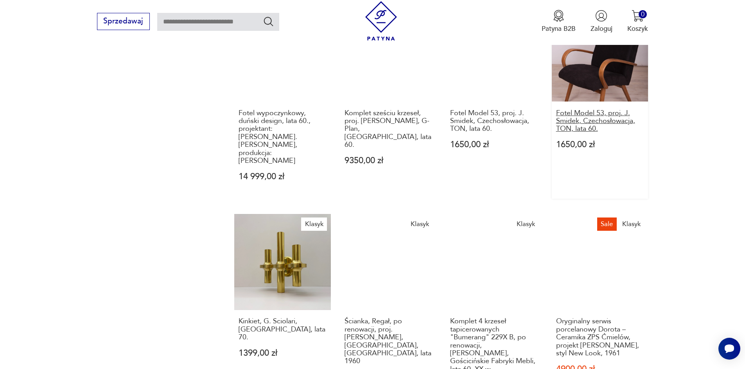
scroll to position [758, 0]
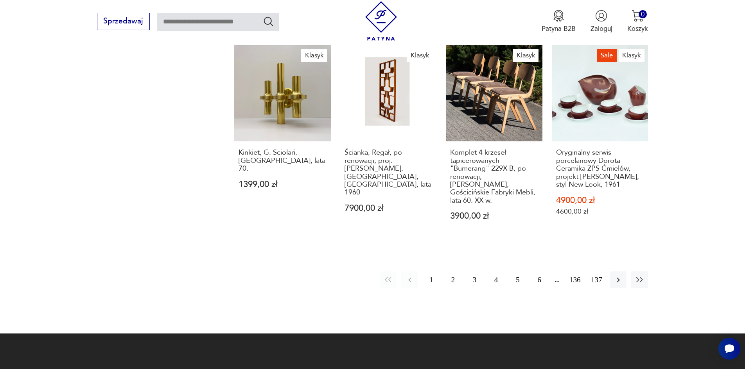
click at [454, 272] on button "2" at bounding box center [452, 280] width 17 height 17
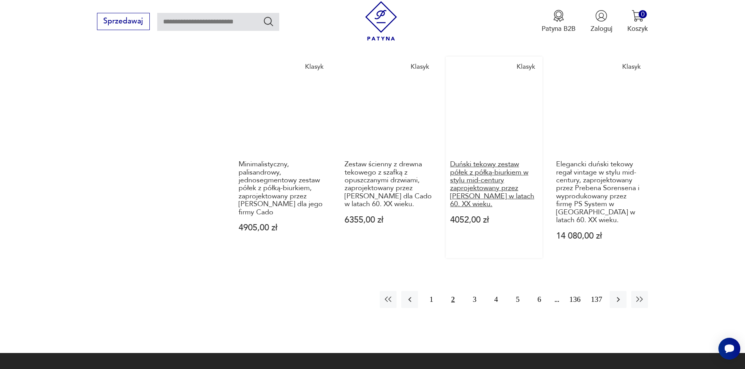
scroll to position [750, 0]
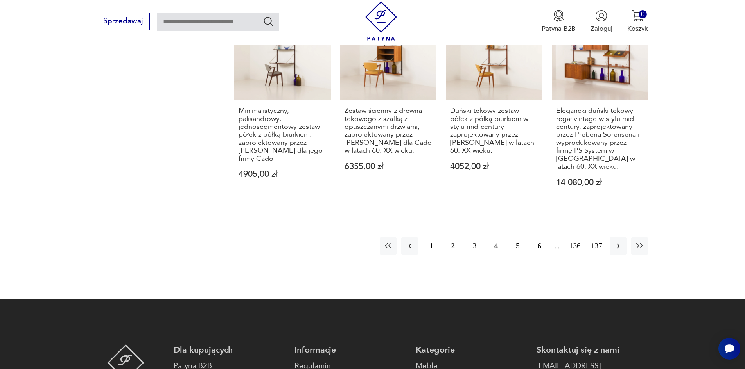
click at [473, 238] on button "3" at bounding box center [474, 246] width 17 height 17
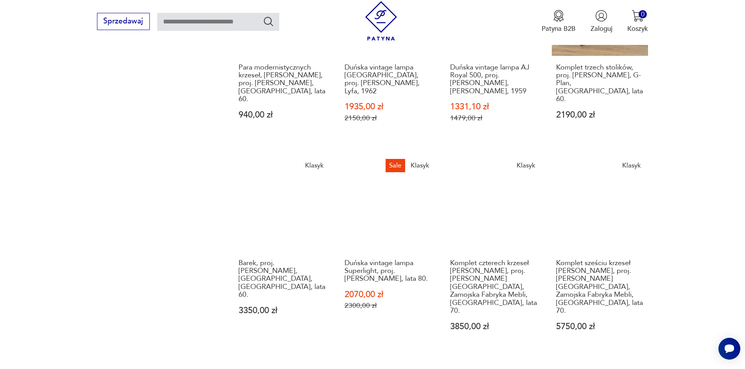
scroll to position [750, 0]
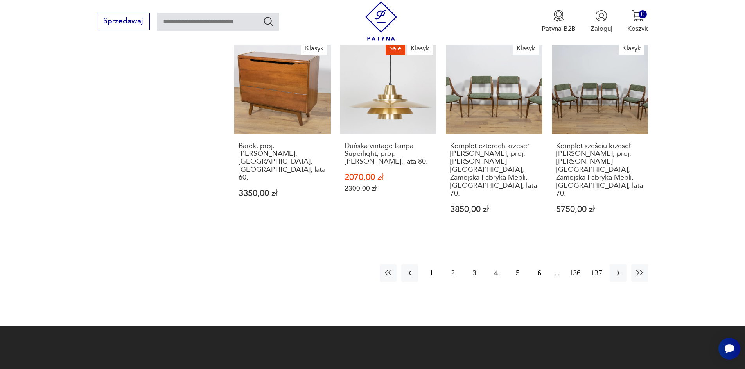
click at [492, 265] on button "4" at bounding box center [495, 273] width 17 height 17
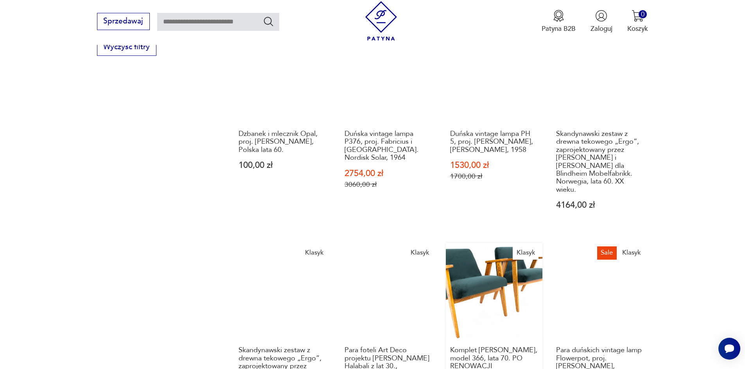
scroll to position [711, 0]
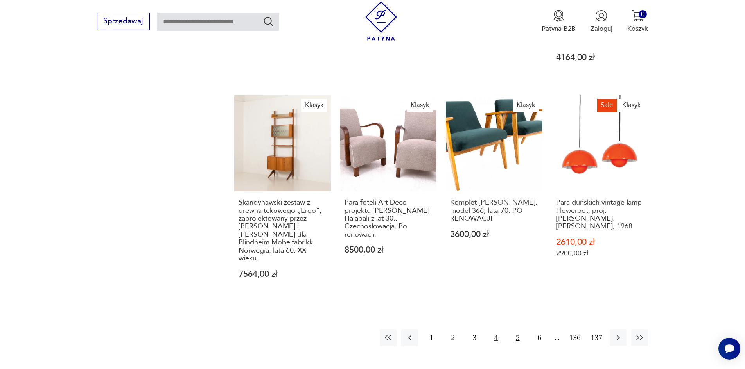
click at [518, 329] on button "5" at bounding box center [517, 337] width 17 height 17
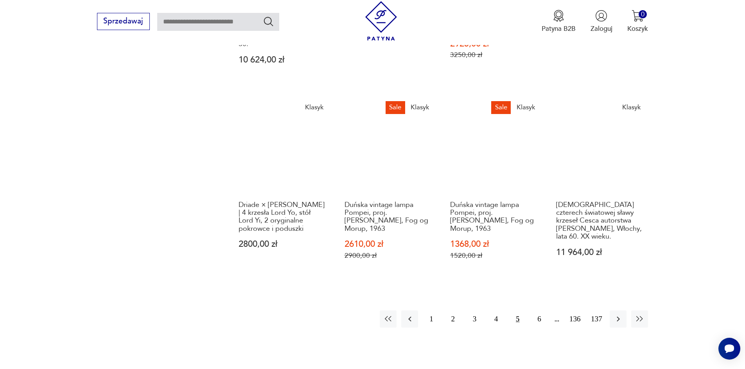
scroll to position [789, 0]
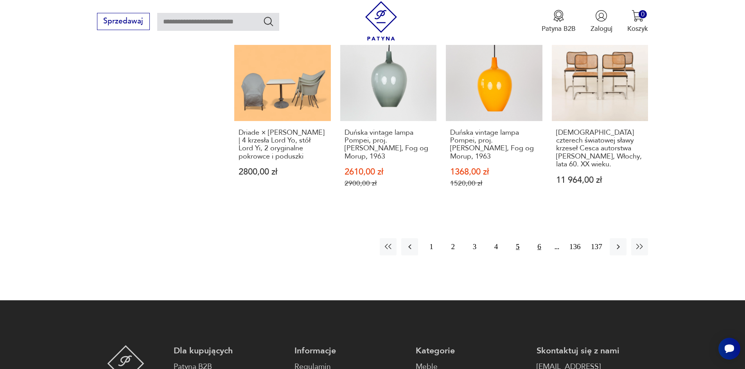
click at [533, 239] on button "6" at bounding box center [538, 246] width 17 height 17
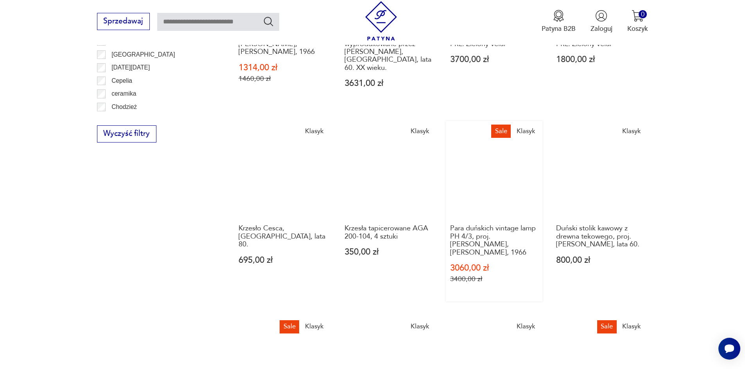
scroll to position [711, 0]
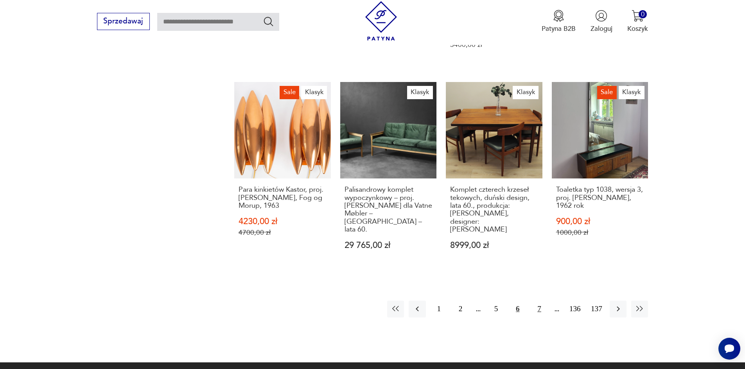
click at [535, 301] on button "7" at bounding box center [538, 309] width 17 height 17
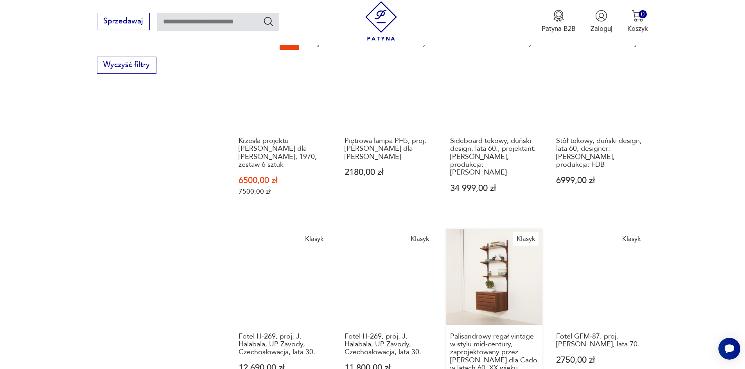
scroll to position [672, 0]
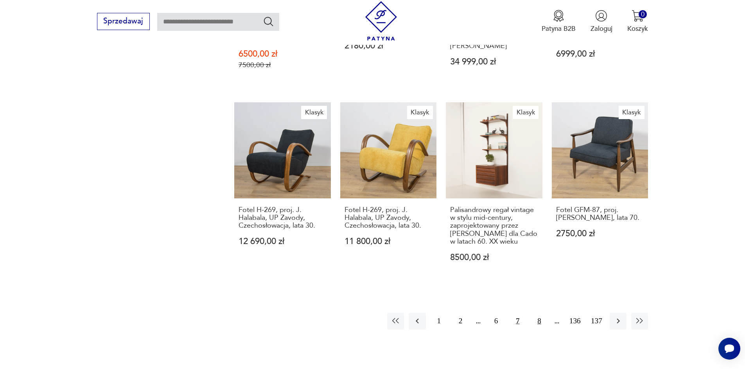
click at [537, 319] on button "8" at bounding box center [538, 321] width 17 height 17
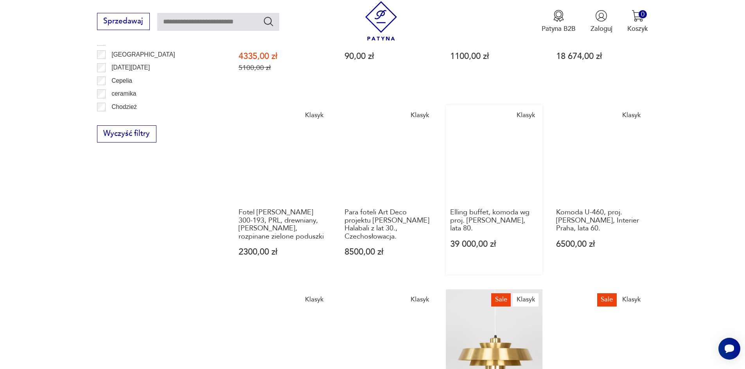
scroll to position [711, 0]
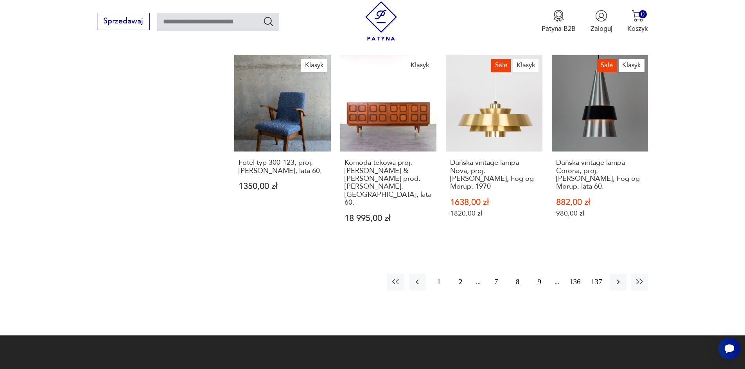
click at [544, 274] on button "9" at bounding box center [538, 282] width 17 height 17
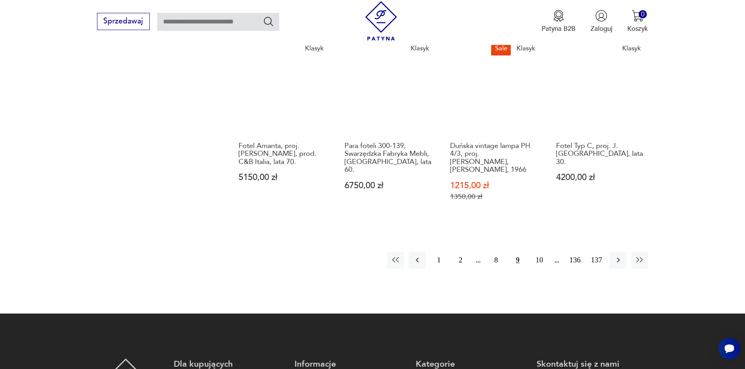
scroll to position [828, 0]
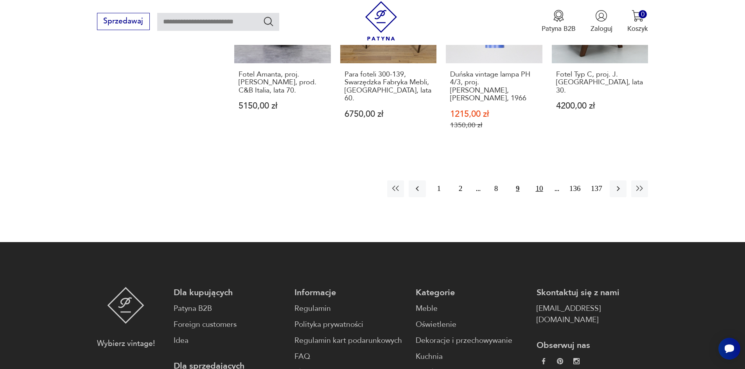
click at [536, 181] on button "10" at bounding box center [538, 189] width 17 height 17
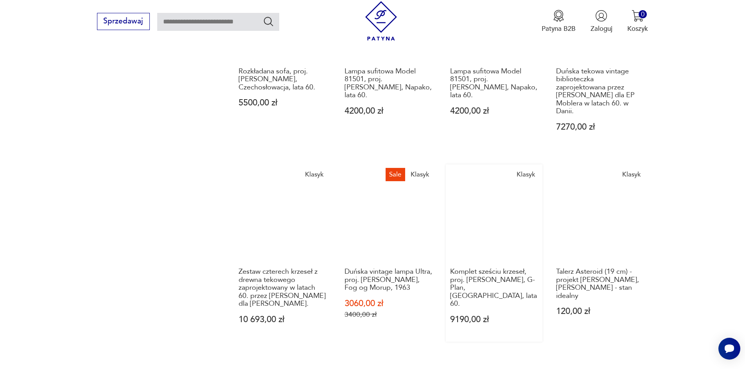
scroll to position [789, 0]
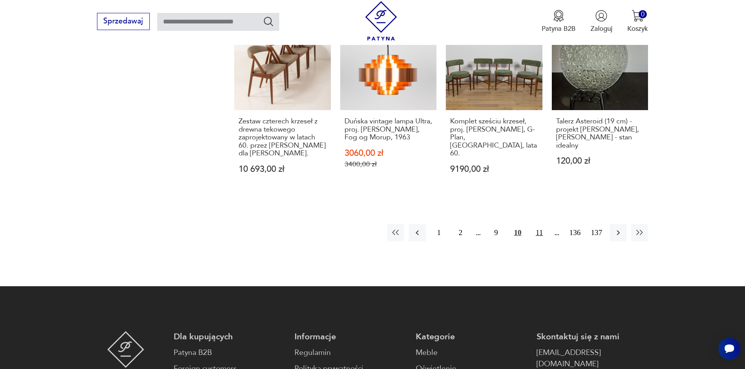
click at [541, 224] on button "11" at bounding box center [538, 232] width 17 height 17
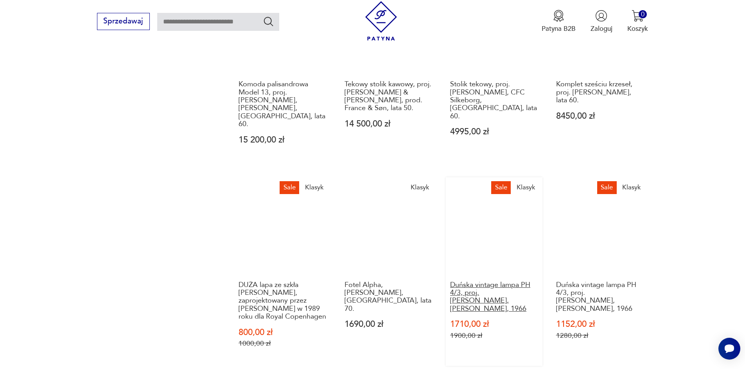
scroll to position [672, 0]
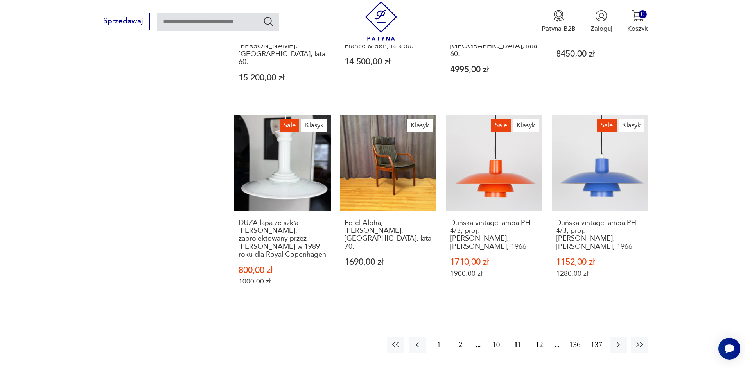
click at [538, 337] on button "12" at bounding box center [538, 345] width 17 height 17
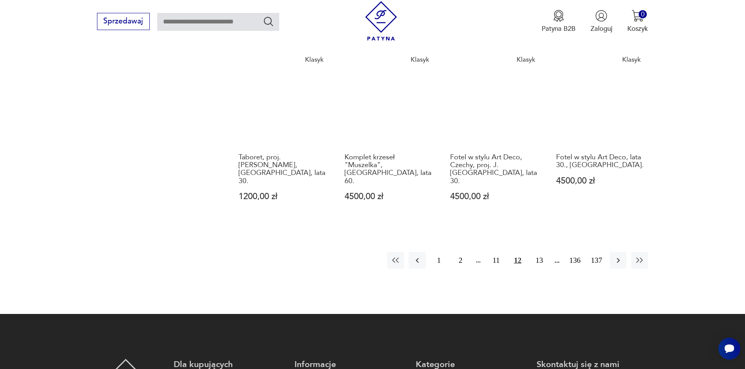
scroll to position [789, 0]
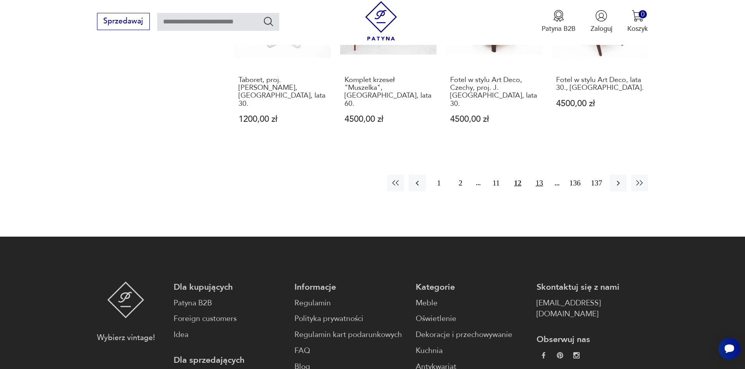
click at [539, 175] on button "13" at bounding box center [538, 183] width 17 height 17
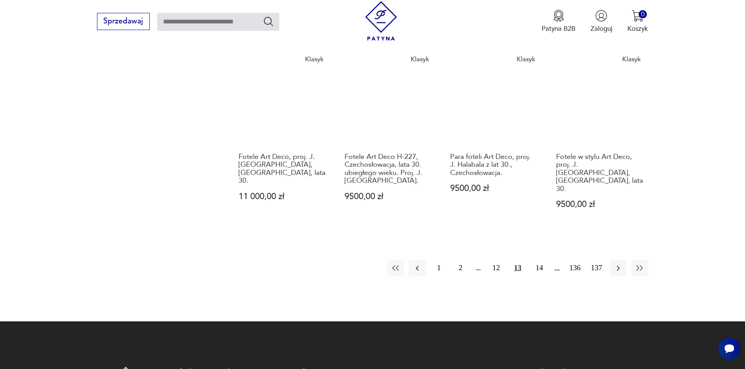
scroll to position [789, 0]
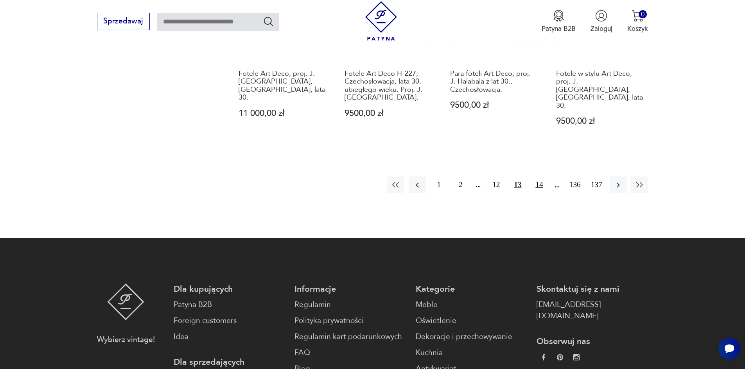
click at [541, 177] on button "14" at bounding box center [538, 185] width 17 height 17
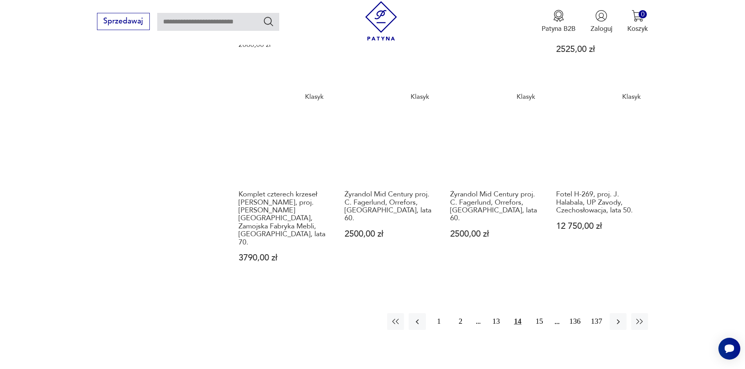
scroll to position [750, 0]
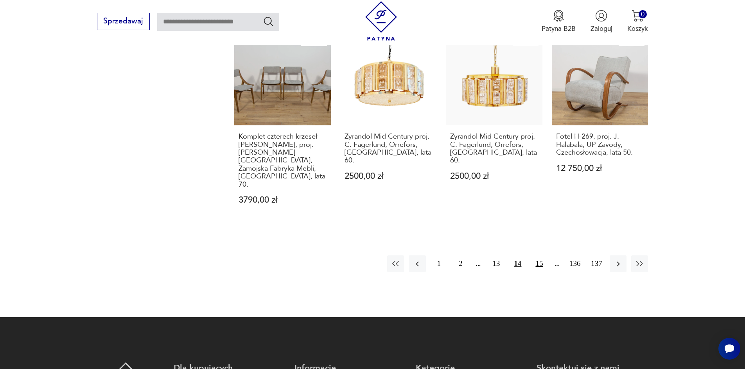
click at [538, 256] on button "15" at bounding box center [538, 264] width 17 height 17
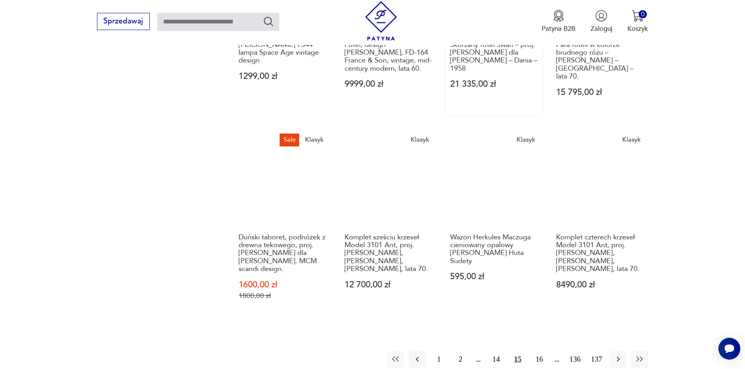
scroll to position [672, 0]
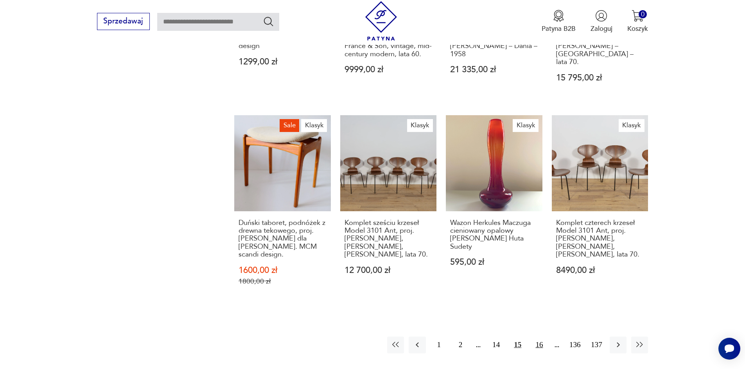
click at [542, 337] on button "16" at bounding box center [538, 345] width 17 height 17
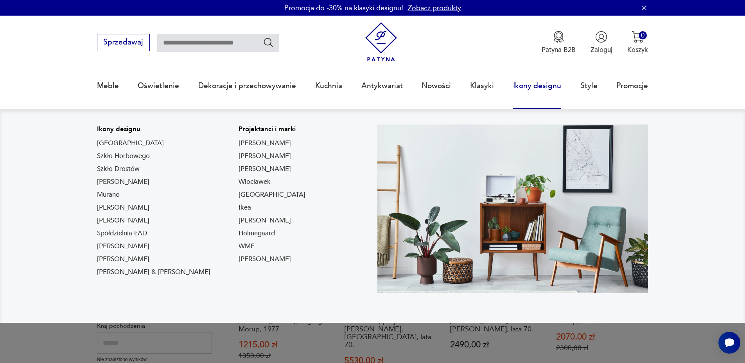
click at [537, 85] on link "Ikony designu" at bounding box center [537, 86] width 48 height 36
click at [525, 76] on link "Ikony designu" at bounding box center [537, 86] width 48 height 36
click at [106, 143] on link "[GEOGRAPHIC_DATA]" at bounding box center [130, 143] width 67 height 9
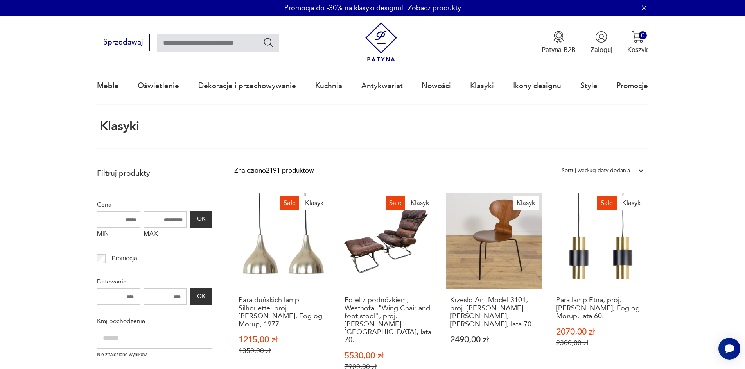
type input "****"
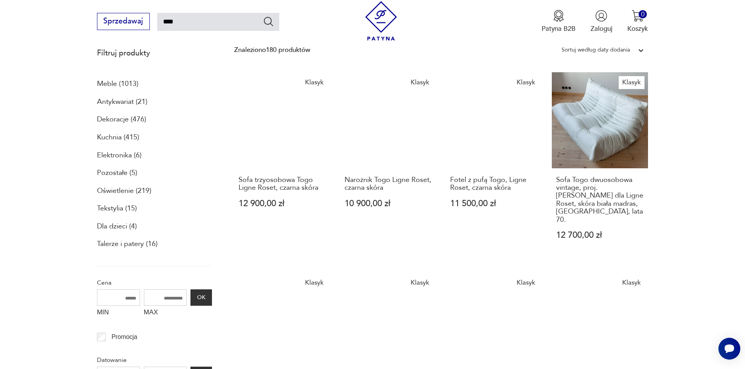
scroll to position [7, 0]
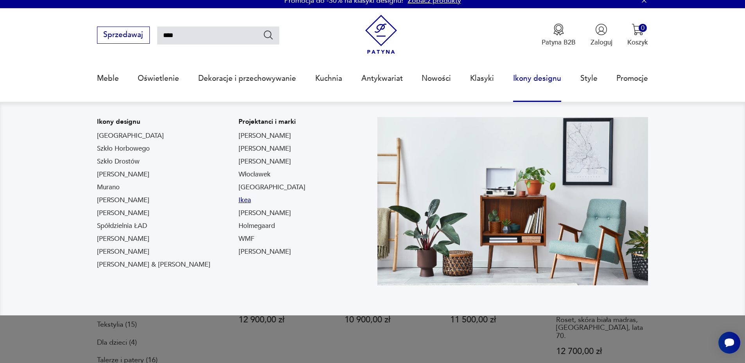
click at [238, 200] on link "Ikea" at bounding box center [244, 200] width 13 height 9
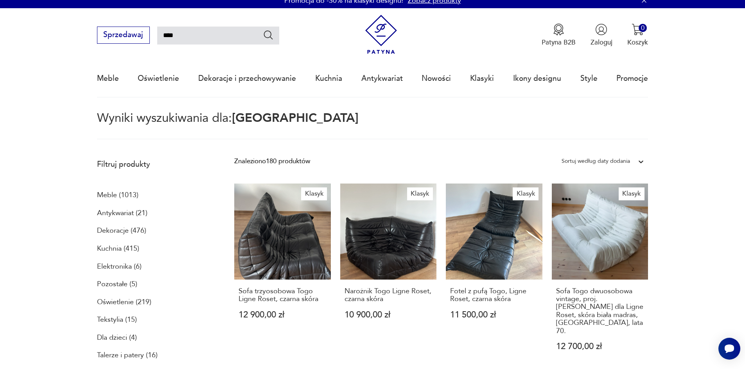
type input "****"
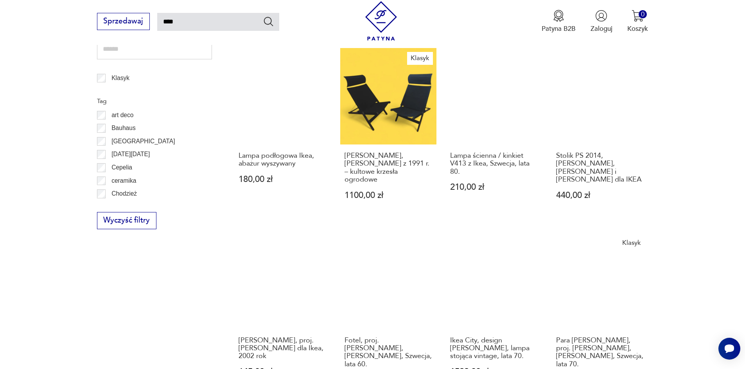
scroll to position [631, 0]
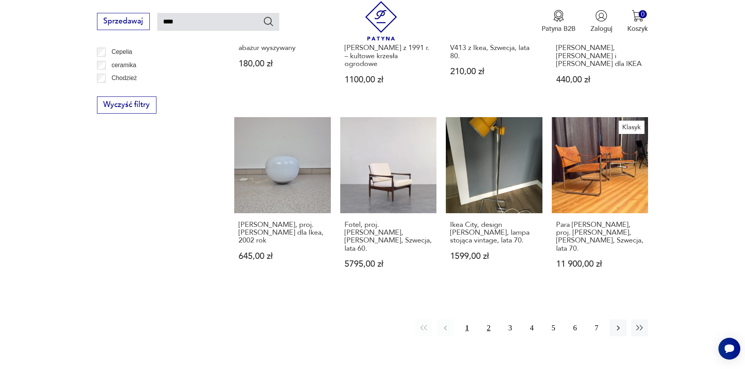
click at [491, 320] on button "2" at bounding box center [488, 328] width 17 height 17
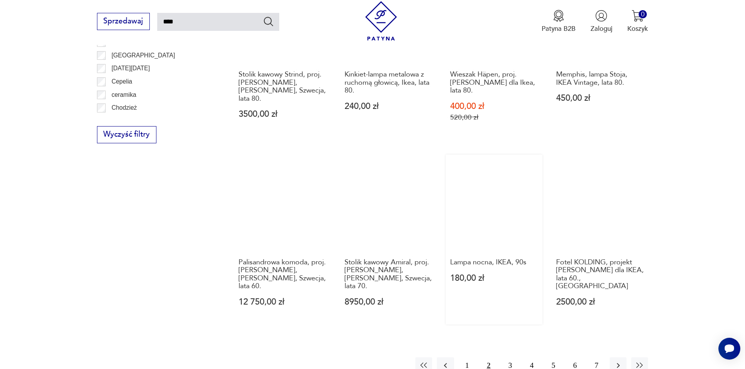
scroll to position [670, 0]
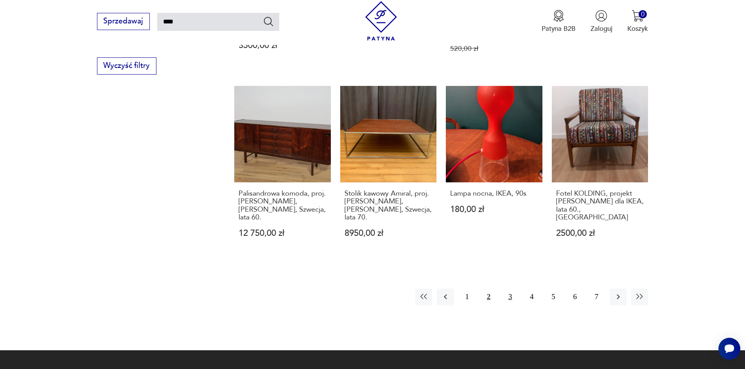
click at [508, 289] on button "3" at bounding box center [509, 297] width 17 height 17
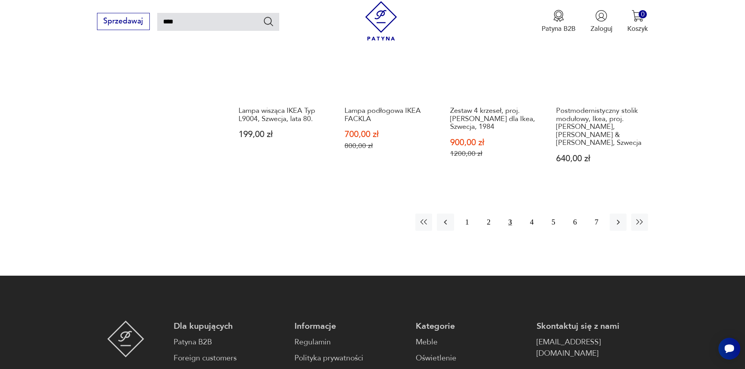
scroll to position [748, 0]
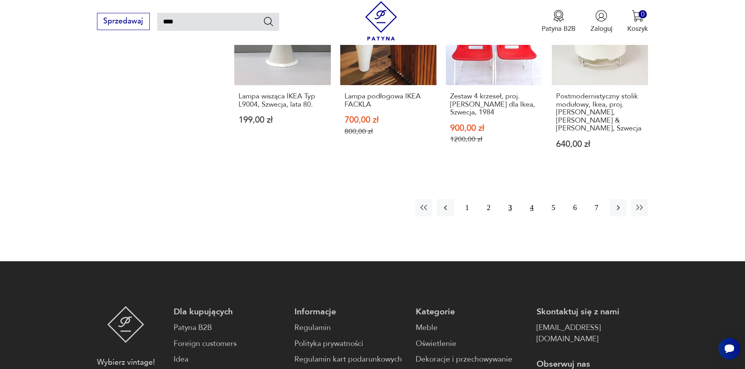
click at [527, 199] on button "4" at bounding box center [531, 207] width 17 height 17
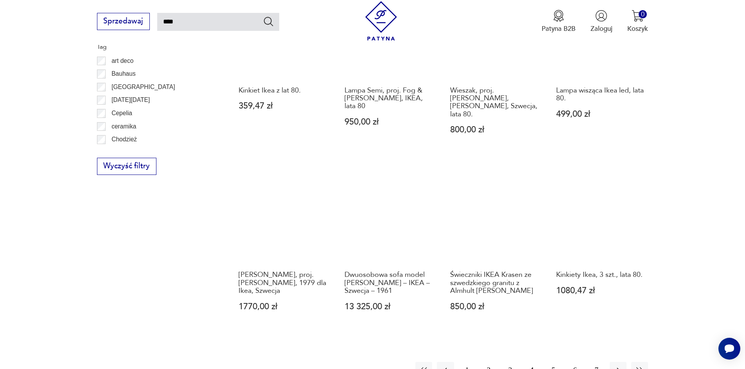
scroll to position [592, 0]
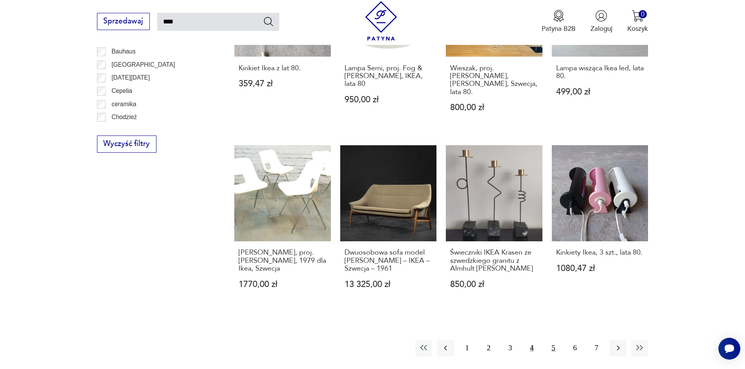
click at [554, 340] on button "5" at bounding box center [552, 348] width 17 height 17
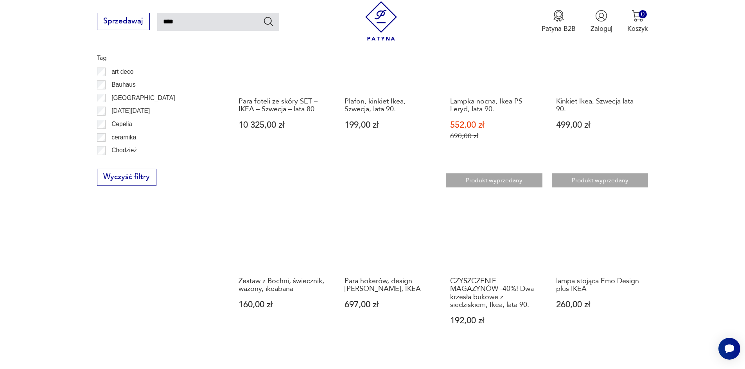
scroll to position [670, 0]
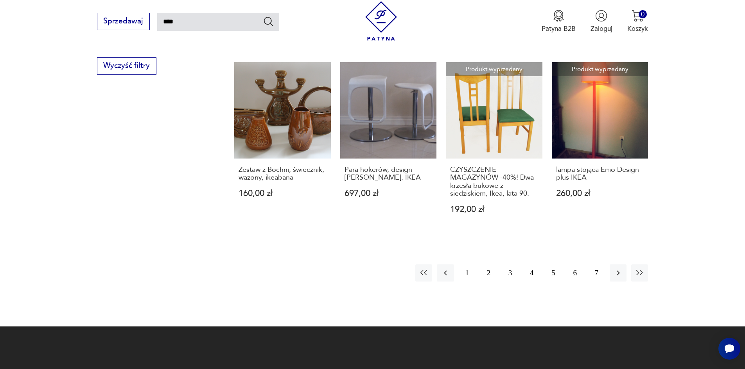
click at [575, 265] on button "6" at bounding box center [574, 273] width 17 height 17
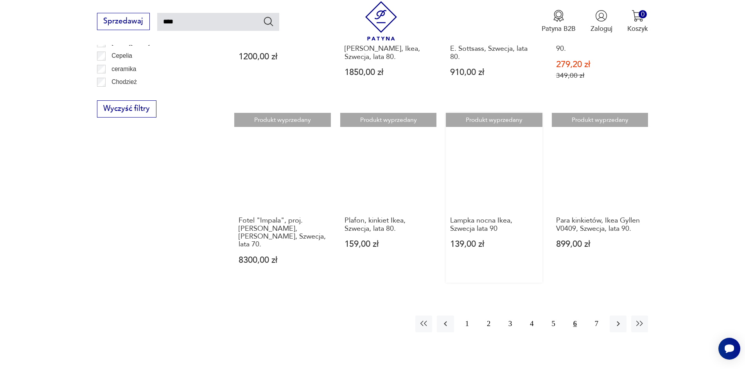
scroll to position [631, 0]
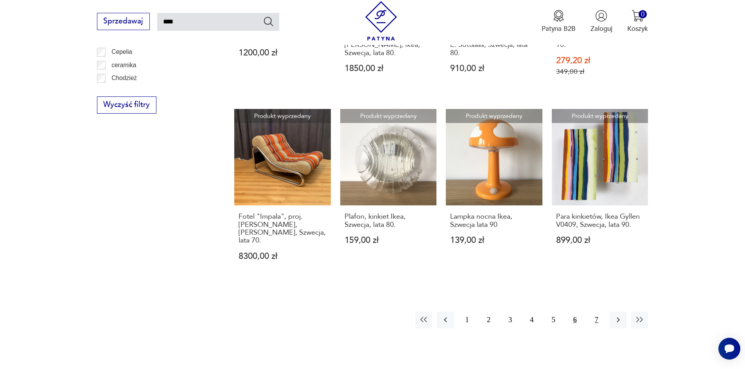
click at [593, 312] on button "7" at bounding box center [596, 320] width 17 height 17
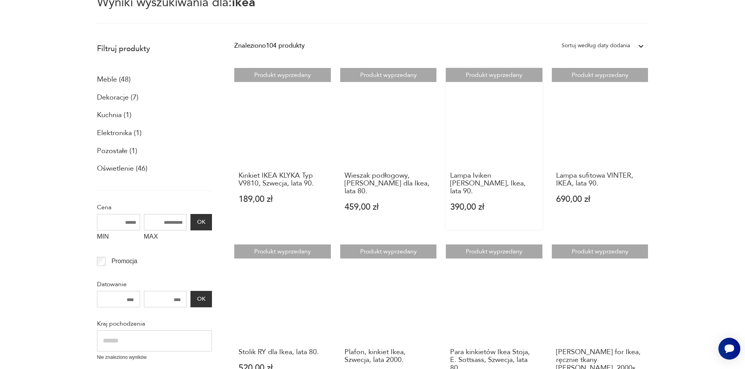
scroll to position [45, 0]
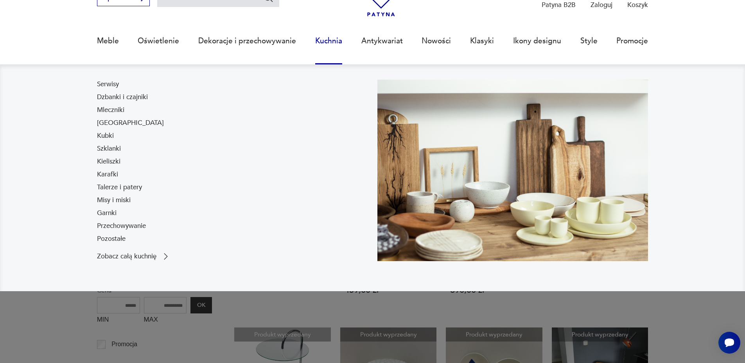
click at [324, 41] on link "Kuchnia" at bounding box center [328, 41] width 27 height 36
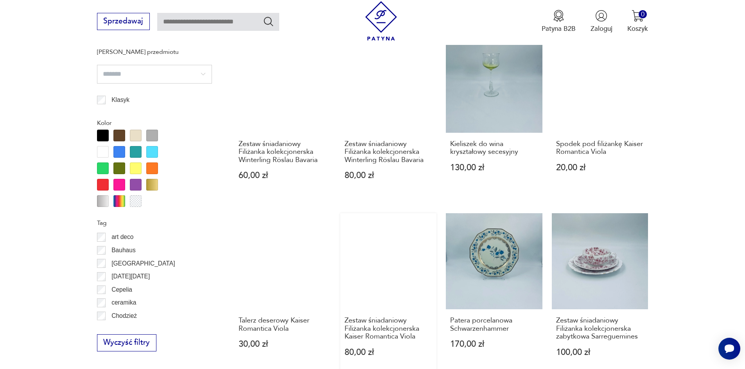
scroll to position [858, 0]
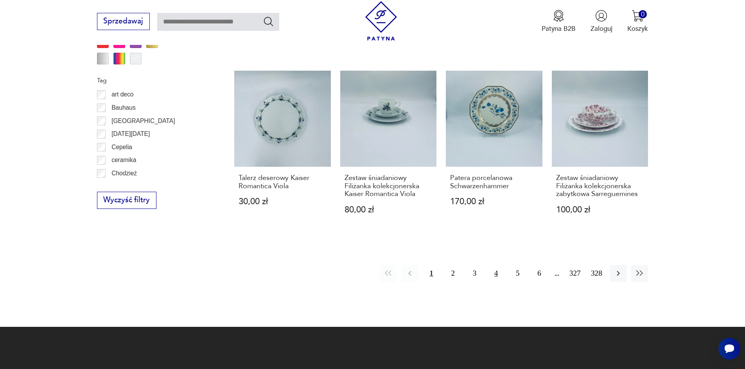
click at [497, 272] on button "4" at bounding box center [495, 273] width 17 height 17
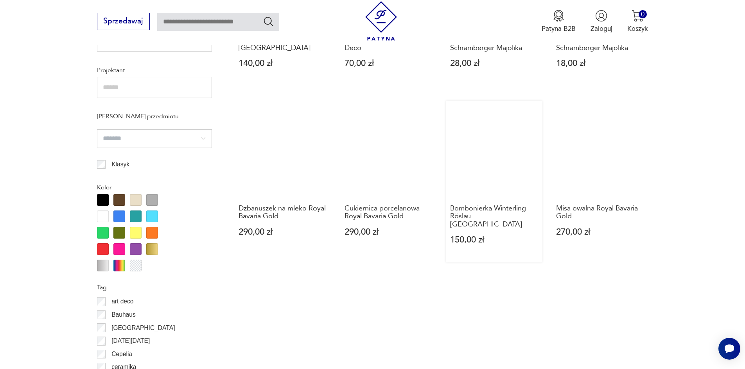
scroll to position [847, 0]
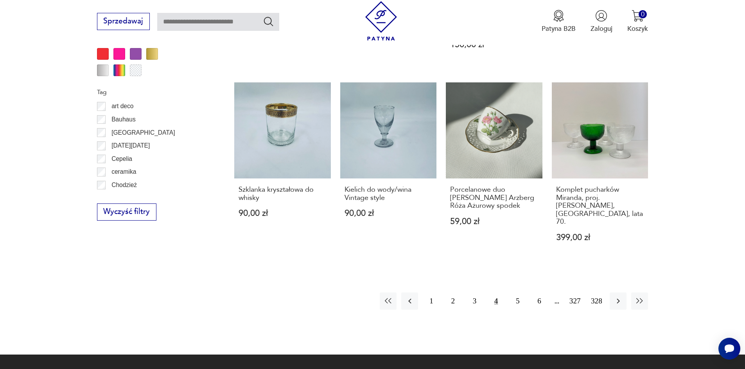
click at [383, 29] on img at bounding box center [380, 20] width 39 height 39
